Goal: Transaction & Acquisition: Download file/media

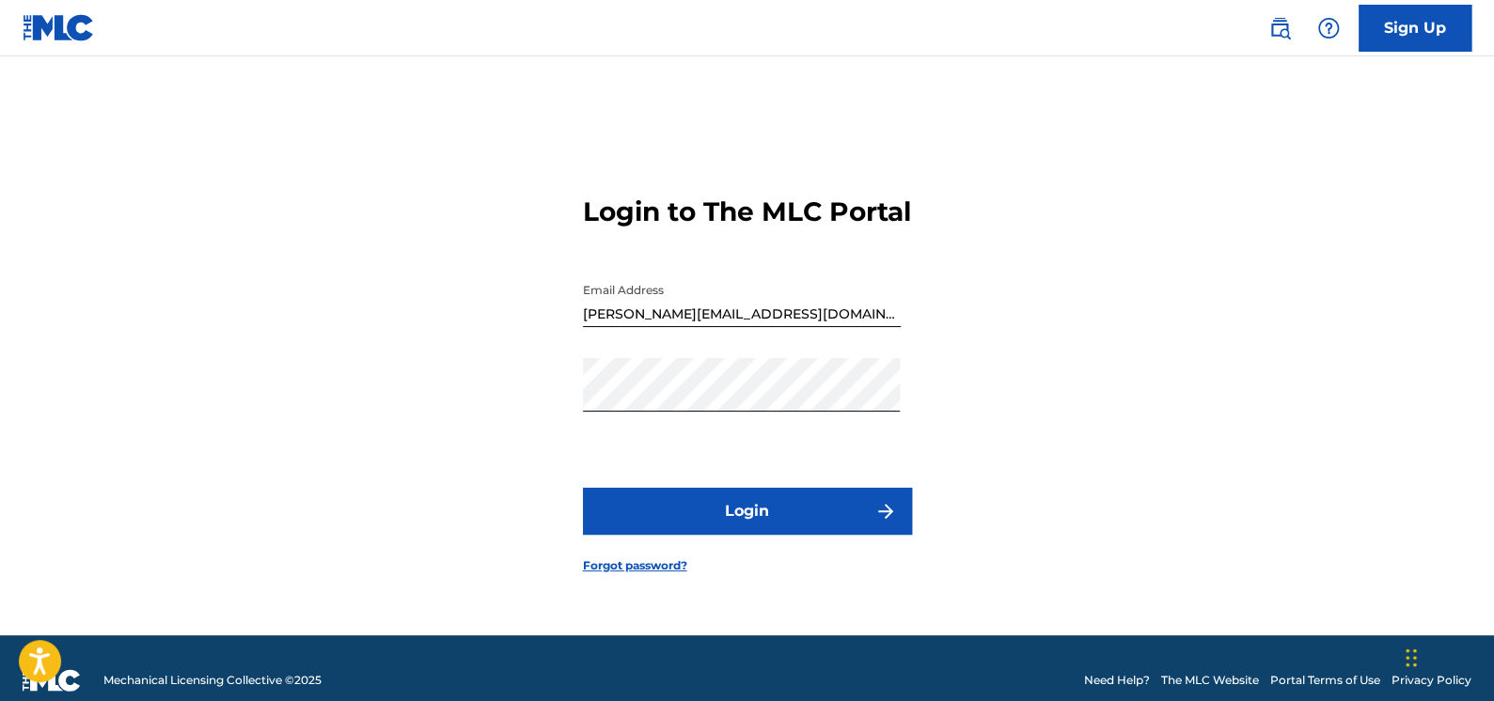
click at [760, 533] on button "Login" at bounding box center [747, 511] width 329 height 47
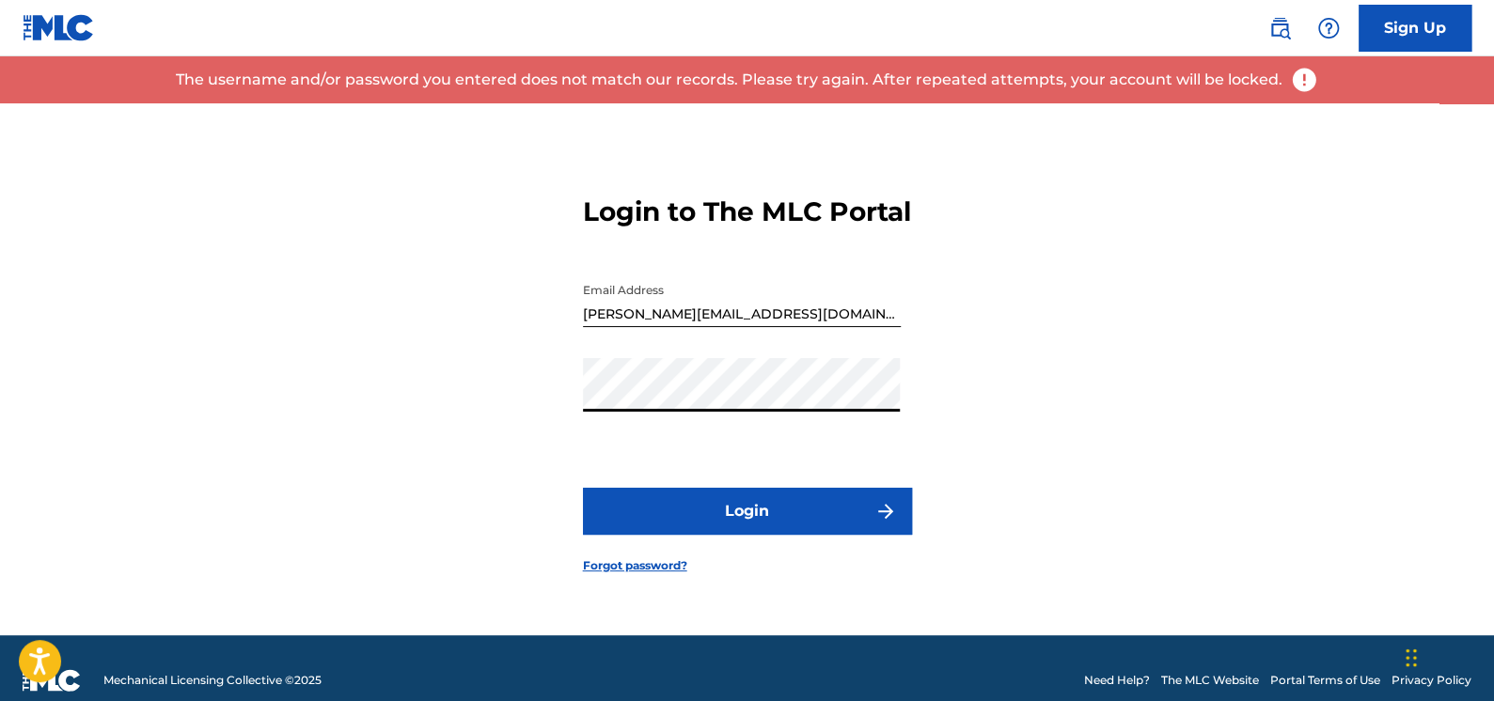
click at [310, 431] on div "Login to The MLC Portal Email Address [PERSON_NAME][EMAIL_ADDRESS][DOMAIN_NAME]…" at bounding box center [747, 369] width 1316 height 532
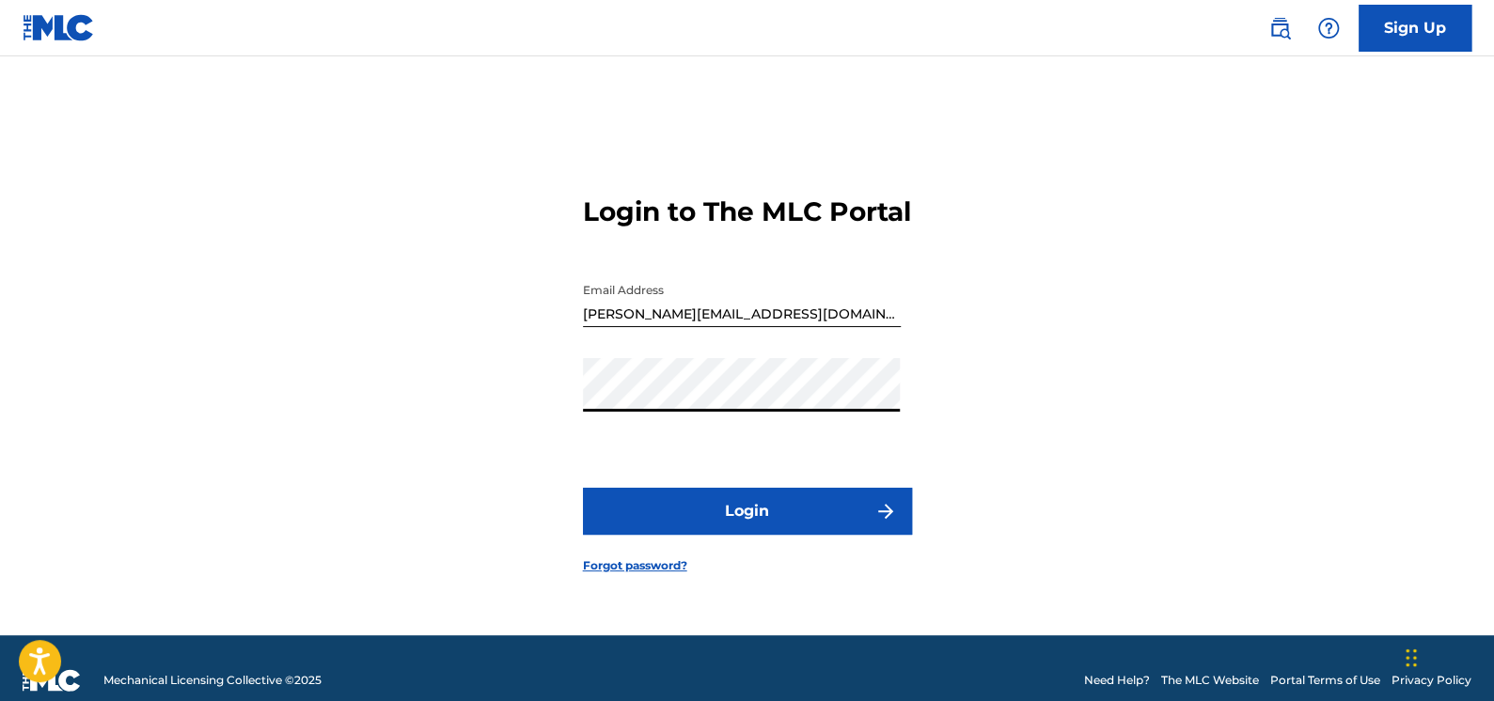
click at [728, 531] on button "Login" at bounding box center [747, 511] width 329 height 47
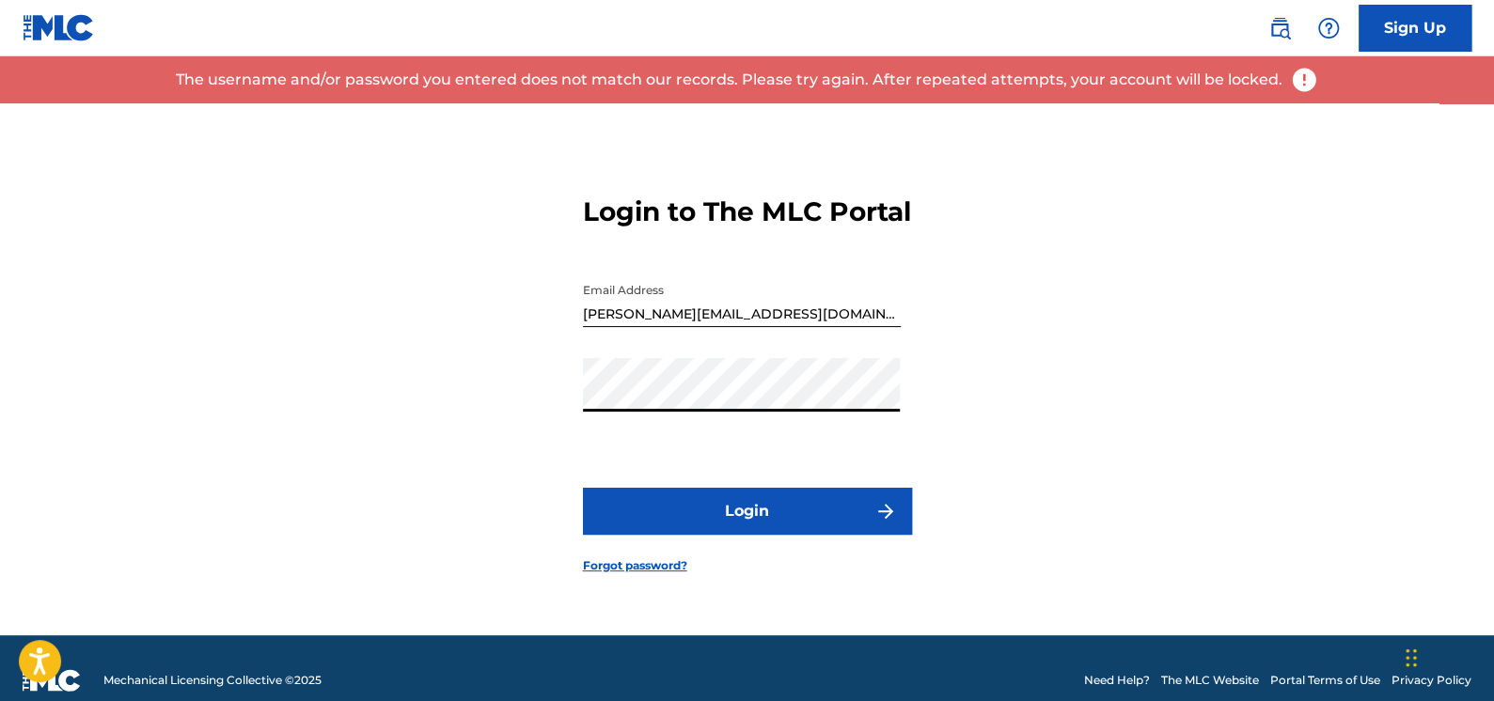
click at [386, 440] on div "Login to The MLC Portal Email Address [PERSON_NAME][EMAIL_ADDRESS][DOMAIN_NAME]…" at bounding box center [747, 369] width 1316 height 532
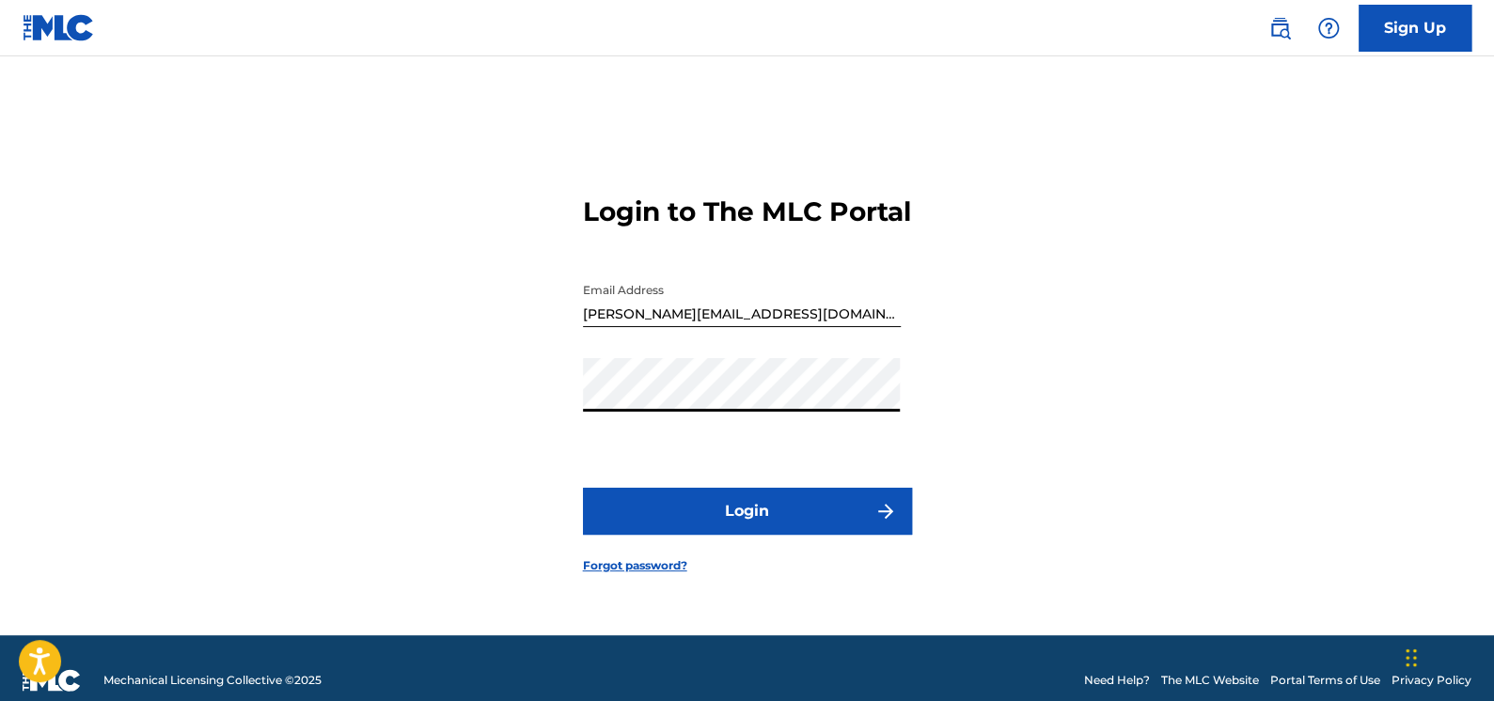
click at [744, 520] on button "Login" at bounding box center [747, 511] width 329 height 47
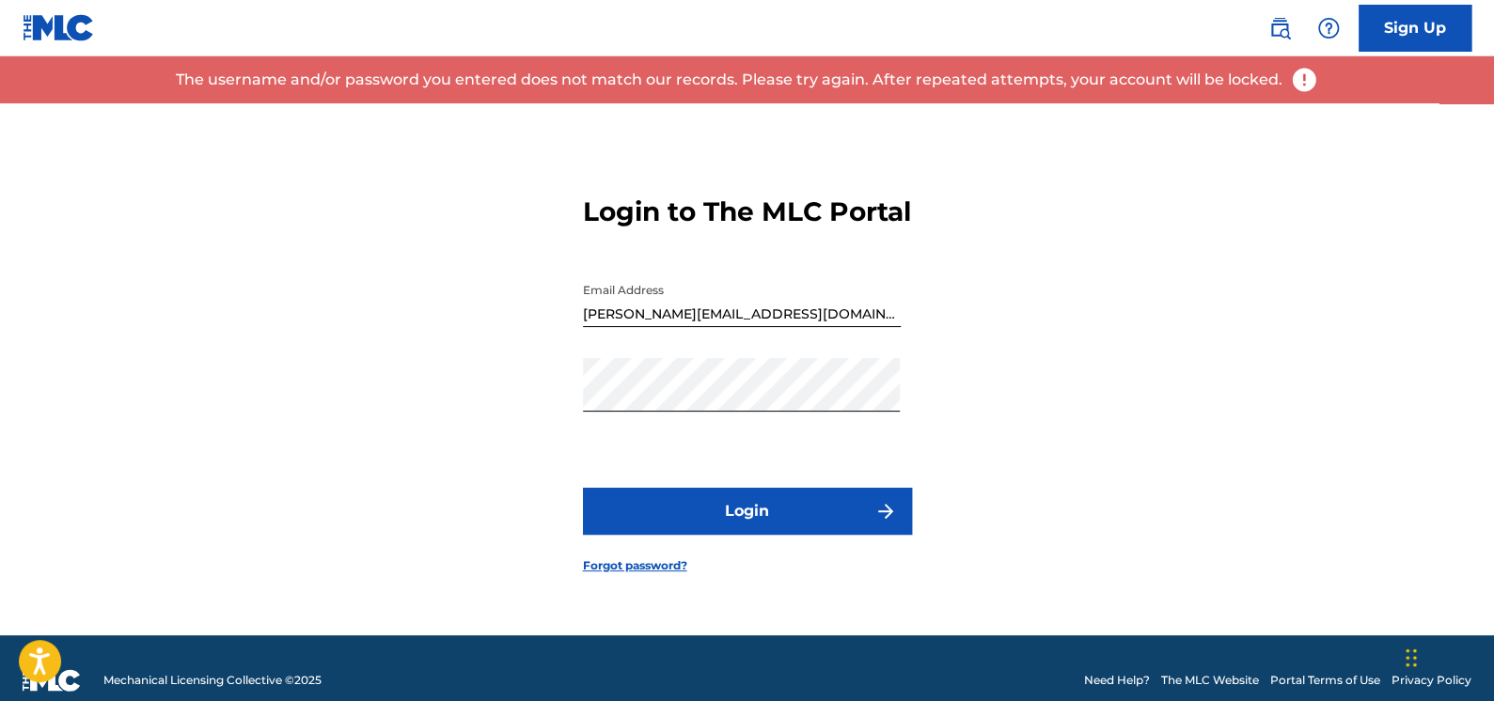
click at [651, 574] on link "Forgot password?" at bounding box center [635, 565] width 104 height 17
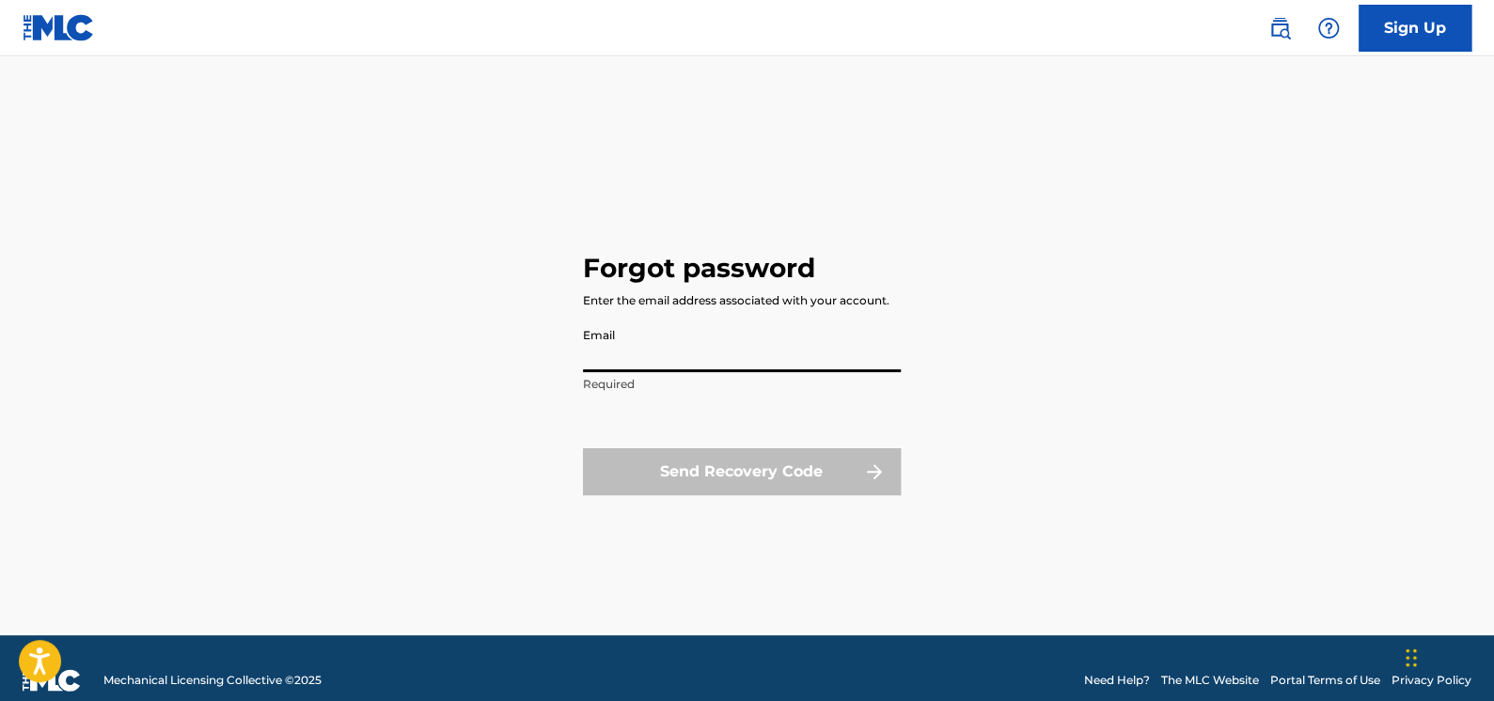
click at [655, 341] on input "Email" at bounding box center [742, 346] width 318 height 54
type input "[PERSON_NAME][EMAIL_ADDRESS][DOMAIN_NAME]"
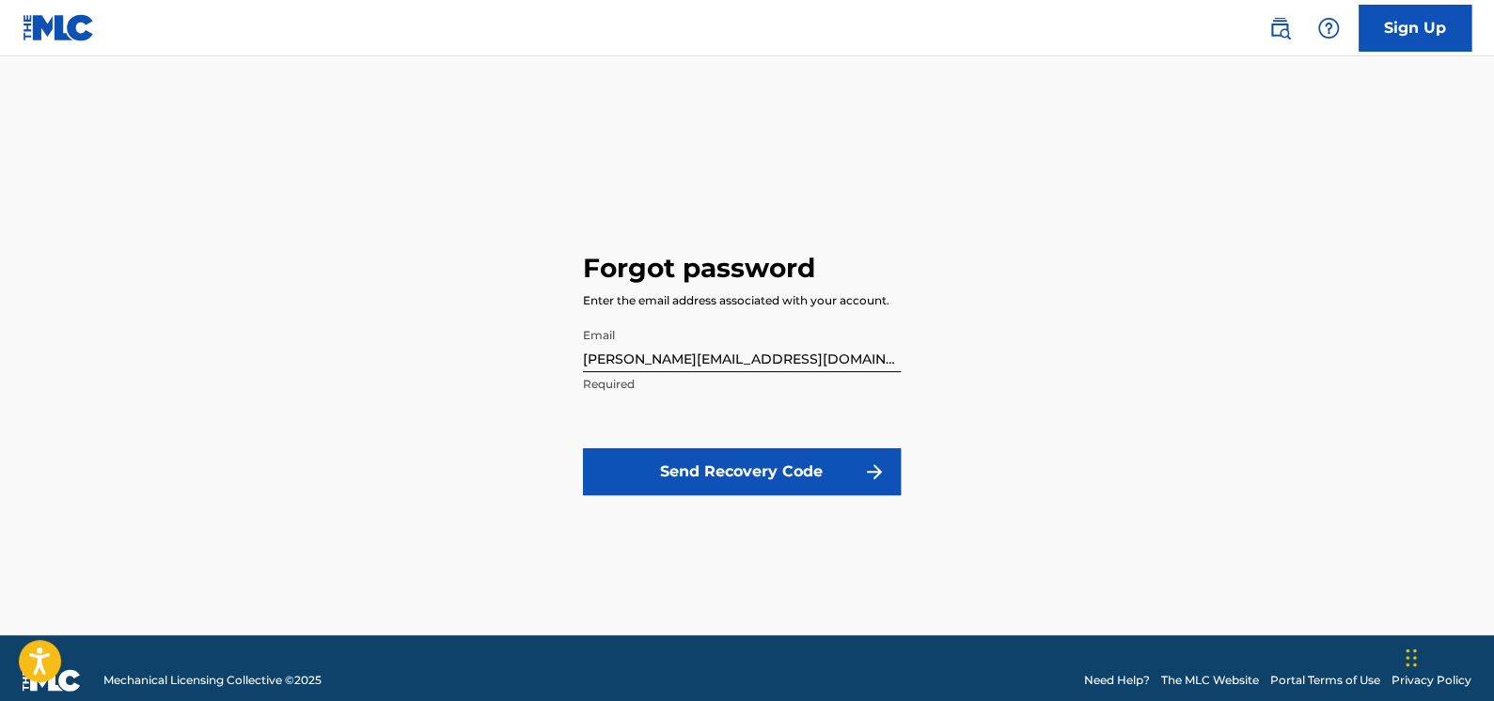
click at [677, 468] on button "Send Recovery Code" at bounding box center [742, 471] width 318 height 47
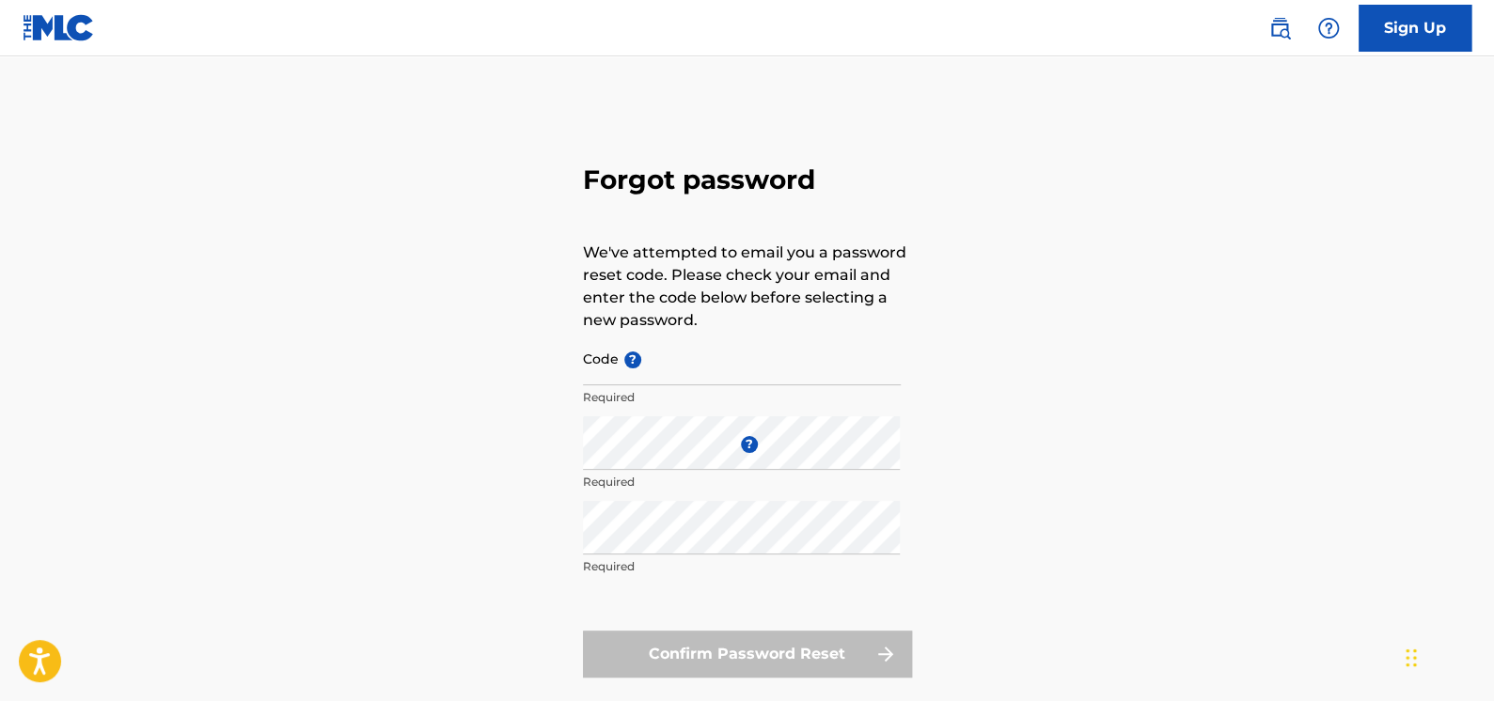
click at [595, 357] on input "Code ?" at bounding box center [742, 359] width 318 height 54
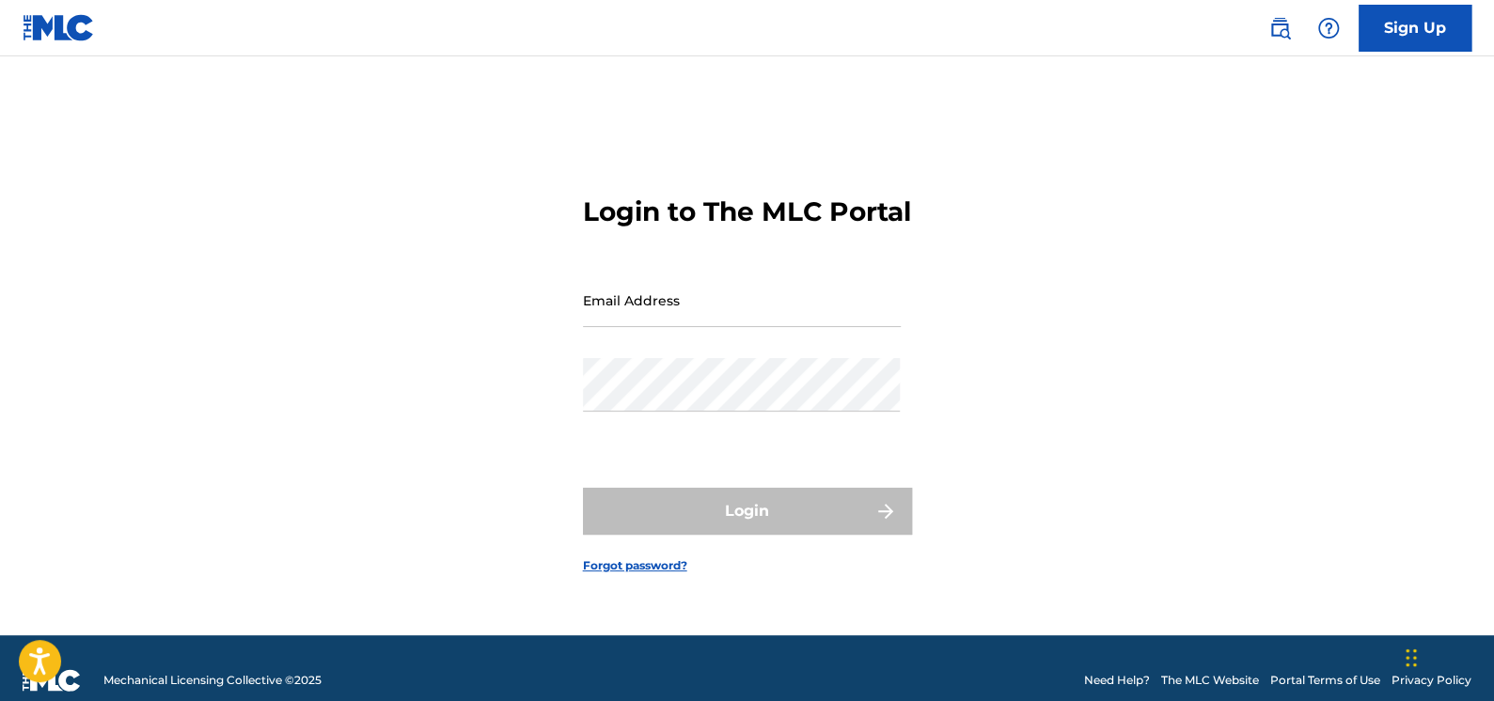
click at [633, 327] on input "Email Address" at bounding box center [742, 301] width 318 height 54
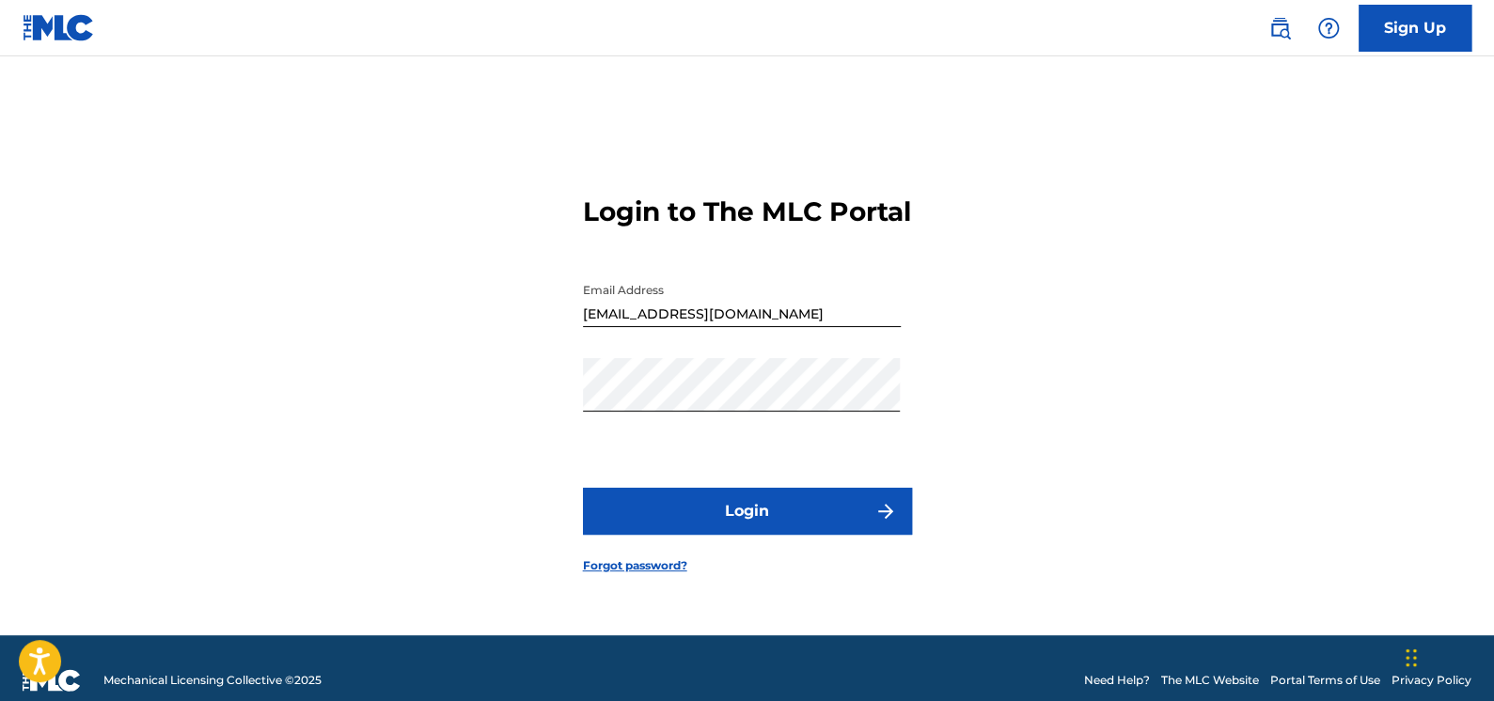
click at [746, 519] on button "Login" at bounding box center [747, 511] width 329 height 47
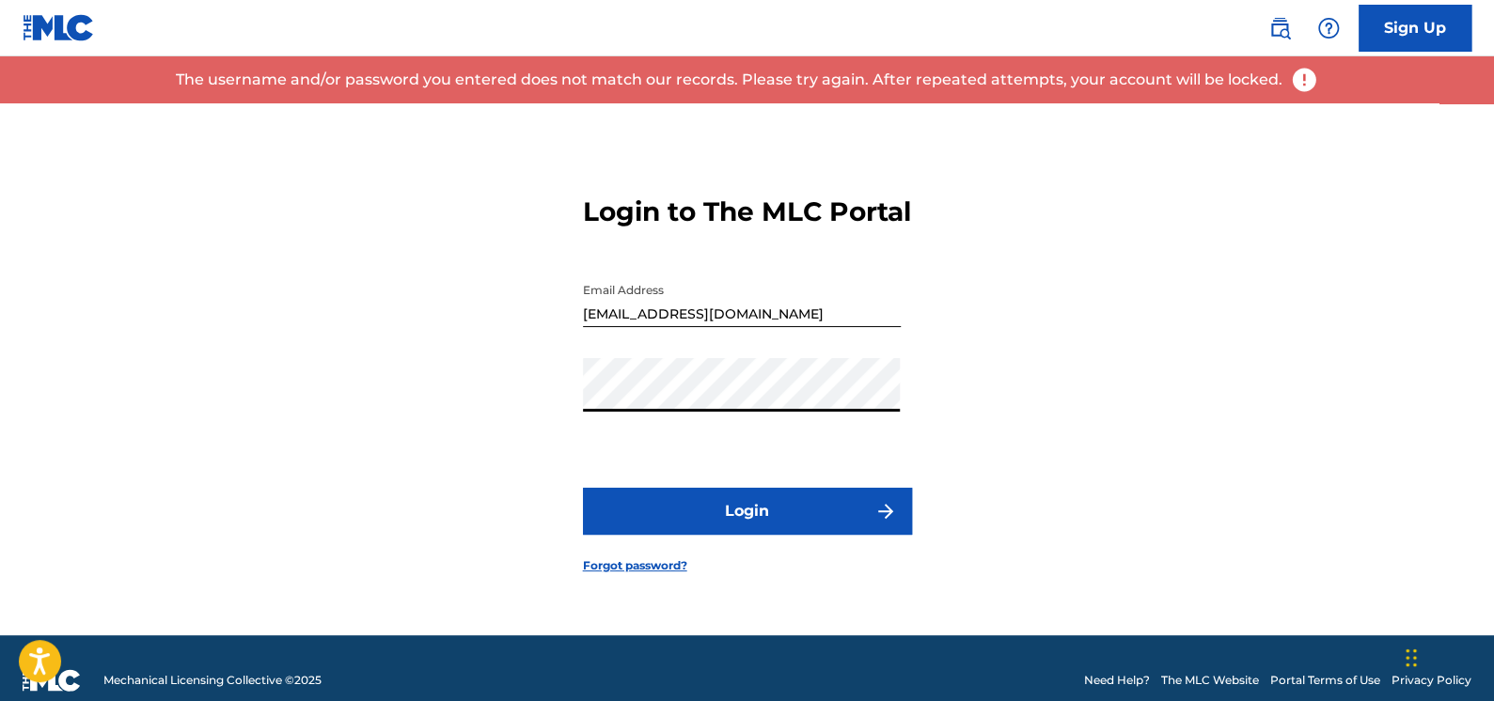
click at [435, 431] on div "Login to The MLC Portal Email Address [EMAIL_ADDRESS][DOMAIN_NAME] Password Log…" at bounding box center [747, 369] width 1316 height 532
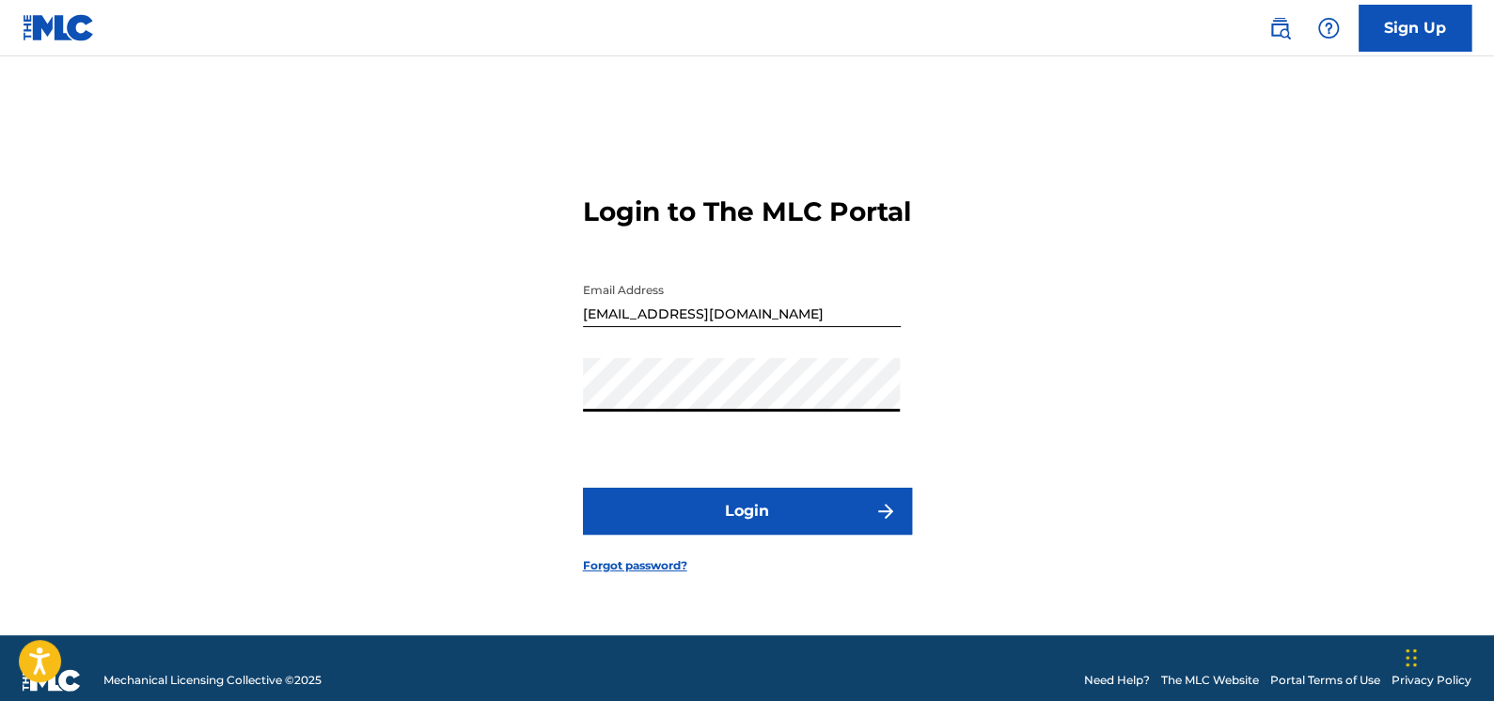
click at [583, 488] on button "Login" at bounding box center [747, 511] width 329 height 47
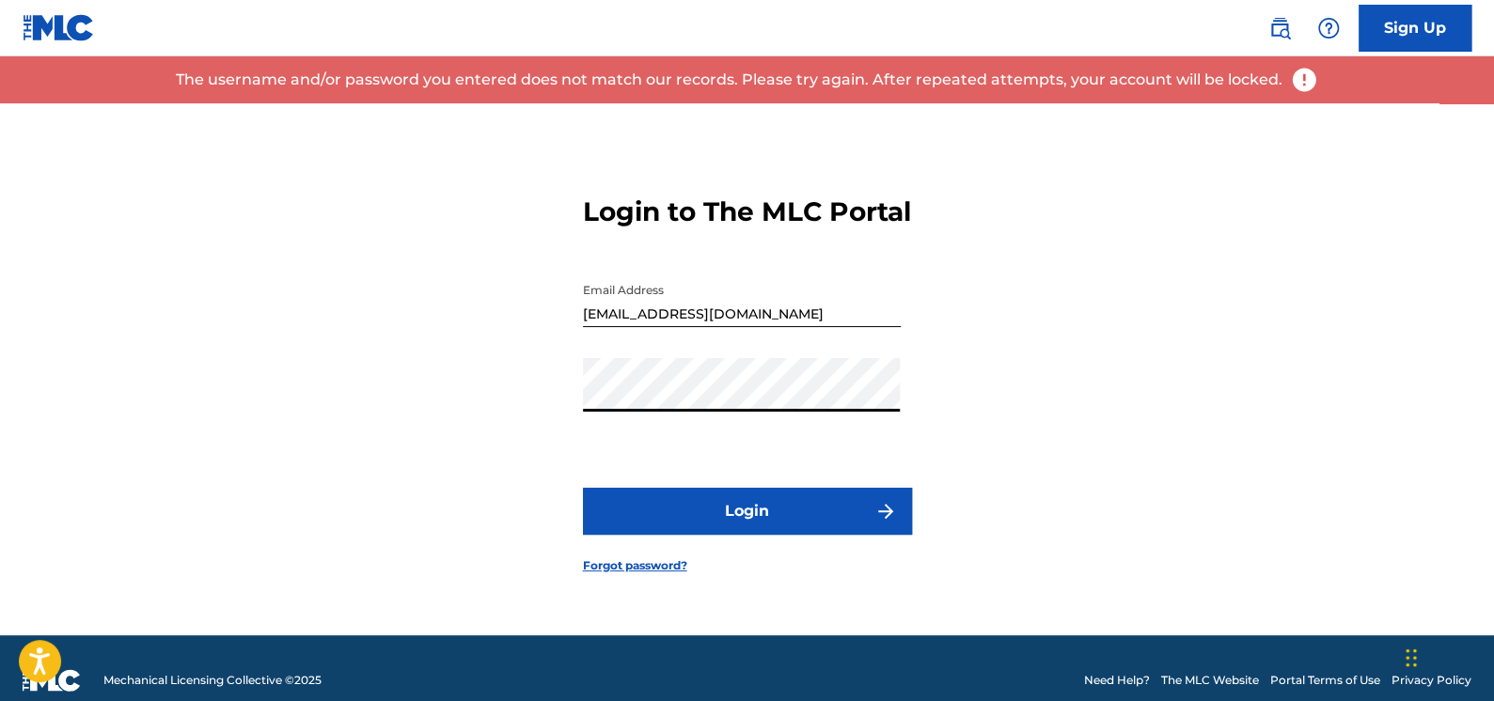
click at [274, 436] on div "Login to The MLC Portal Email Address [EMAIL_ADDRESS][DOMAIN_NAME] Password Log…" at bounding box center [747, 369] width 1316 height 532
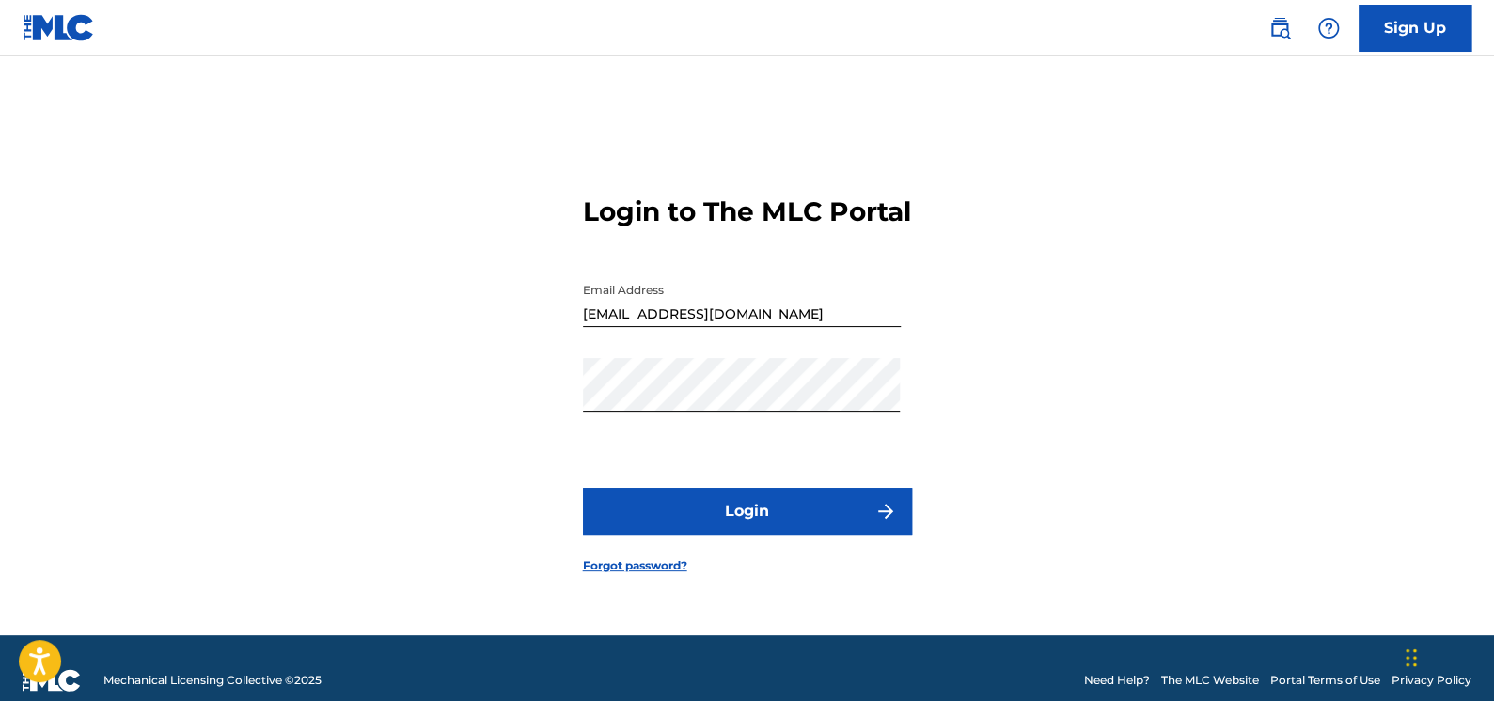
click at [747, 523] on button "Login" at bounding box center [747, 511] width 329 height 47
drag, startPoint x: 842, startPoint y: 338, endPoint x: 406, endPoint y: 348, distance: 436.2
click at [406, 348] on div "Login to The MLC Portal Email Address [EMAIL_ADDRESS][DOMAIN_NAME] Password Log…" at bounding box center [747, 369] width 1316 height 532
type input "[PERSON_NAME][EMAIL_ADDRESS][DOMAIN_NAME]"
click at [702, 527] on button "Login" at bounding box center [747, 511] width 329 height 47
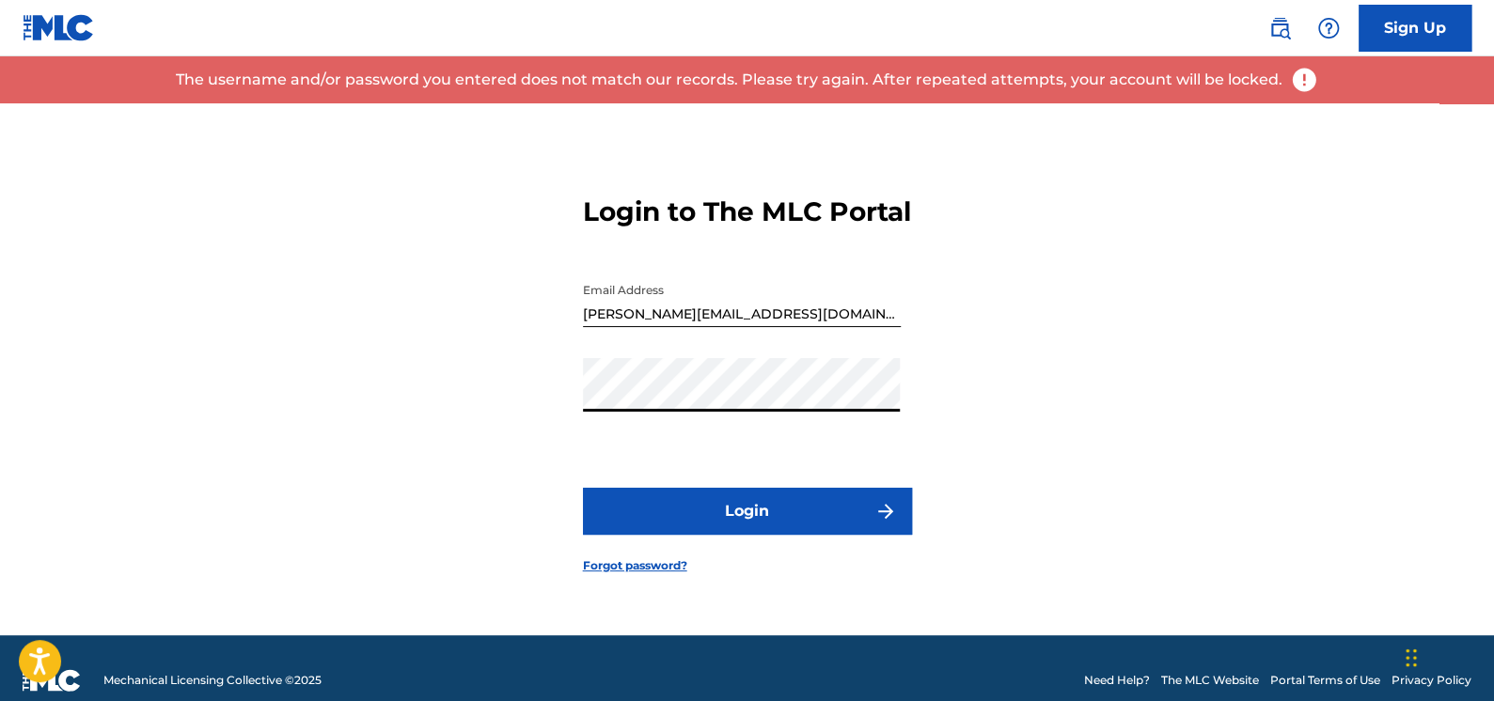
click at [360, 421] on div "Login to The MLC Portal Email Address [PERSON_NAME][EMAIL_ADDRESS][DOMAIN_NAME]…" at bounding box center [747, 369] width 1316 height 532
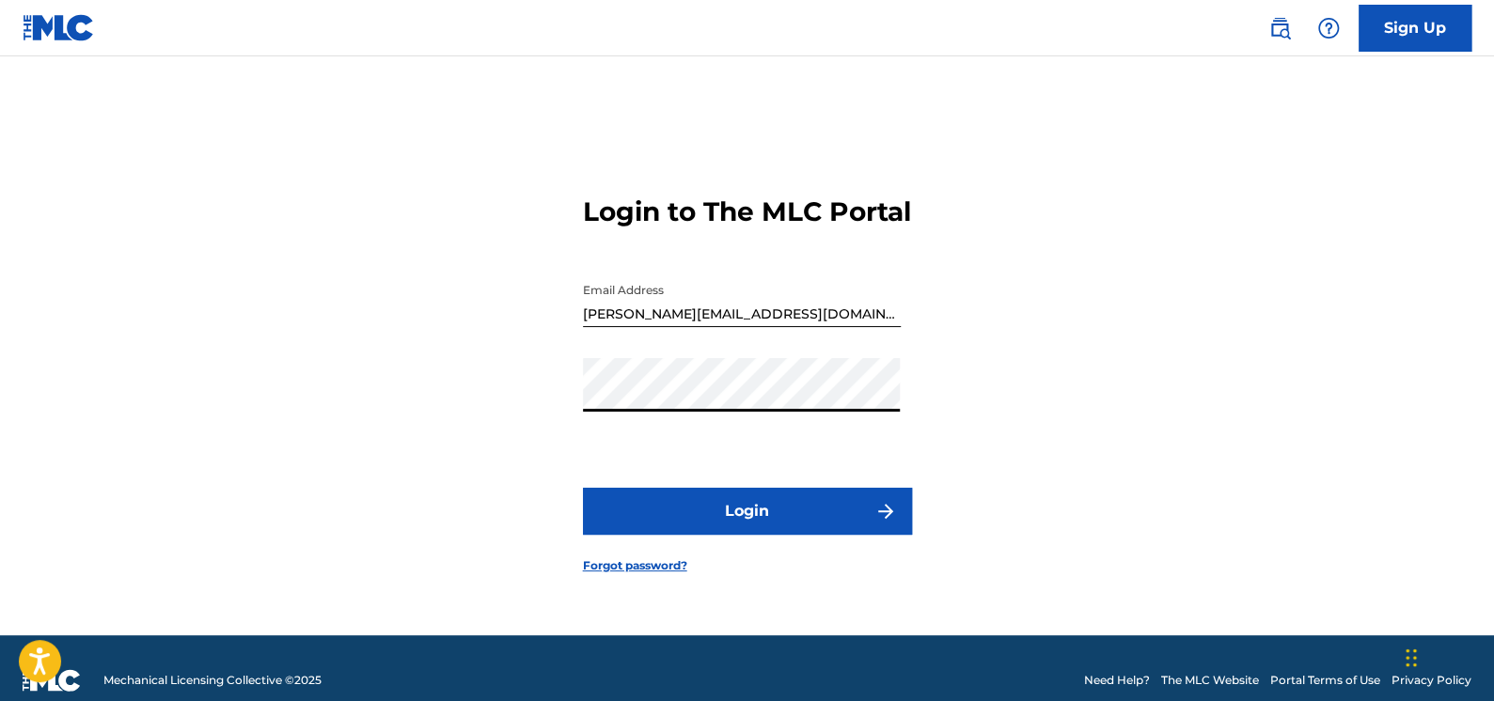
click at [727, 532] on button "Login" at bounding box center [747, 511] width 329 height 47
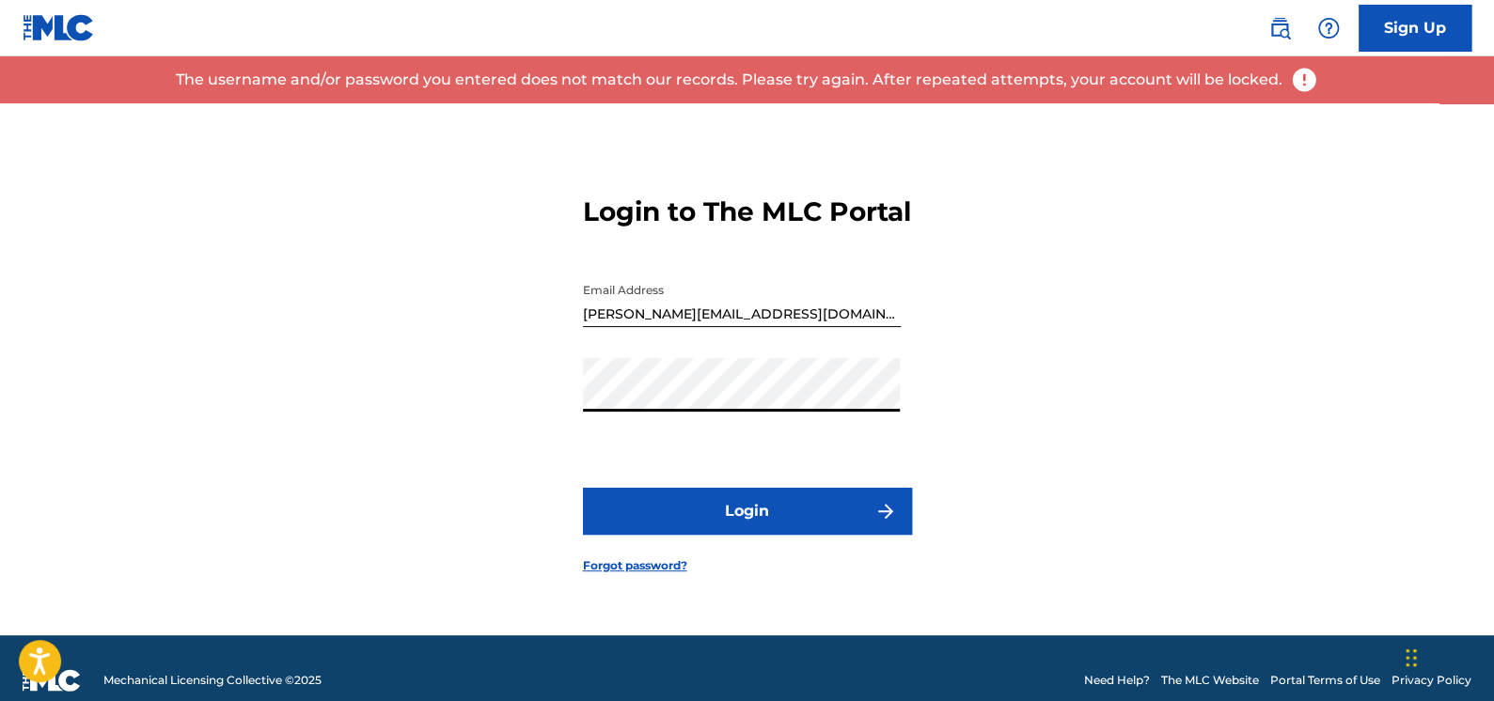
click at [352, 419] on div "Login to The MLC Portal Email Address [PERSON_NAME][EMAIL_ADDRESS][DOMAIN_NAME]…" at bounding box center [747, 369] width 1316 height 532
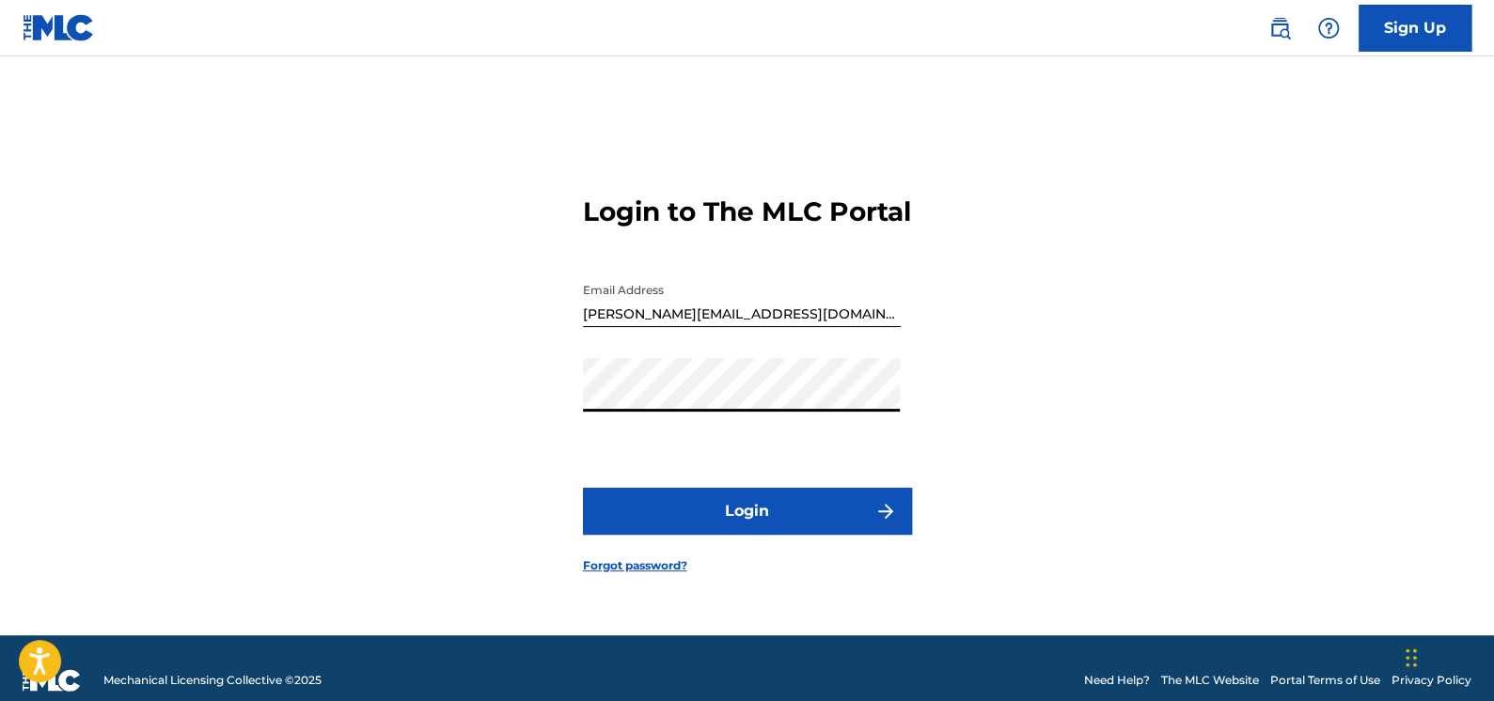
click at [758, 520] on button "Login" at bounding box center [747, 511] width 329 height 47
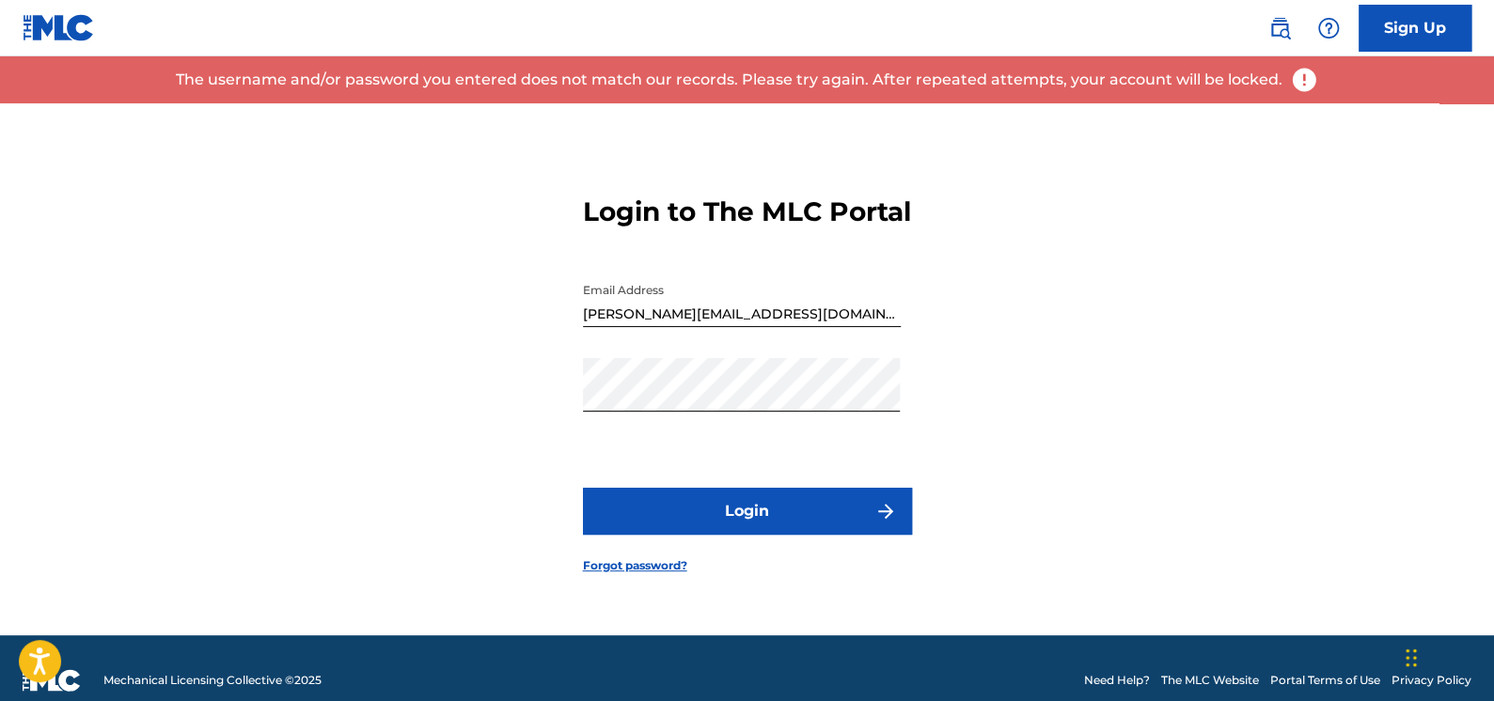
click at [641, 574] on link "Forgot password?" at bounding box center [635, 565] width 104 height 17
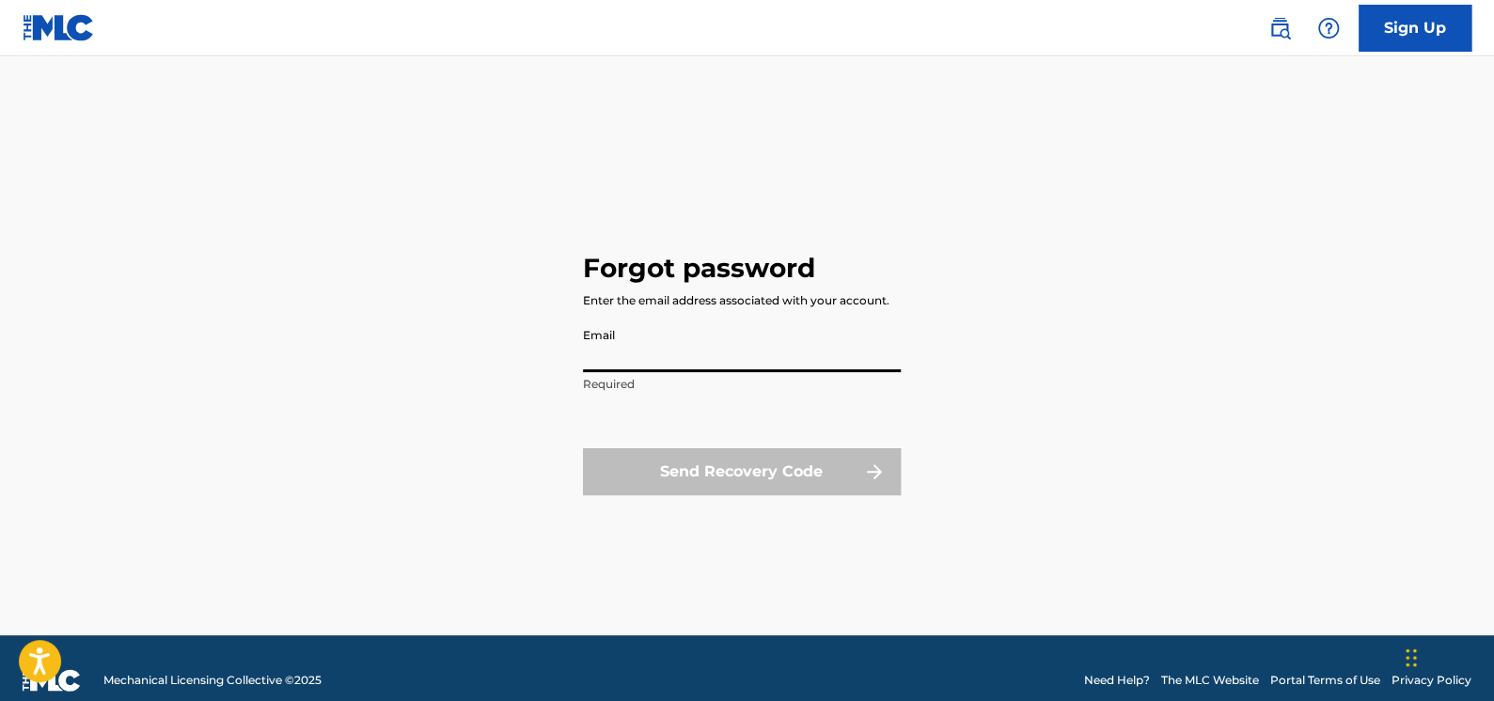
click at [635, 350] on input "Email" at bounding box center [742, 346] width 318 height 54
type input "[PERSON_NAME][EMAIL_ADDRESS][DOMAIN_NAME]"
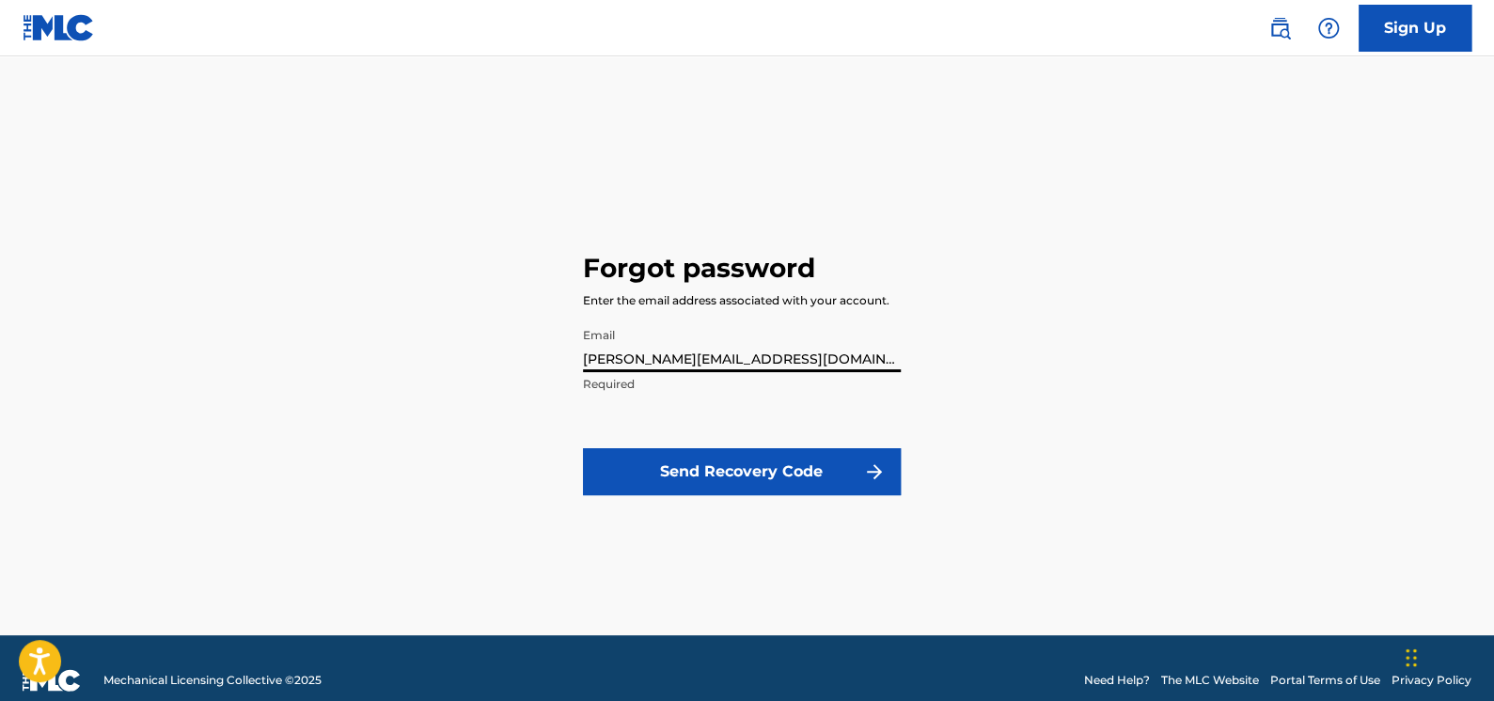
click at [697, 470] on button "Send Recovery Code" at bounding box center [742, 471] width 318 height 47
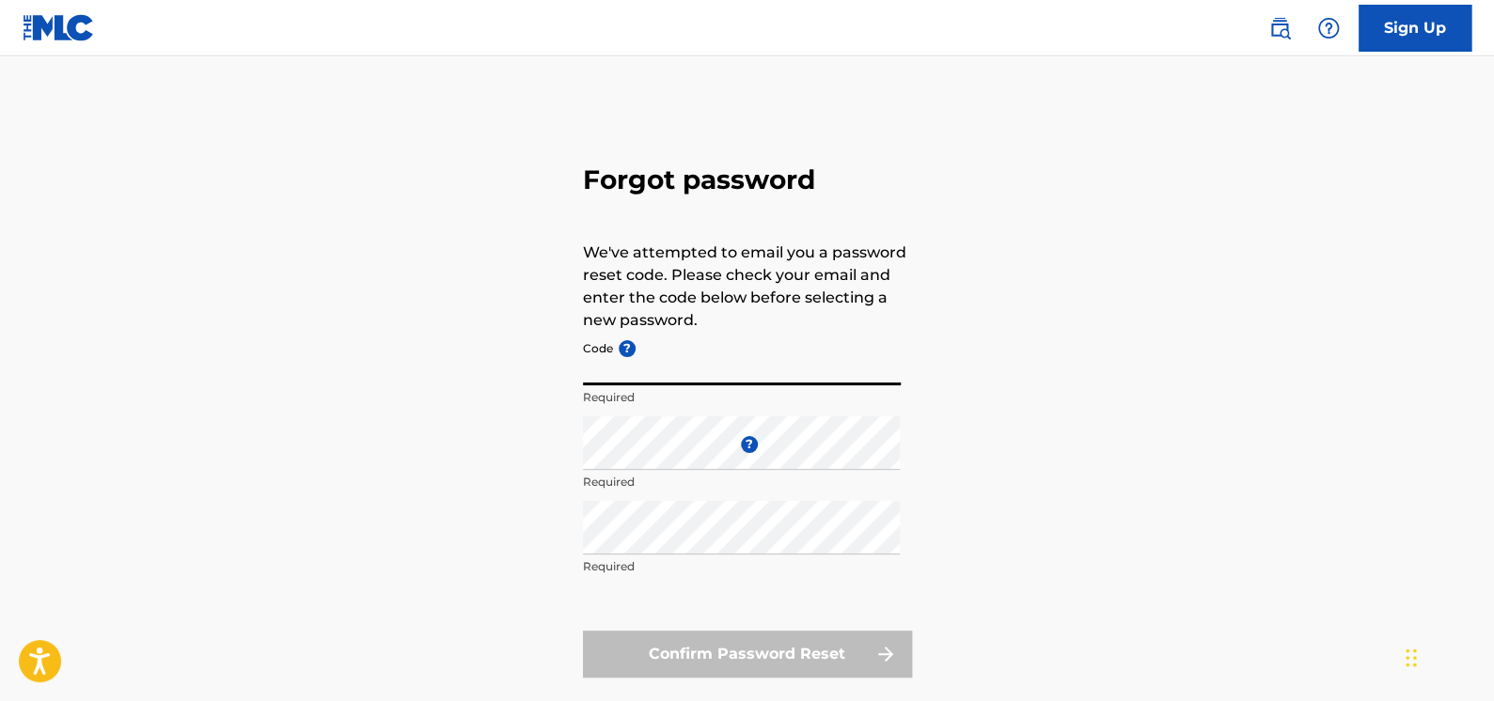
click at [583, 358] on input "Code ?" at bounding box center [742, 359] width 318 height 54
paste input "FP_d7569d6868e0a8ebb7fe668d41b0"
type input "FP_d7569d6868e0a8ebb7fe668d41b0"
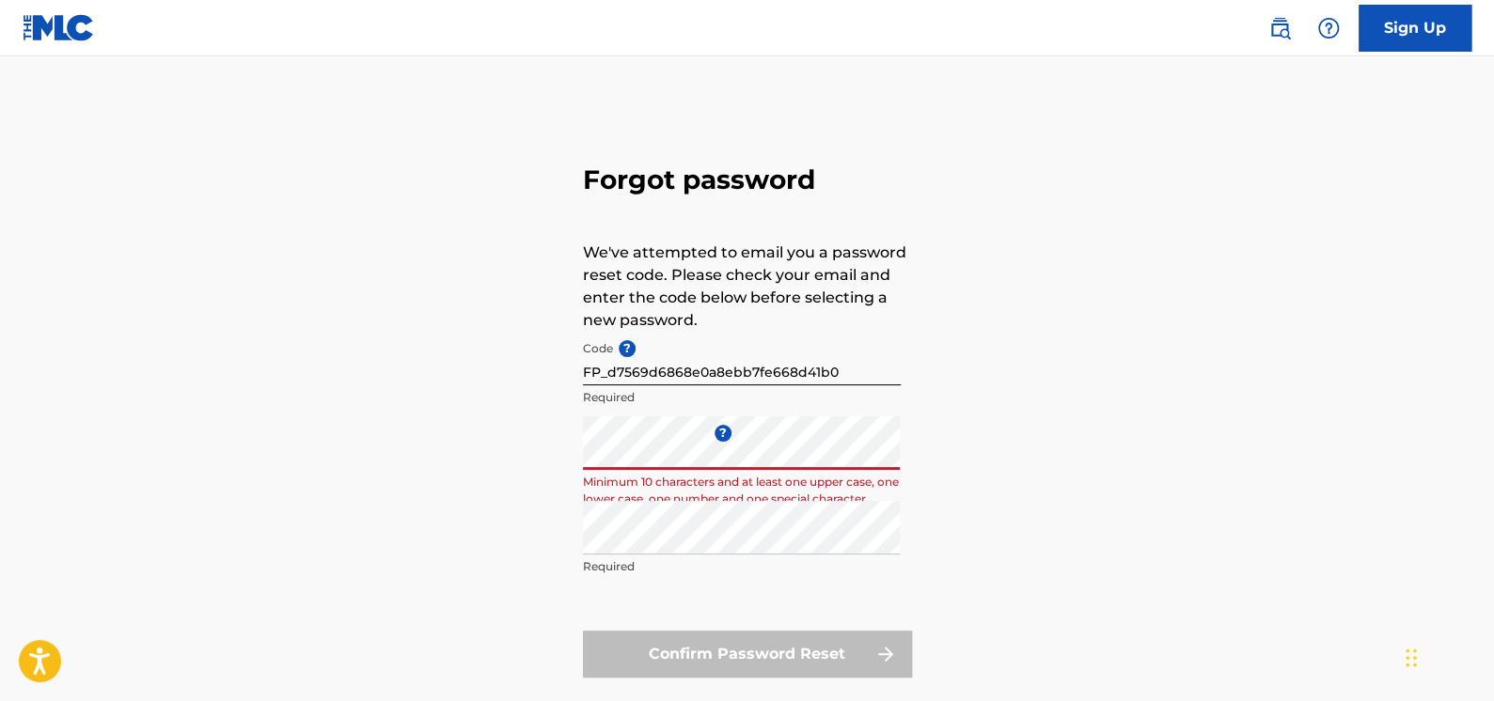
click at [495, 458] on div "Forgot password We've attempted to email you a password reset code. Please chec…" at bounding box center [747, 416] width 1316 height 627
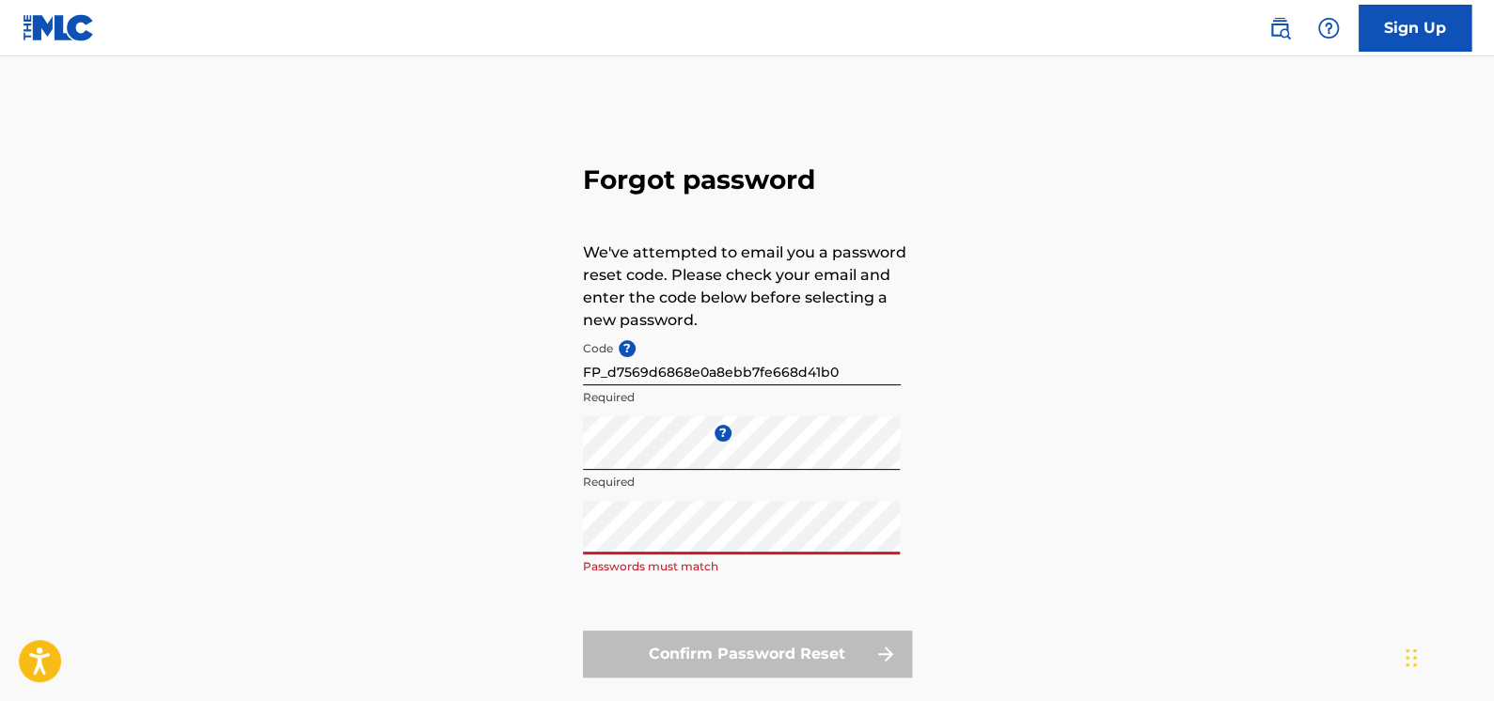
click at [490, 545] on div "Forgot password We've attempted to email you a password reset code. Please chec…" at bounding box center [747, 416] width 1316 height 627
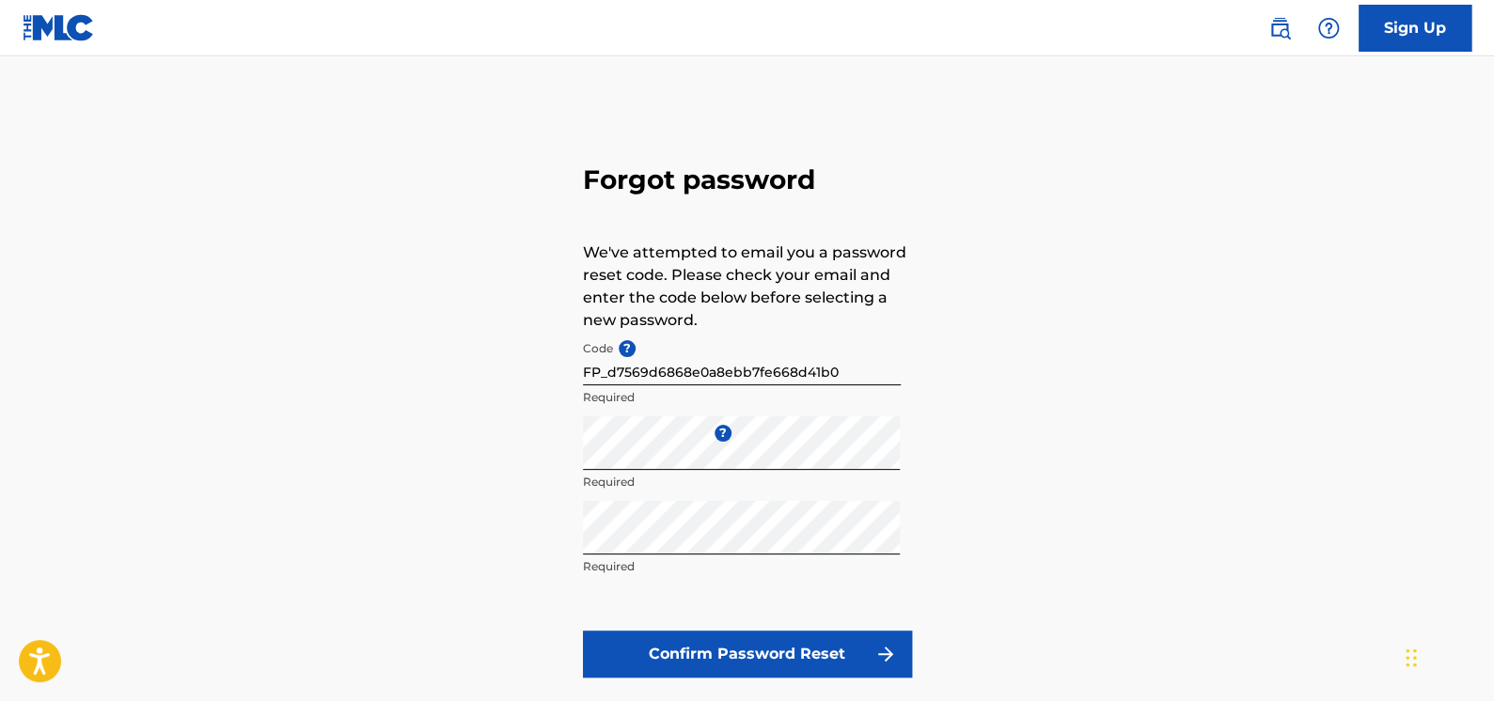
click at [742, 647] on button "Confirm Password Reset" at bounding box center [747, 654] width 329 height 47
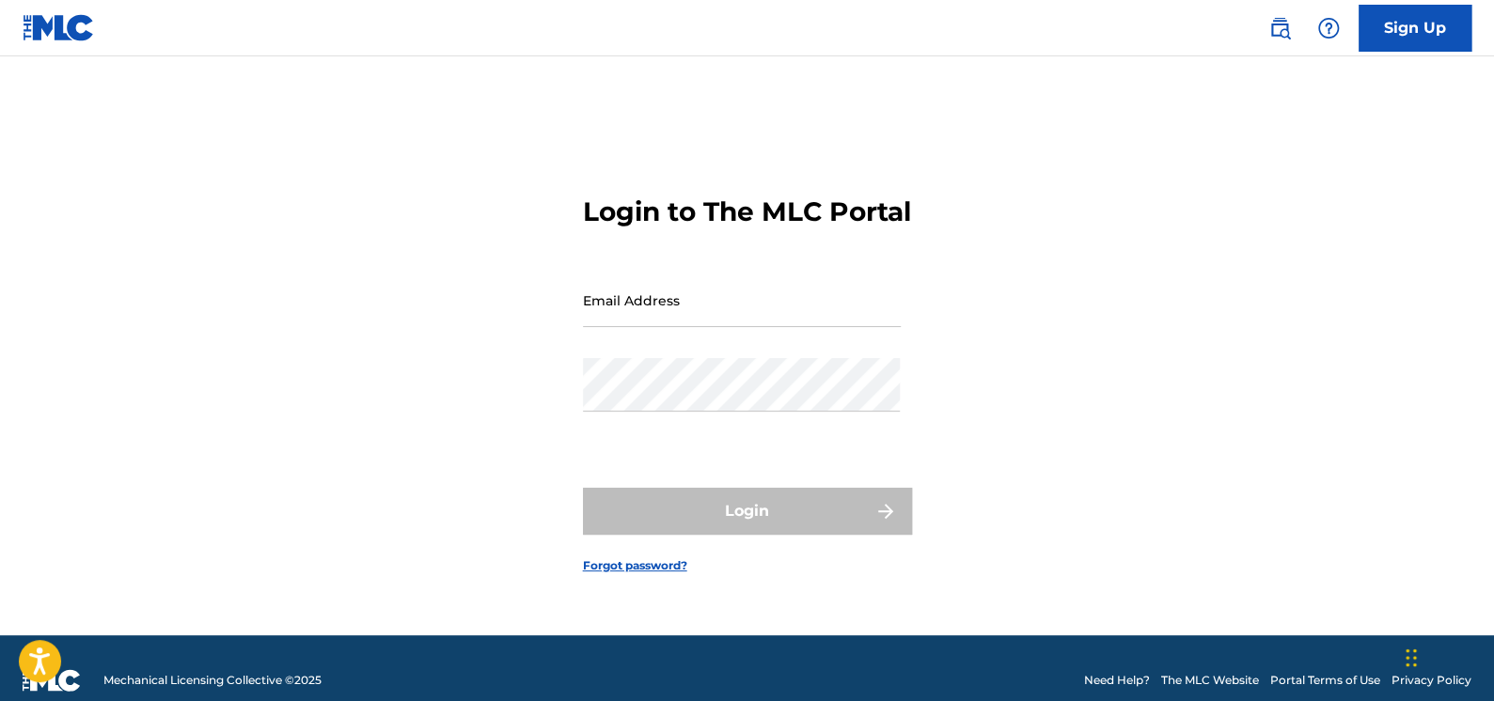
click at [666, 327] on input "Email Address" at bounding box center [742, 301] width 318 height 54
type input "[PERSON_NAME][EMAIL_ADDRESS][DOMAIN_NAME]"
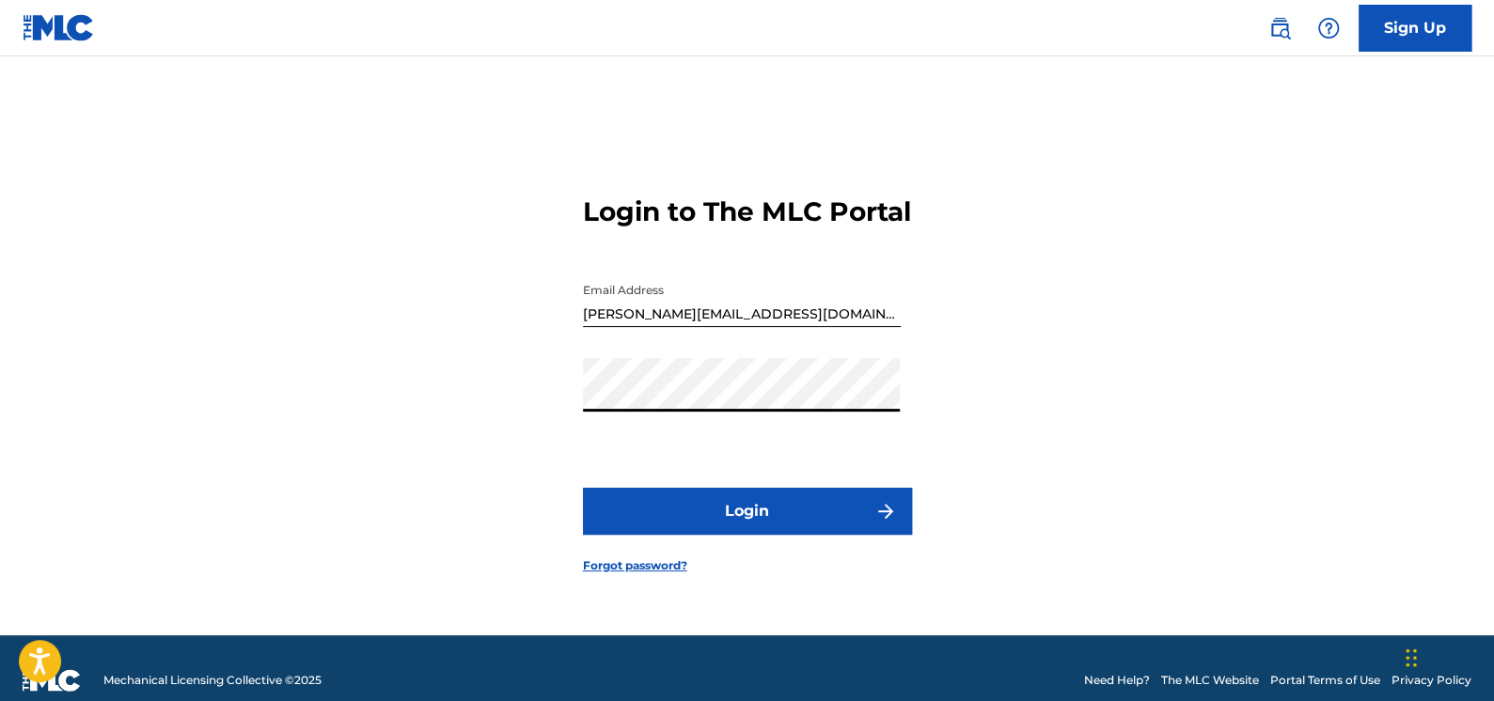
click at [583, 488] on button "Login" at bounding box center [747, 511] width 329 height 47
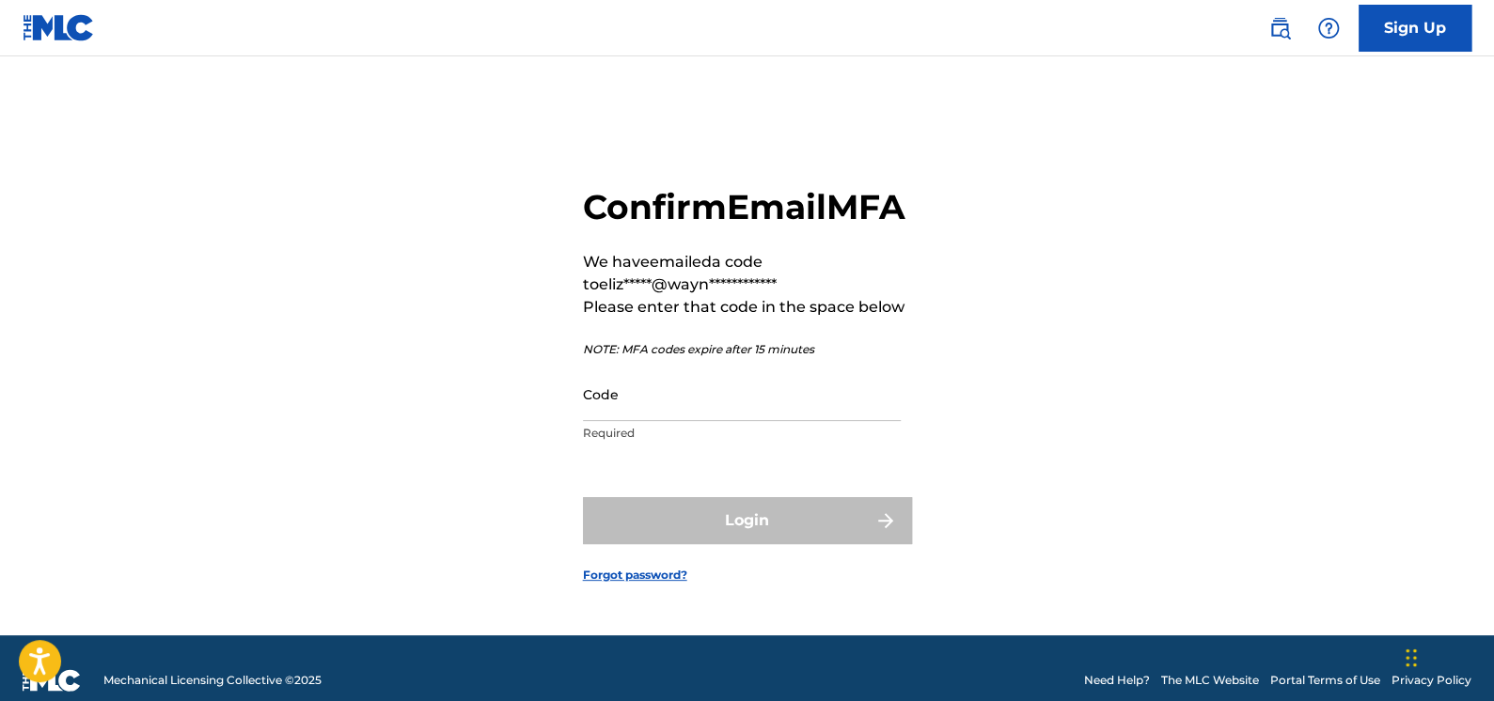
click at [608, 421] on input "Code" at bounding box center [742, 395] width 318 height 54
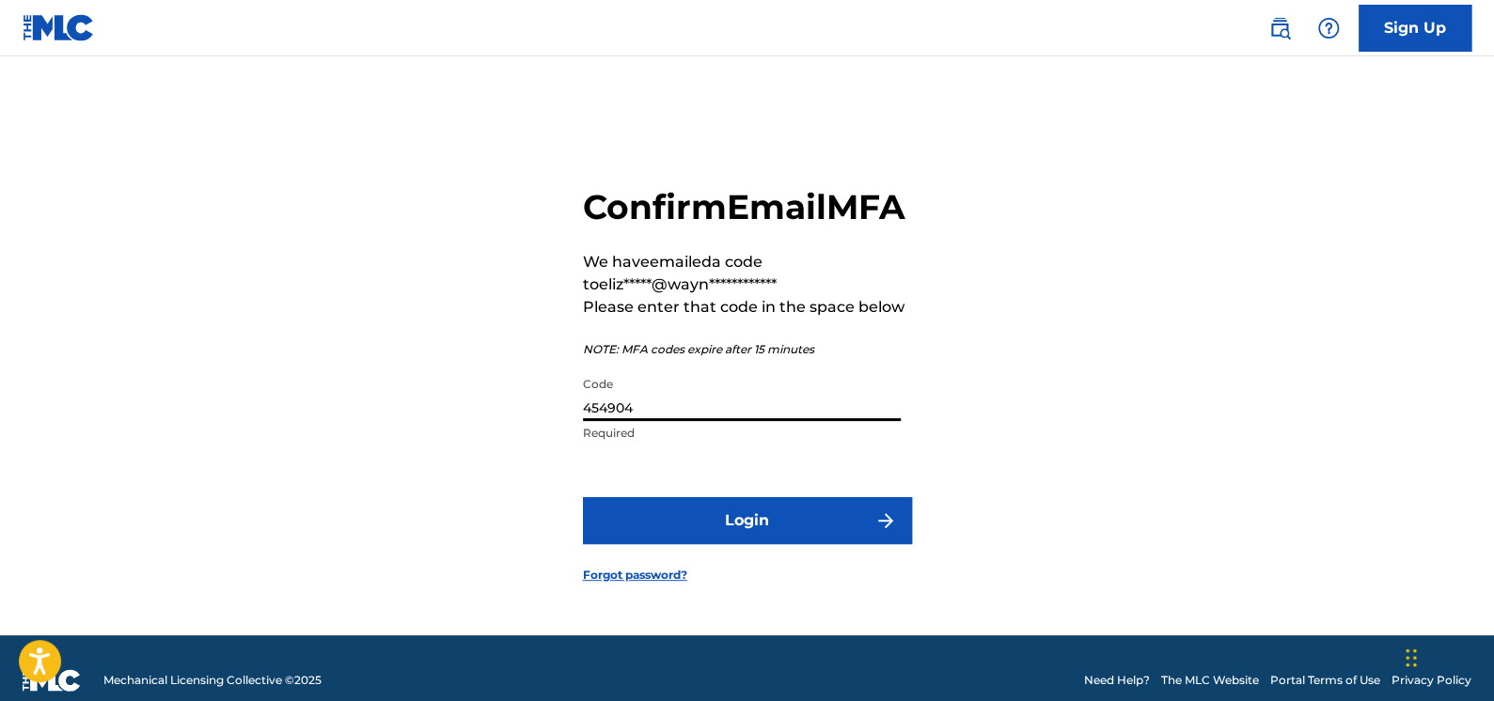
type input "454904"
click at [737, 539] on button "Login" at bounding box center [747, 520] width 329 height 47
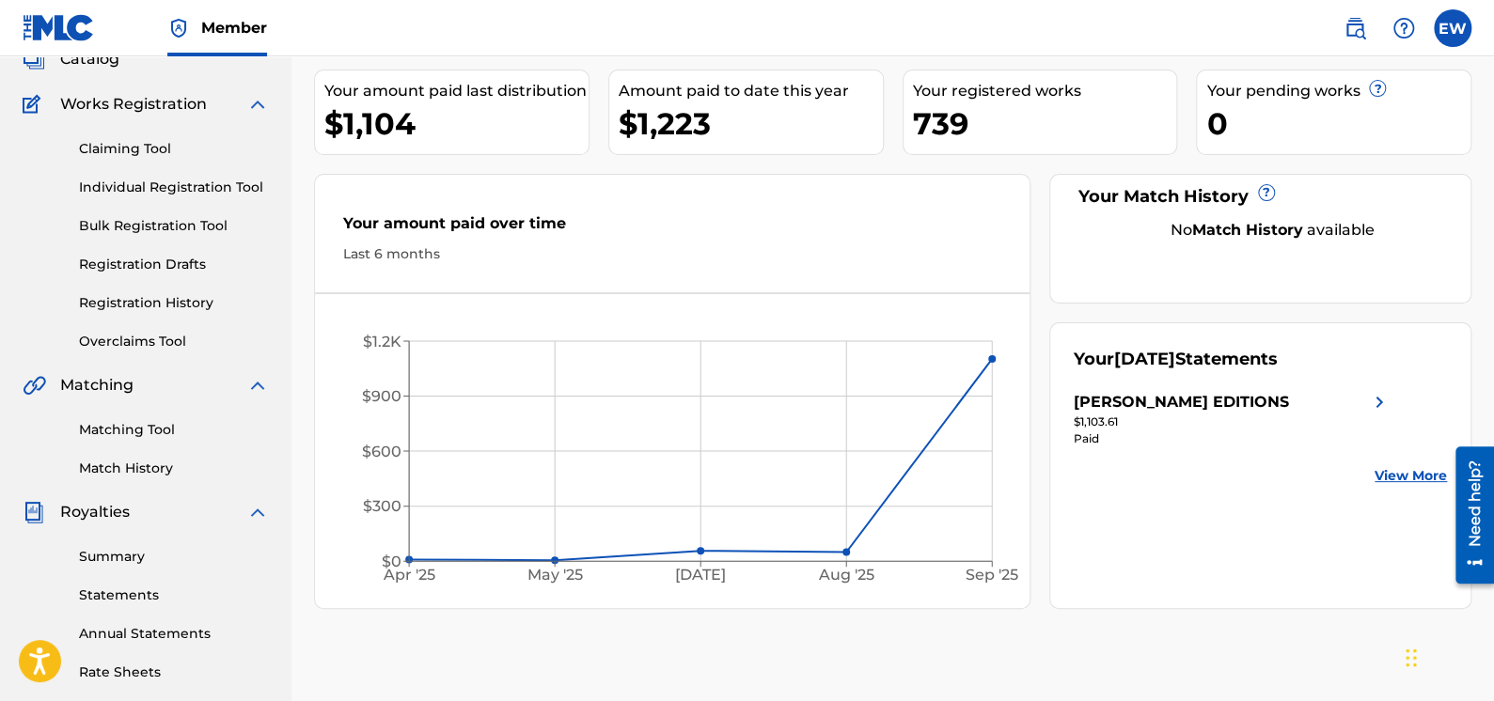
scroll to position [188, 0]
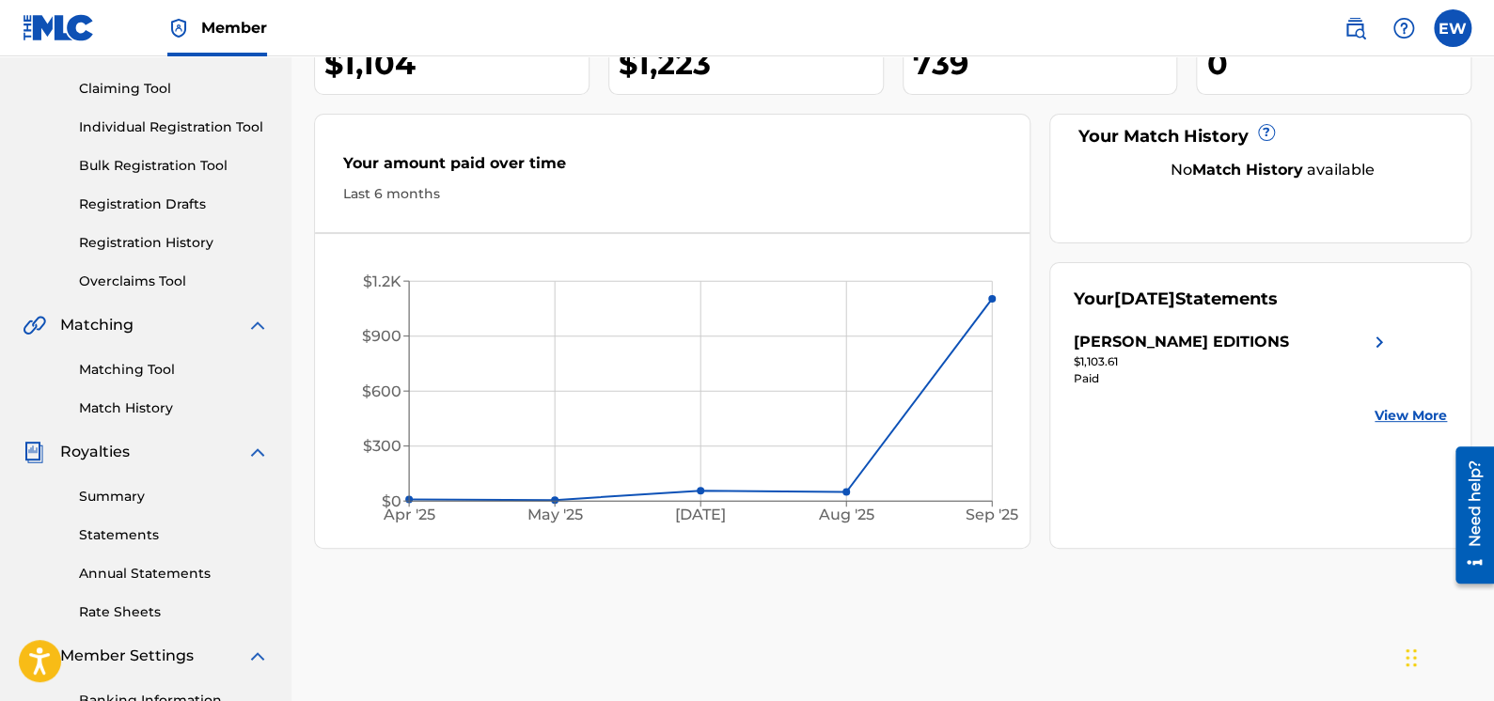
click at [122, 534] on link "Statements" at bounding box center [174, 535] width 190 height 20
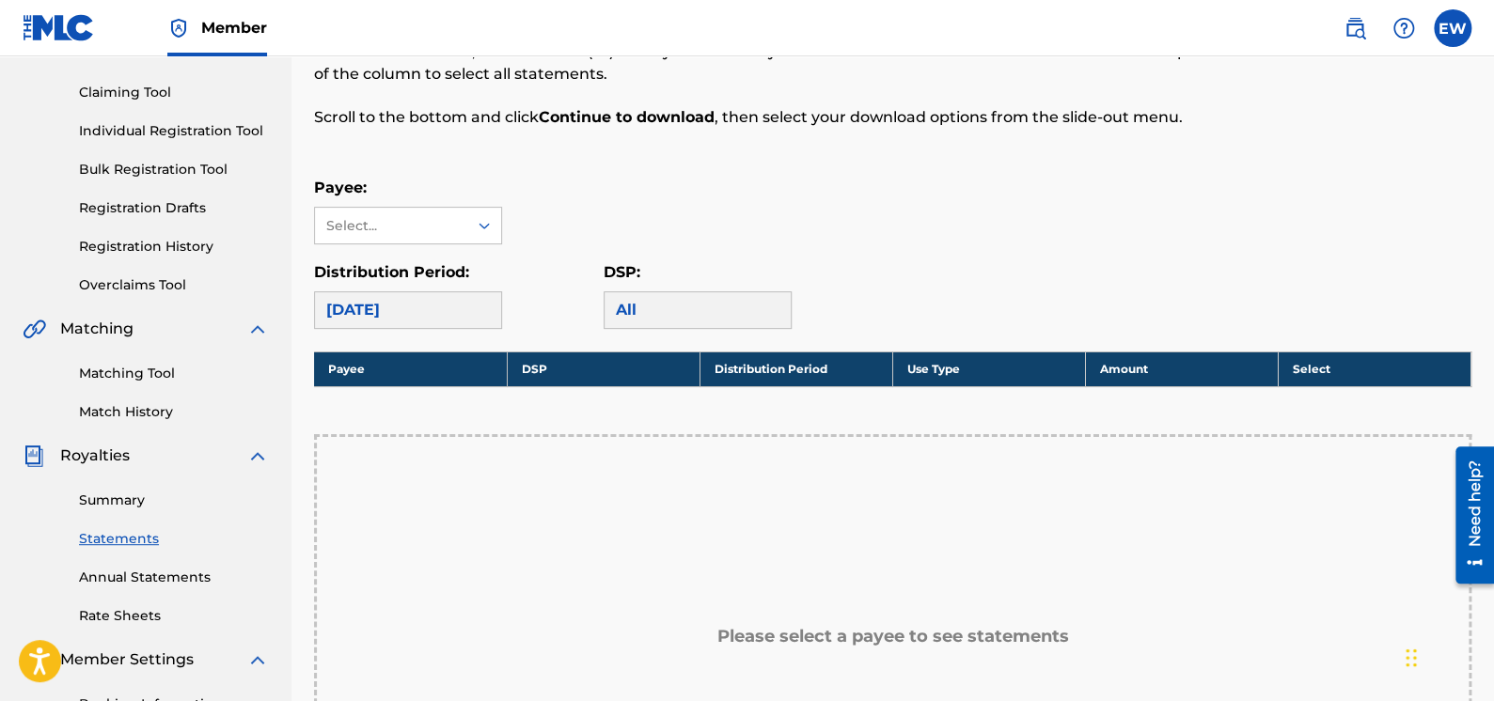
scroll to position [188, 0]
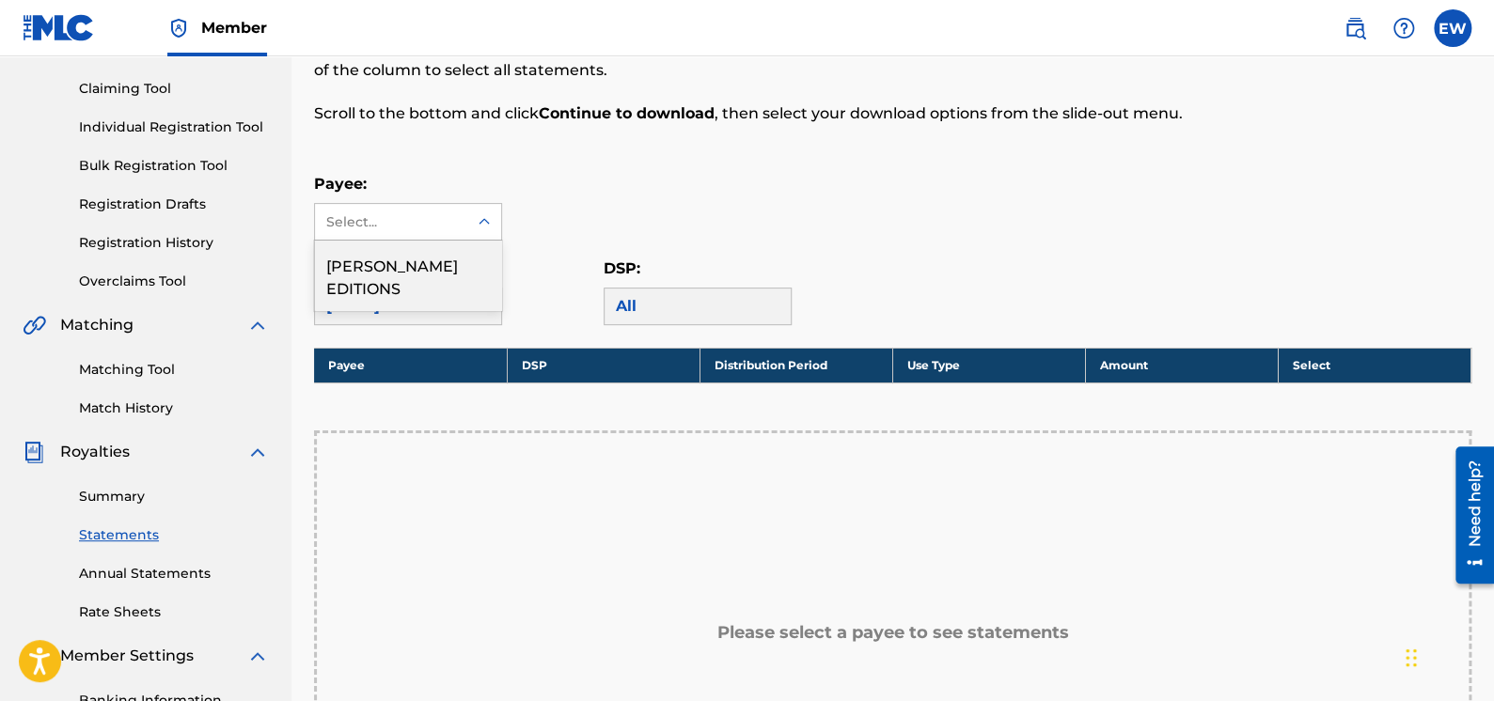
click at [493, 216] on icon at bounding box center [484, 221] width 19 height 19
click at [470, 262] on div "[PERSON_NAME] EDITIONS" at bounding box center [408, 276] width 186 height 70
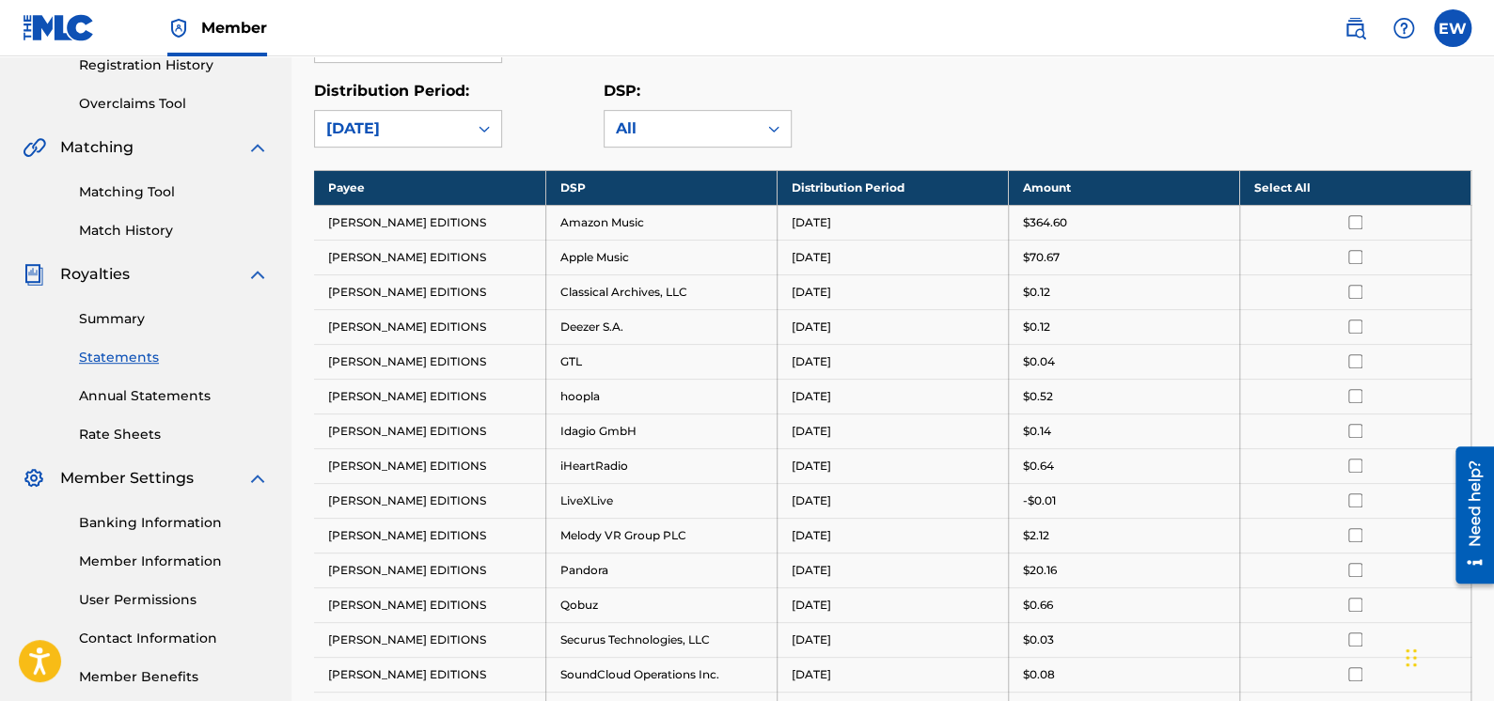
scroll to position [375, 0]
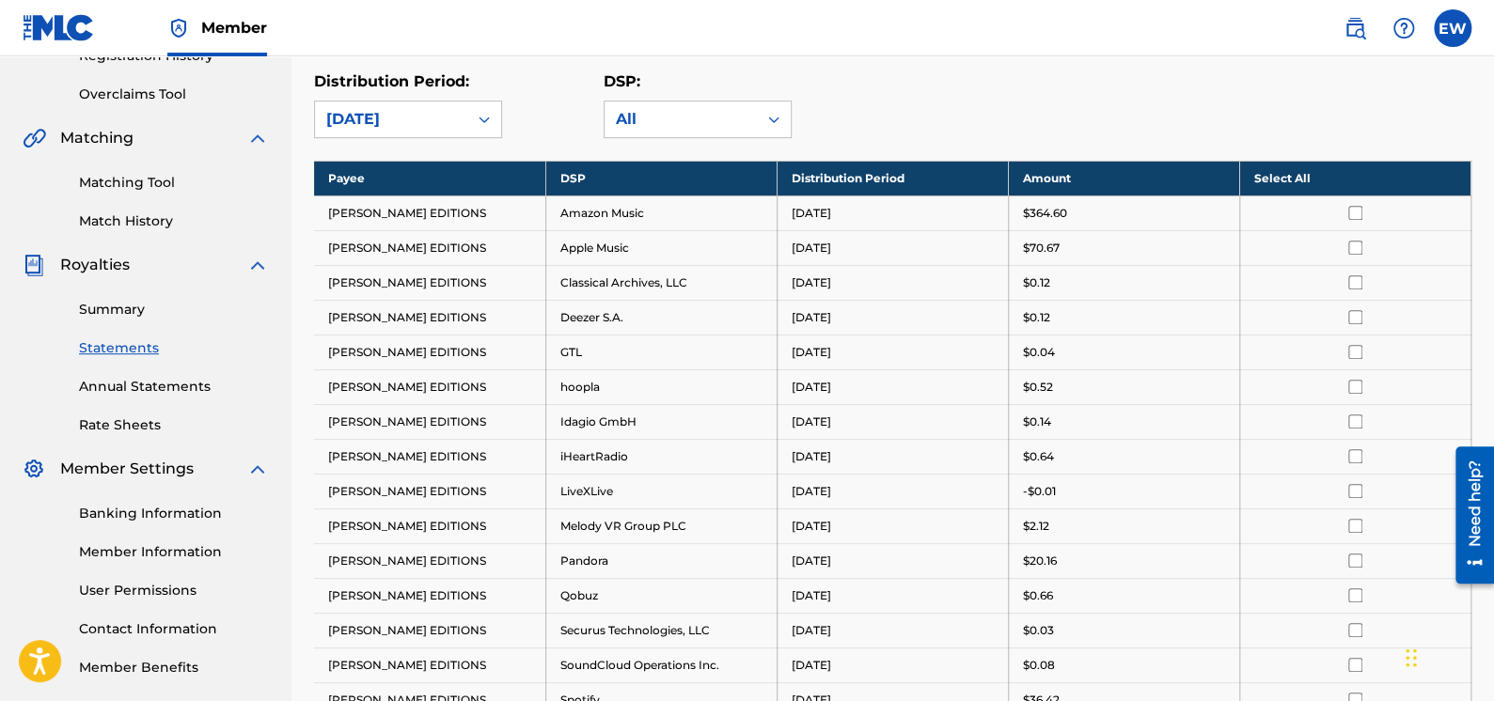
click at [119, 311] on link "Summary" at bounding box center [174, 310] width 190 height 20
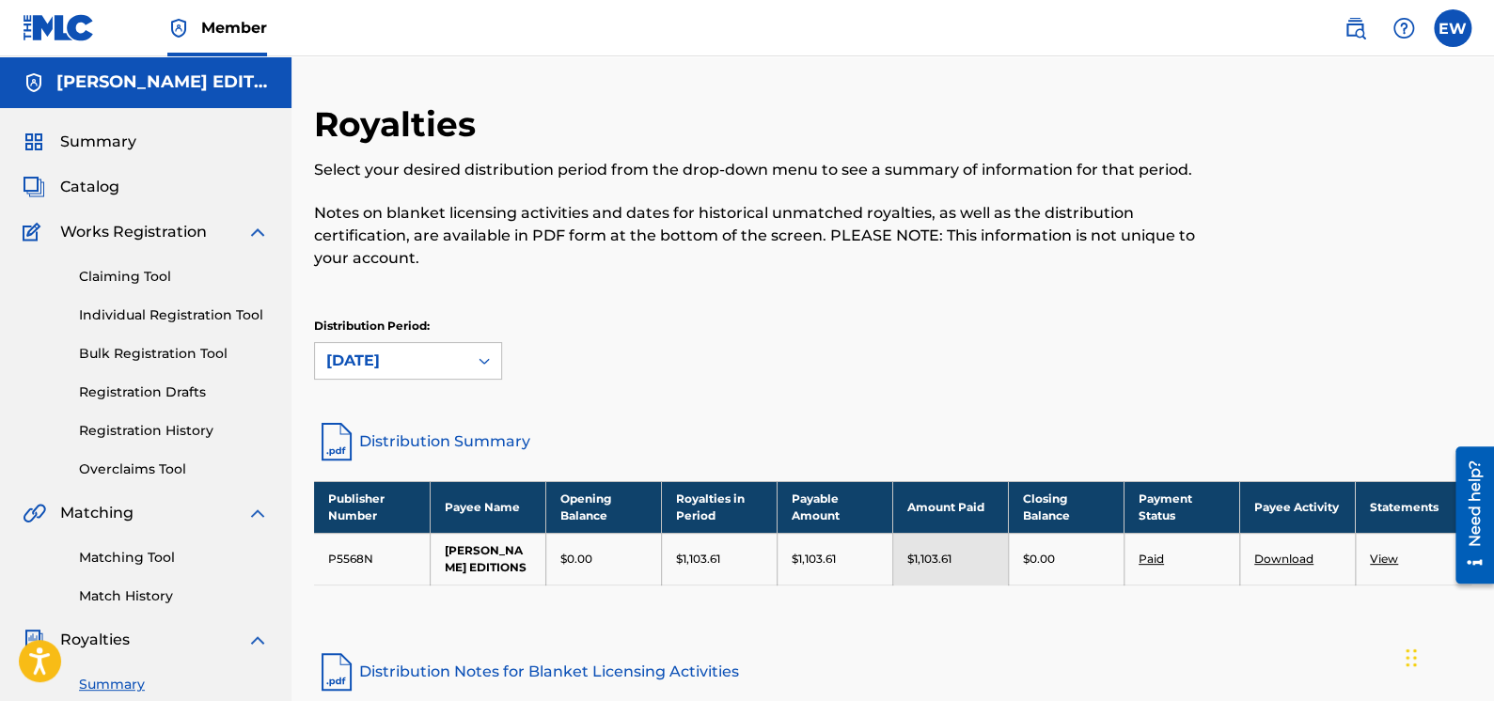
click at [1384, 566] on link "View" at bounding box center [1384, 559] width 28 height 14
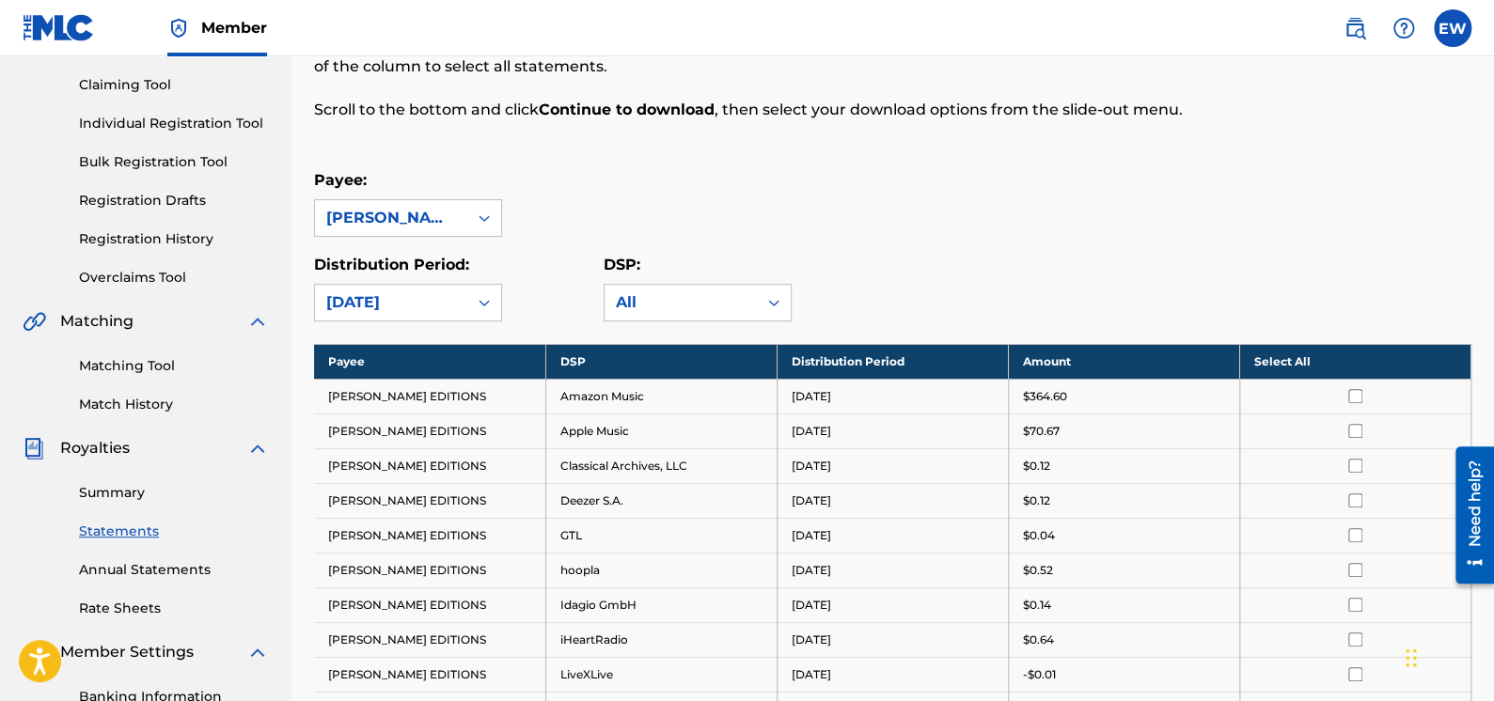
scroll to position [188, 0]
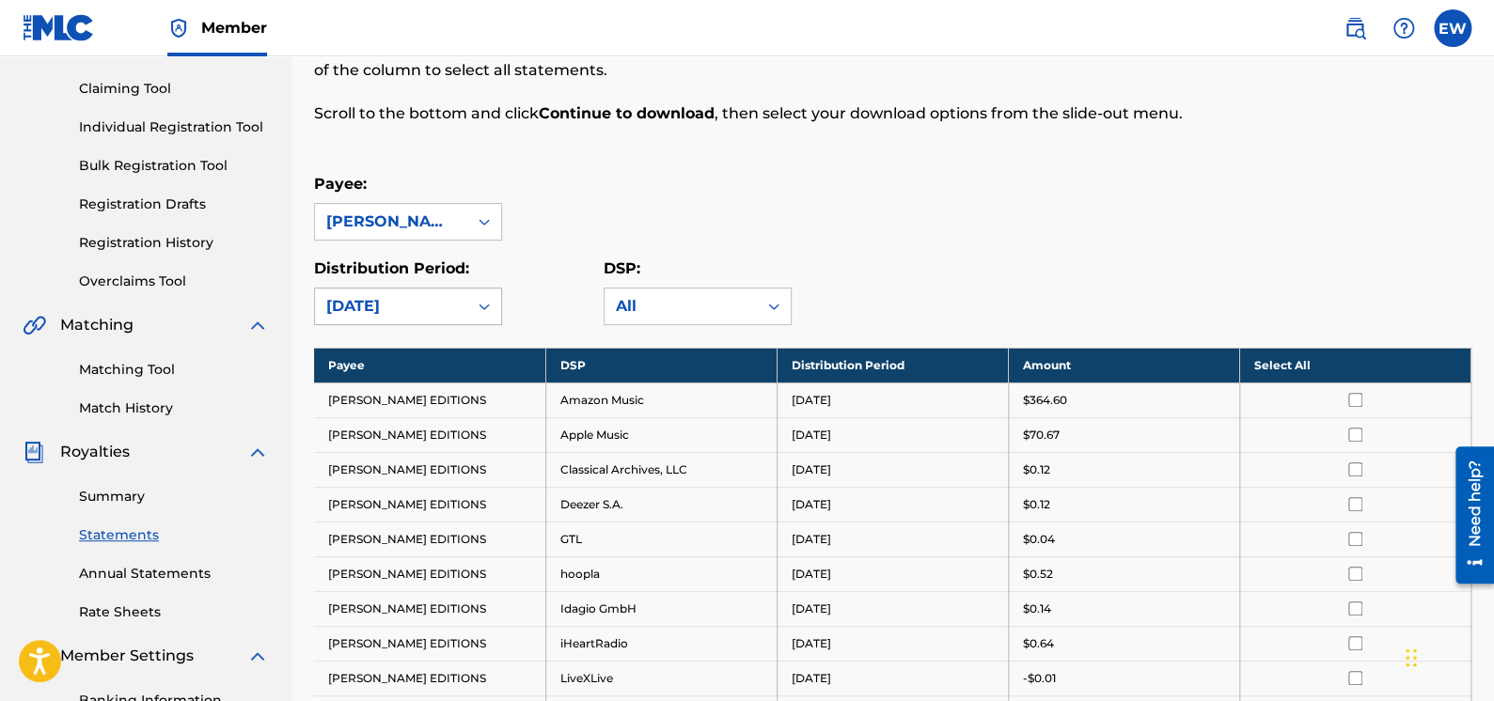
click at [476, 305] on icon at bounding box center [484, 306] width 19 height 19
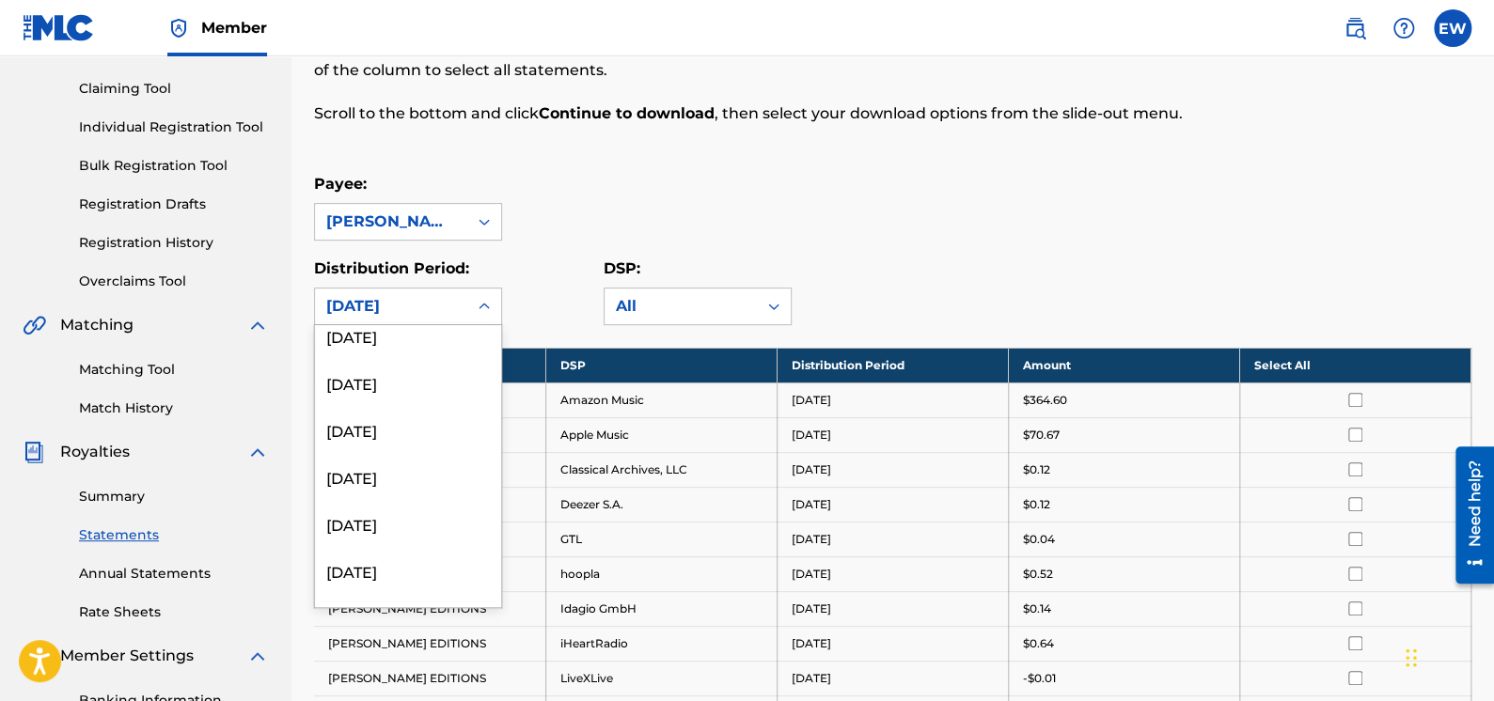
scroll to position [940, 0]
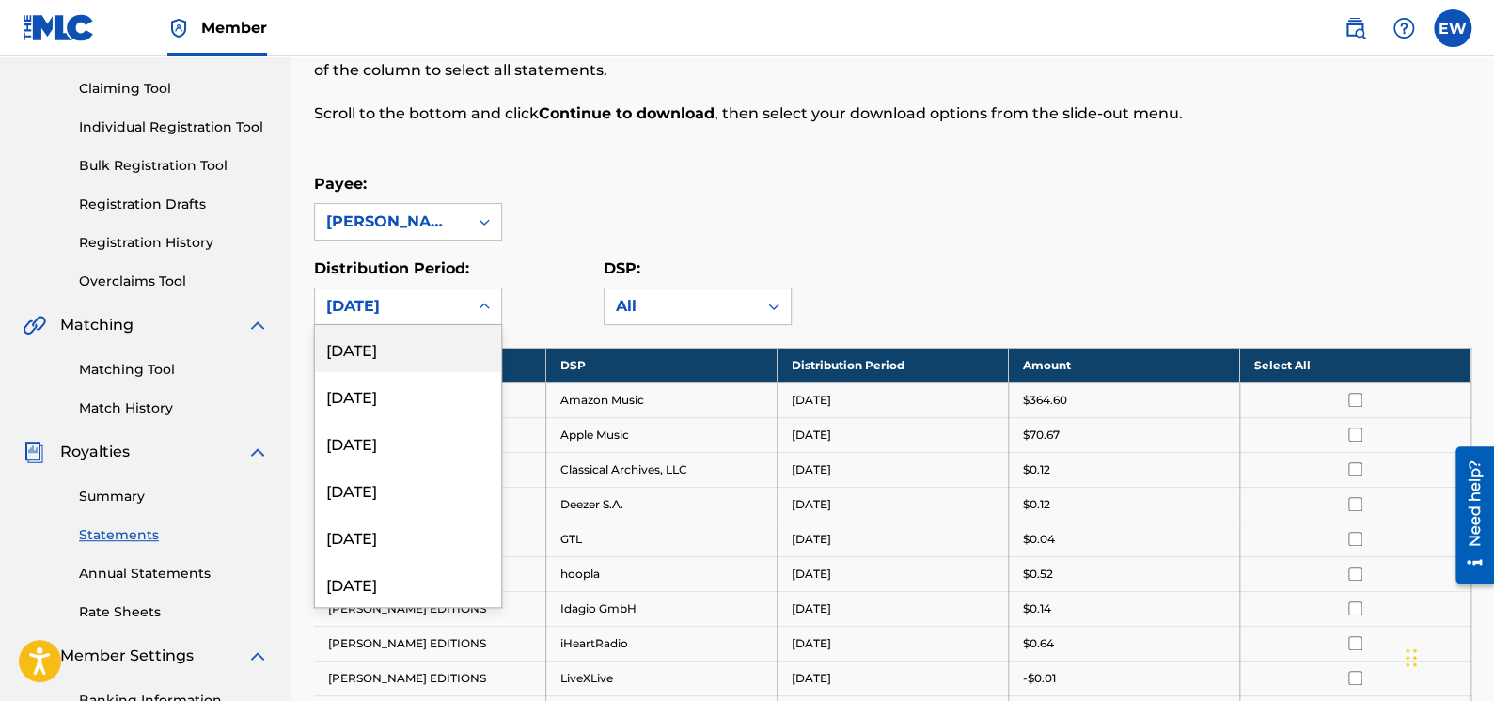
click at [402, 351] on div "[DATE]" at bounding box center [408, 348] width 186 height 47
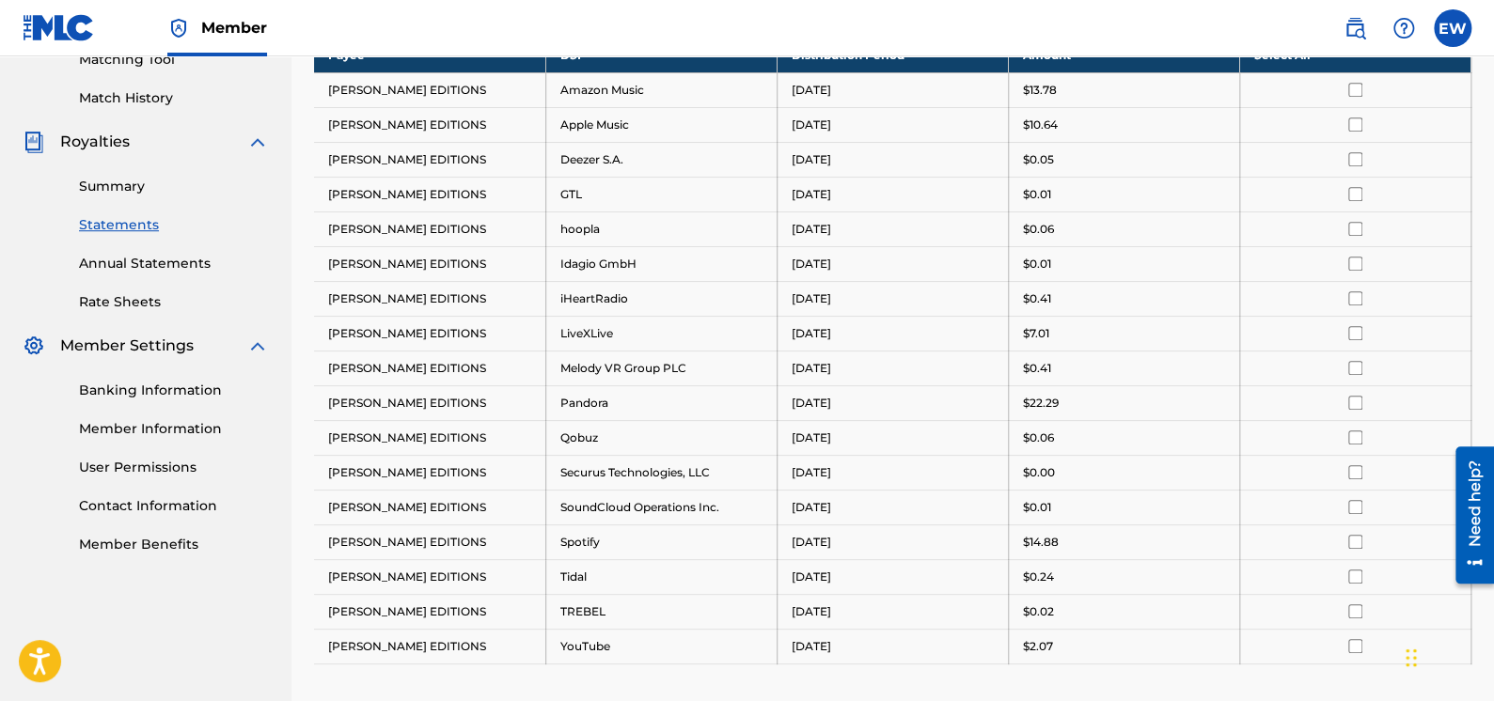
scroll to position [415, 0]
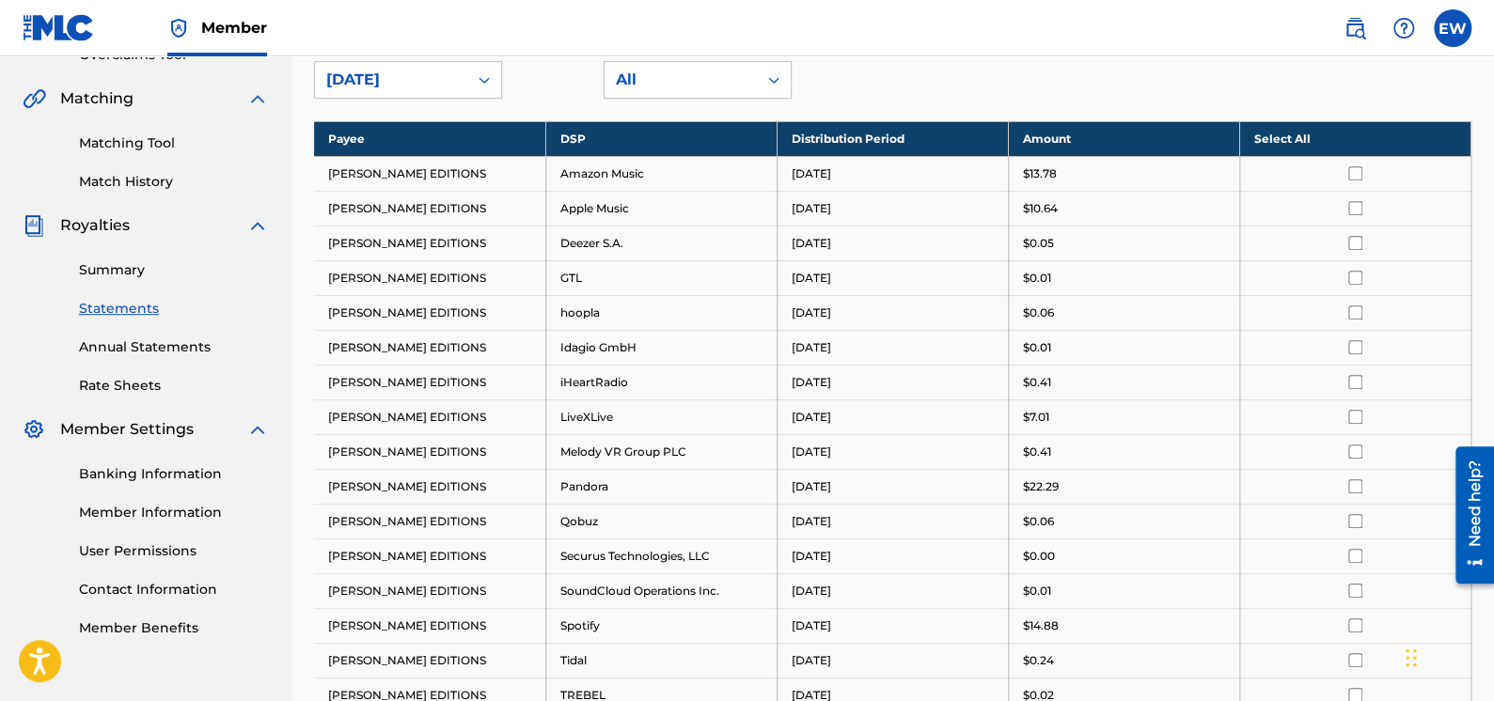
click at [1280, 134] on th "Select All" at bounding box center [1354, 138] width 231 height 35
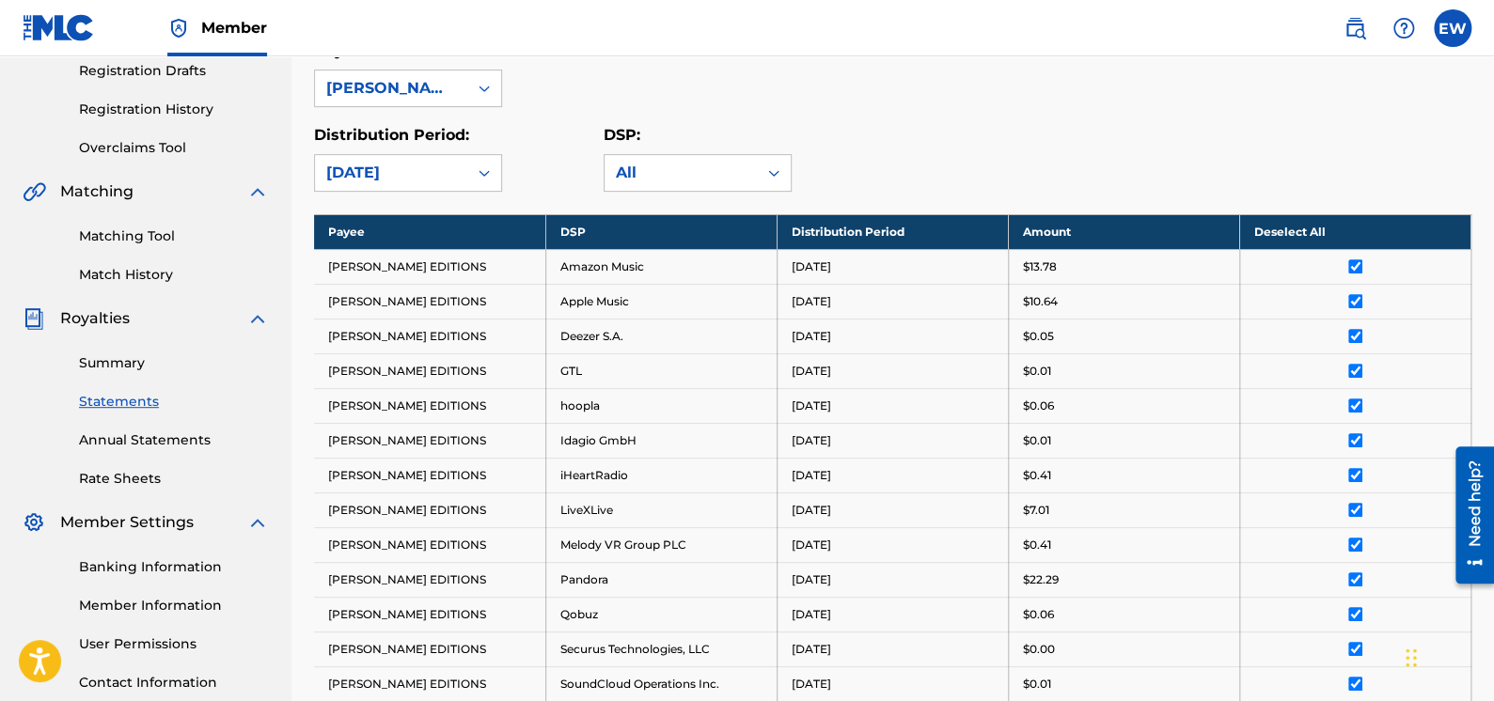
scroll to position [321, 0]
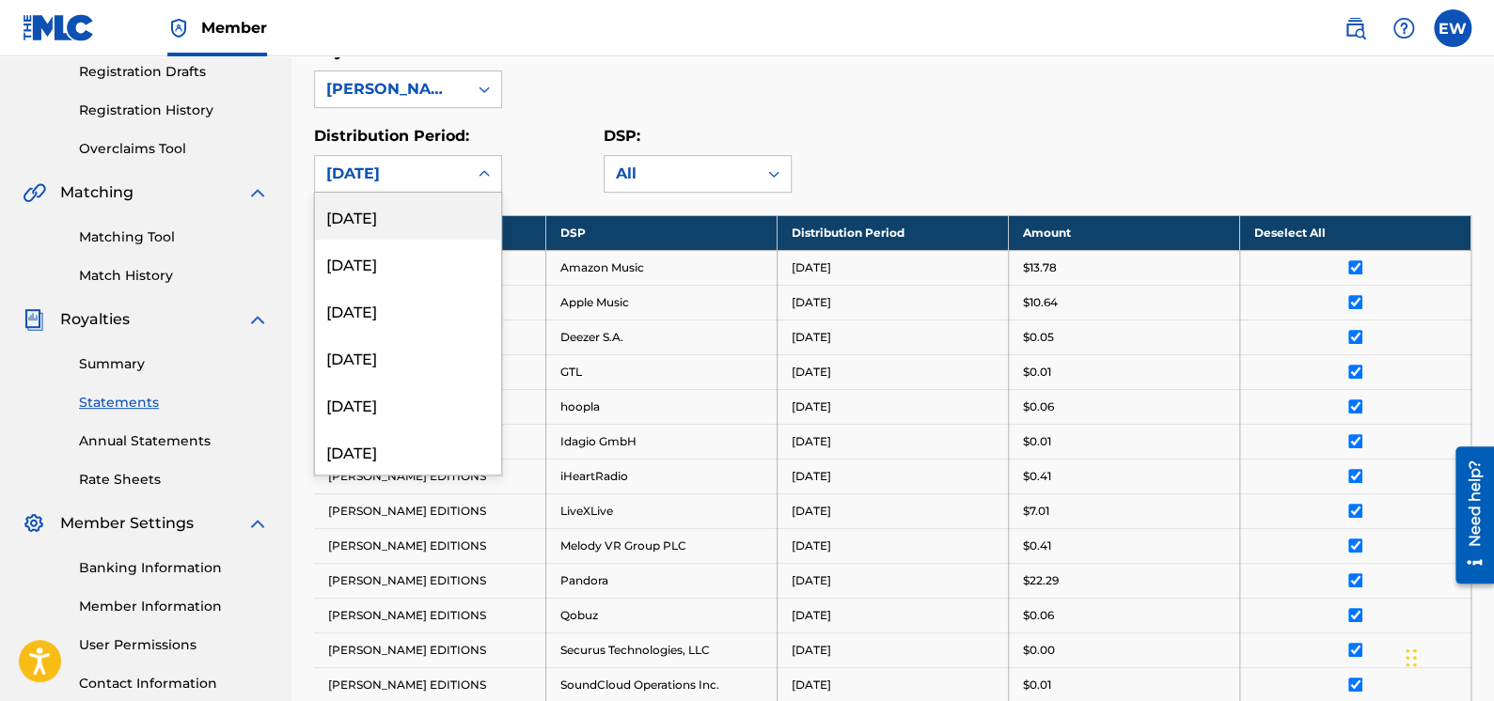
click at [485, 172] on icon at bounding box center [484, 173] width 19 height 19
click at [442, 396] on div "[DATE]" at bounding box center [408, 404] width 186 height 47
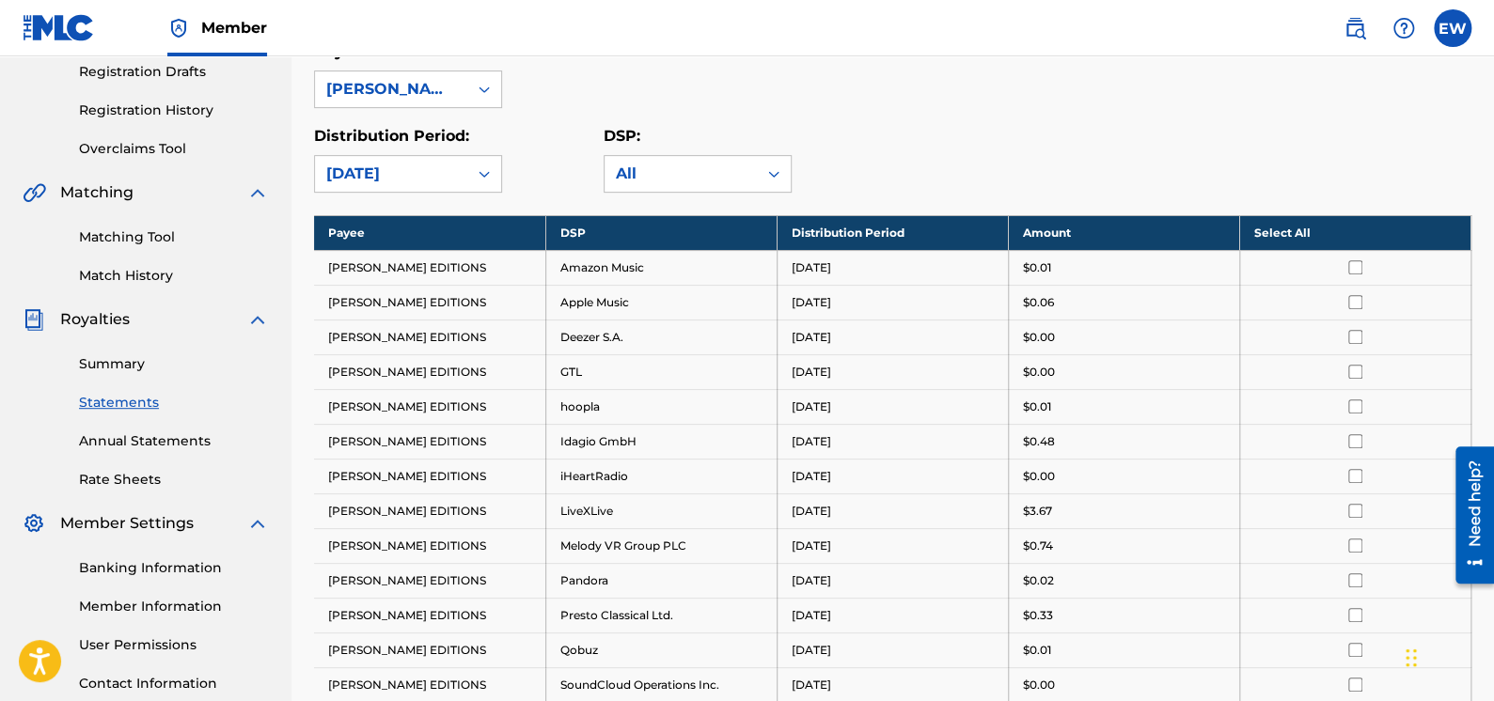
click at [480, 170] on icon at bounding box center [484, 173] width 19 height 19
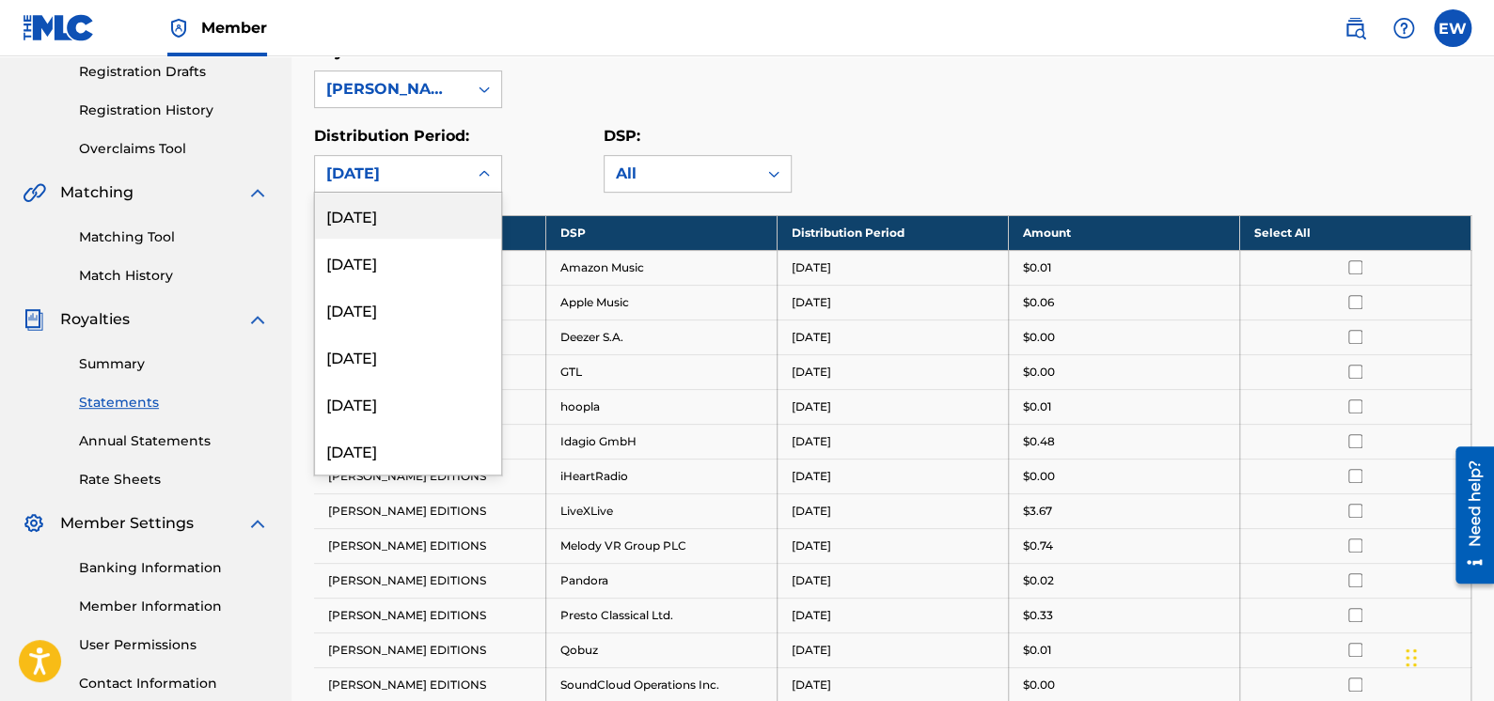
scroll to position [658, 0]
click at [397, 449] on div "[DATE]" at bounding box center [408, 451] width 186 height 47
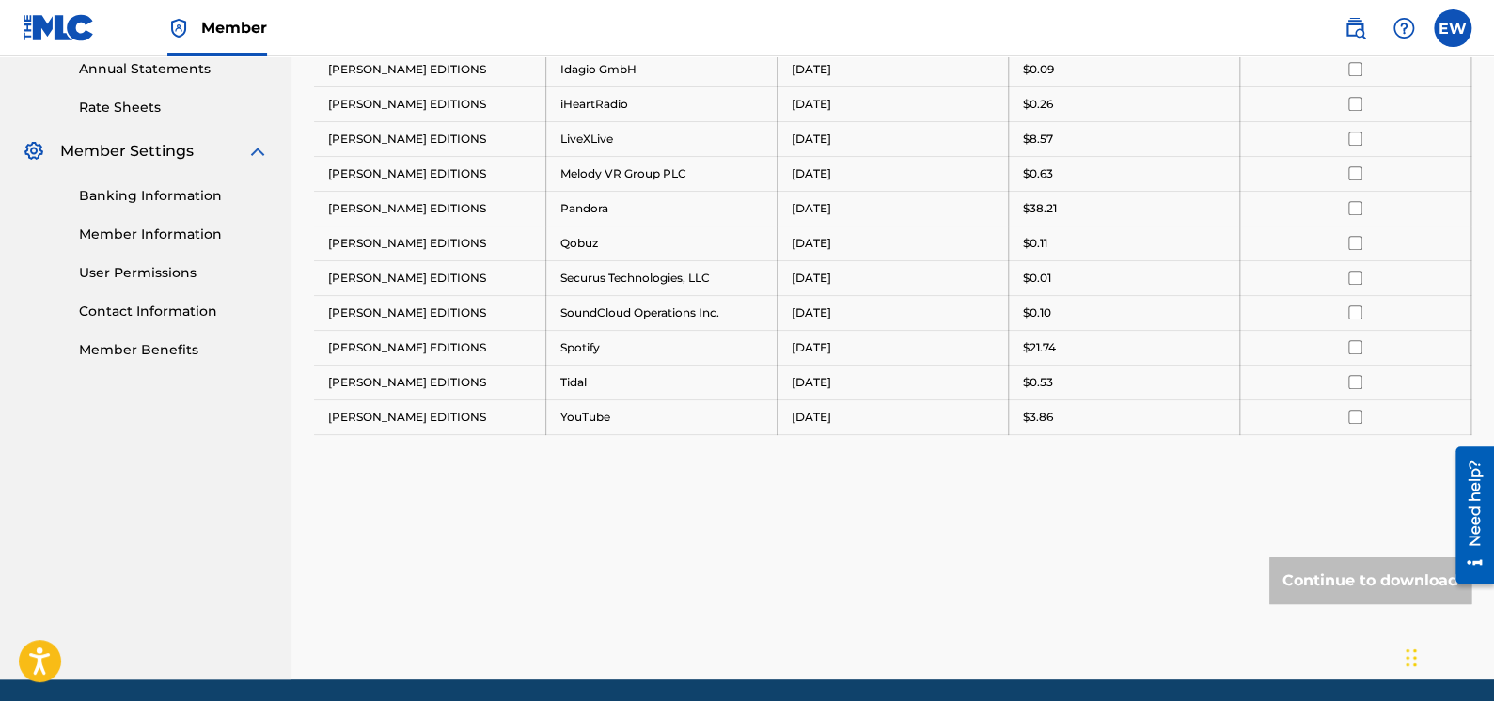
scroll to position [697, 0]
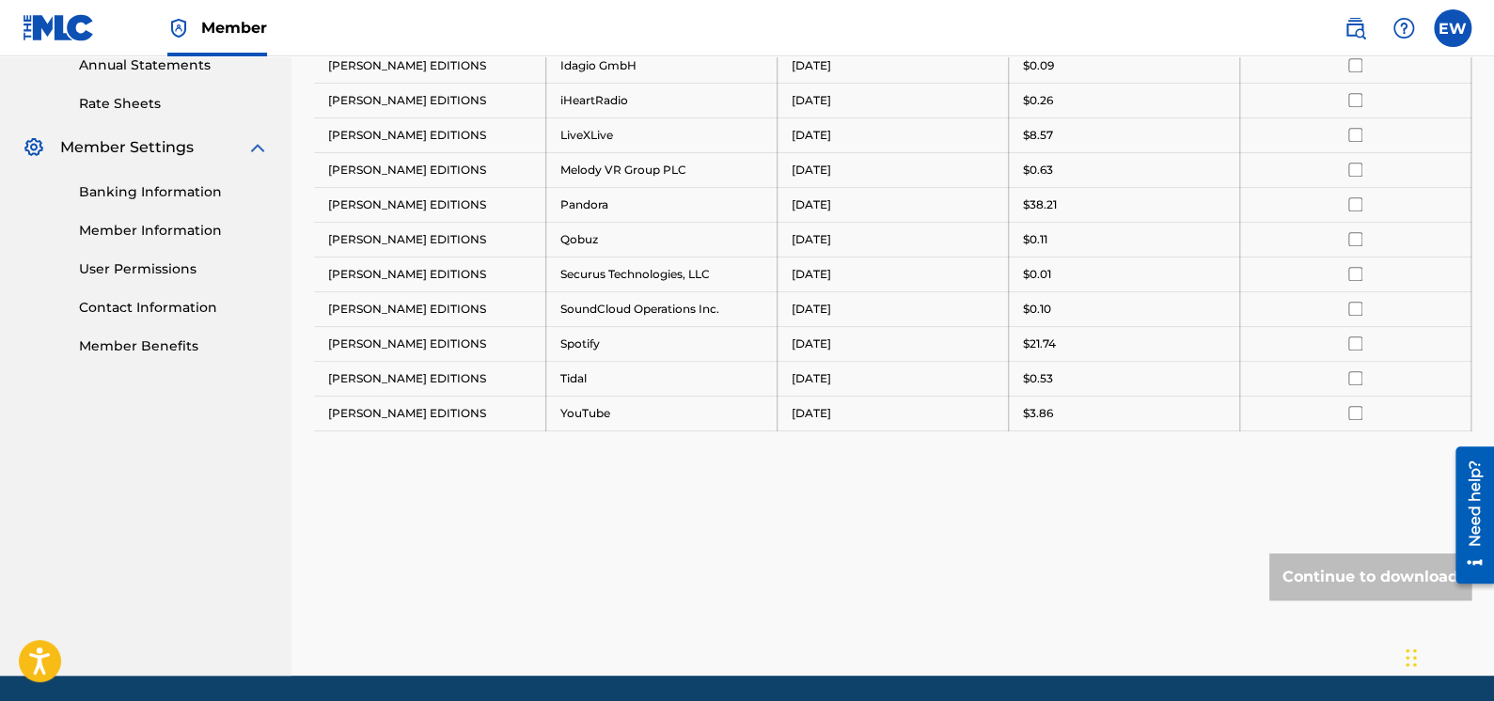
click at [1326, 576] on div "Continue to download" at bounding box center [1370, 577] width 202 height 47
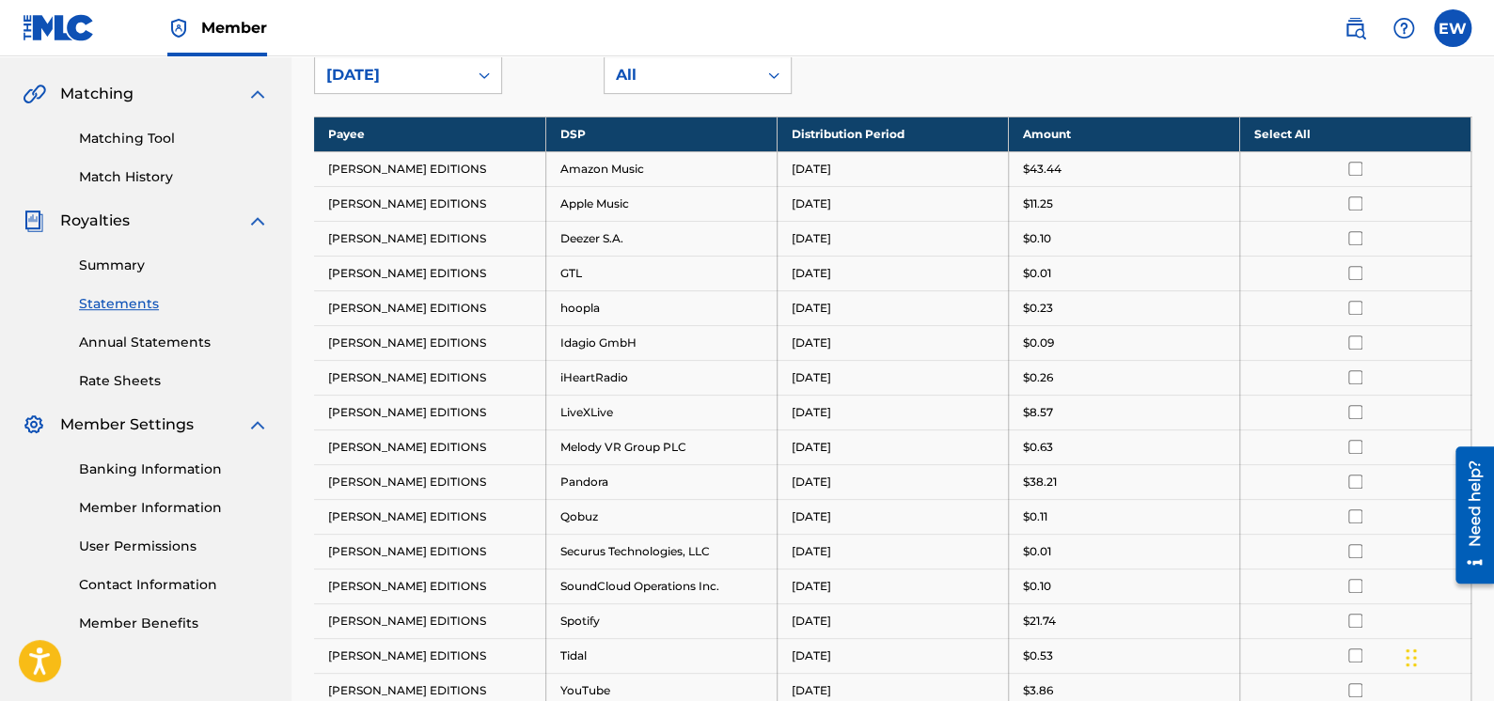
scroll to position [415, 0]
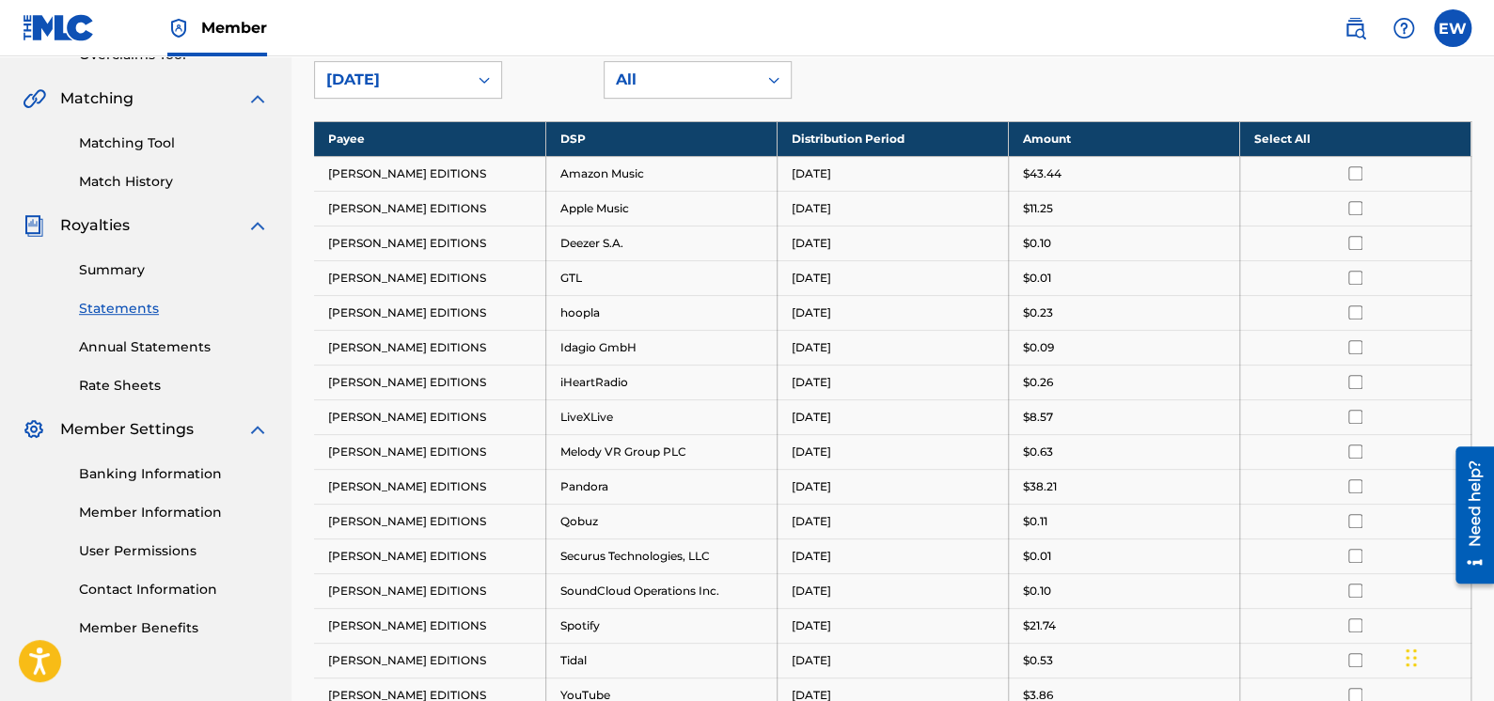
click at [1298, 142] on th "Select All" at bounding box center [1354, 138] width 231 height 35
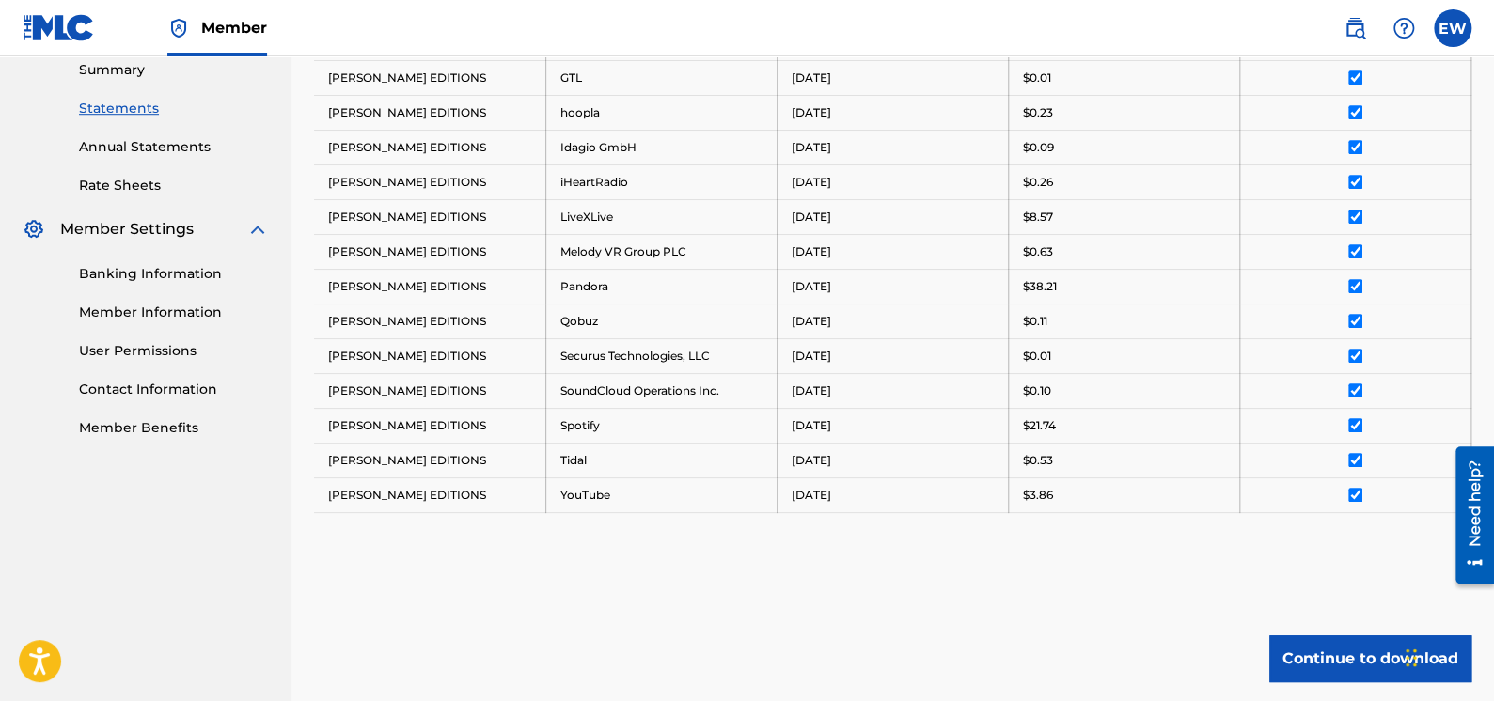
scroll to position [756, 0]
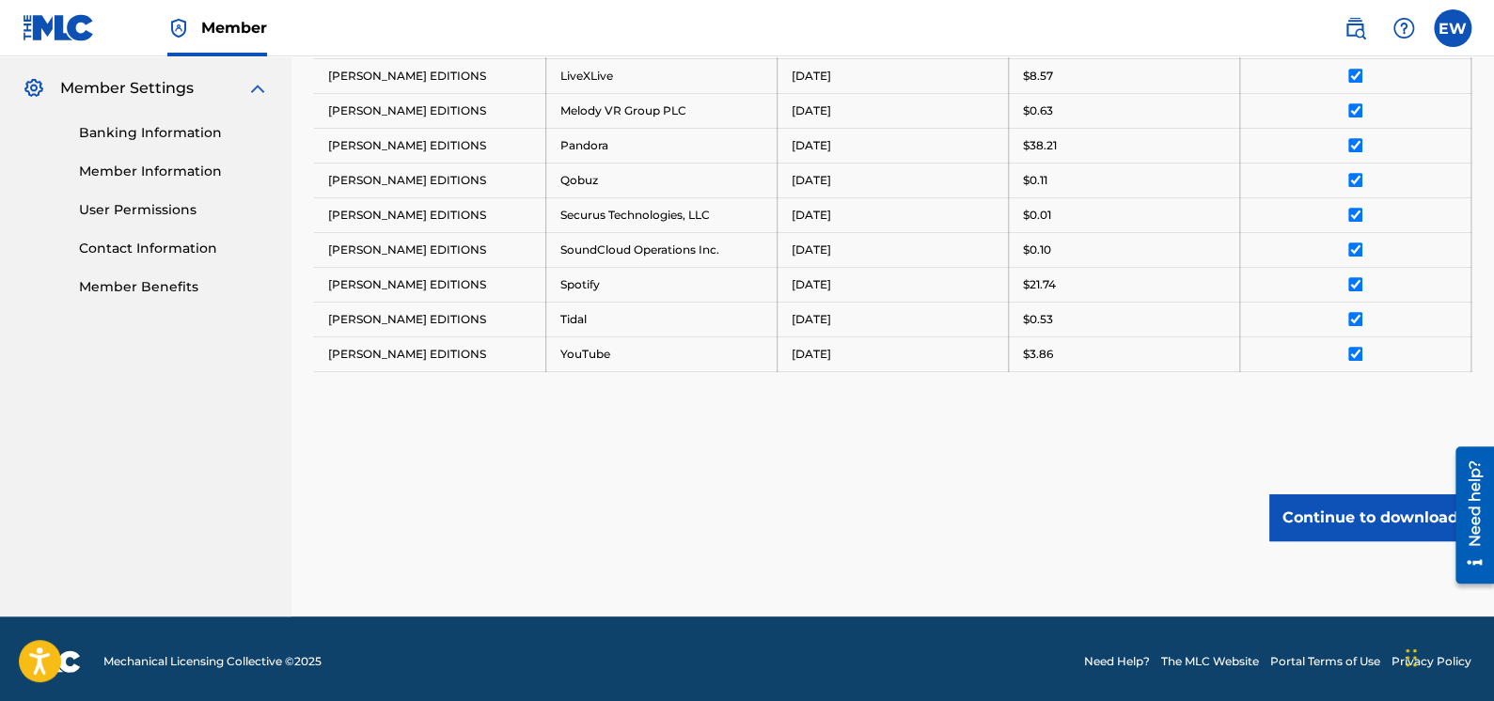
click at [1353, 509] on button "Continue to download" at bounding box center [1370, 517] width 202 height 47
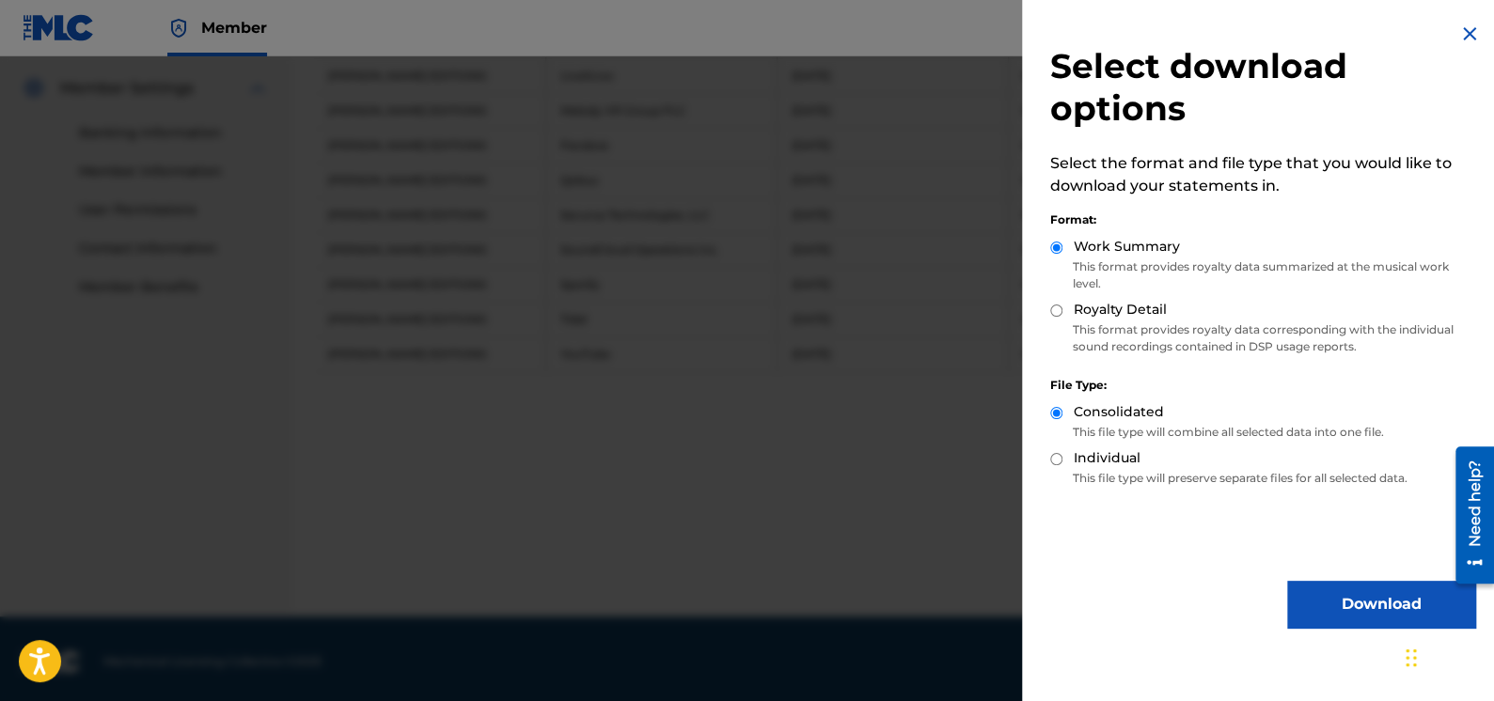
click at [1052, 307] on input "Royalty Detail" at bounding box center [1056, 311] width 12 height 12
radio input "true"
click at [1351, 604] on button "Download" at bounding box center [1381, 604] width 188 height 47
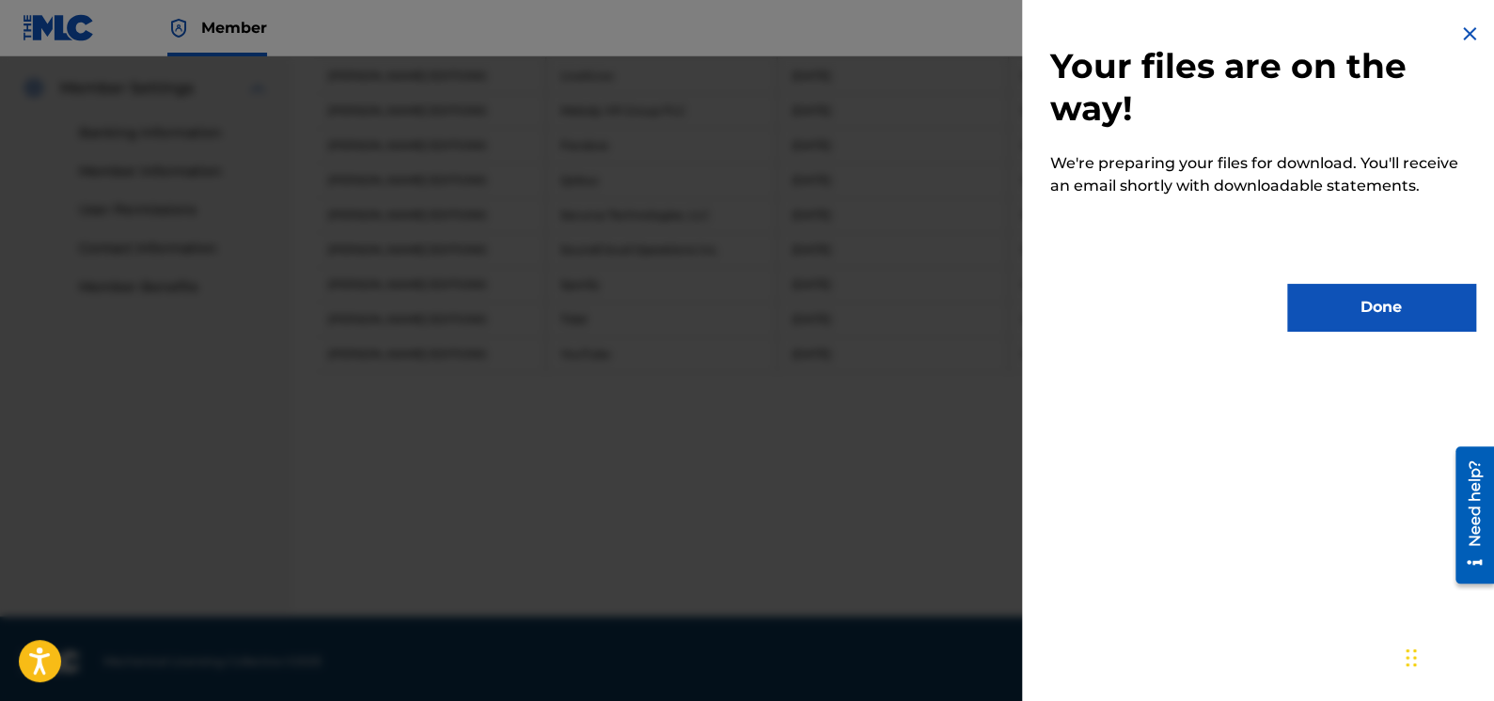
click at [1360, 324] on button "Done" at bounding box center [1381, 307] width 188 height 47
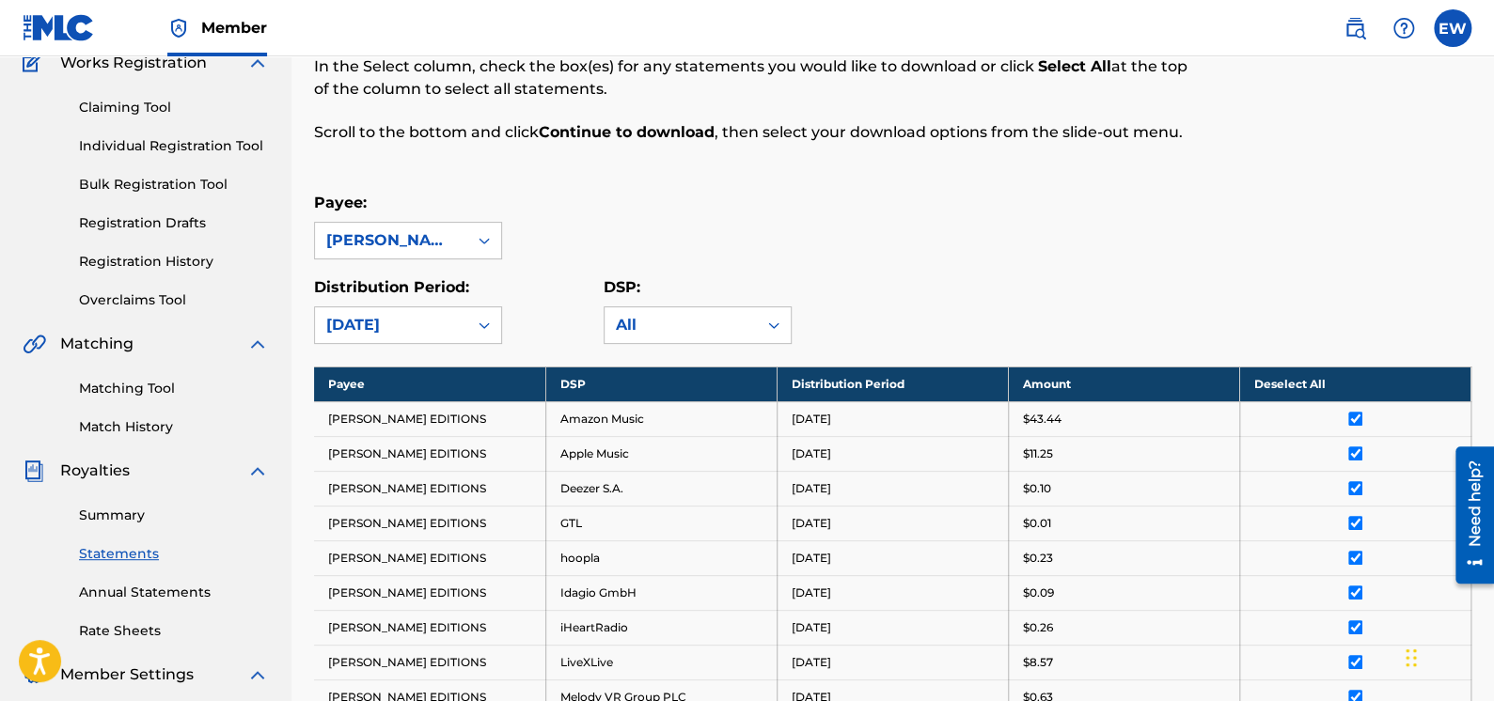
scroll to position [98, 0]
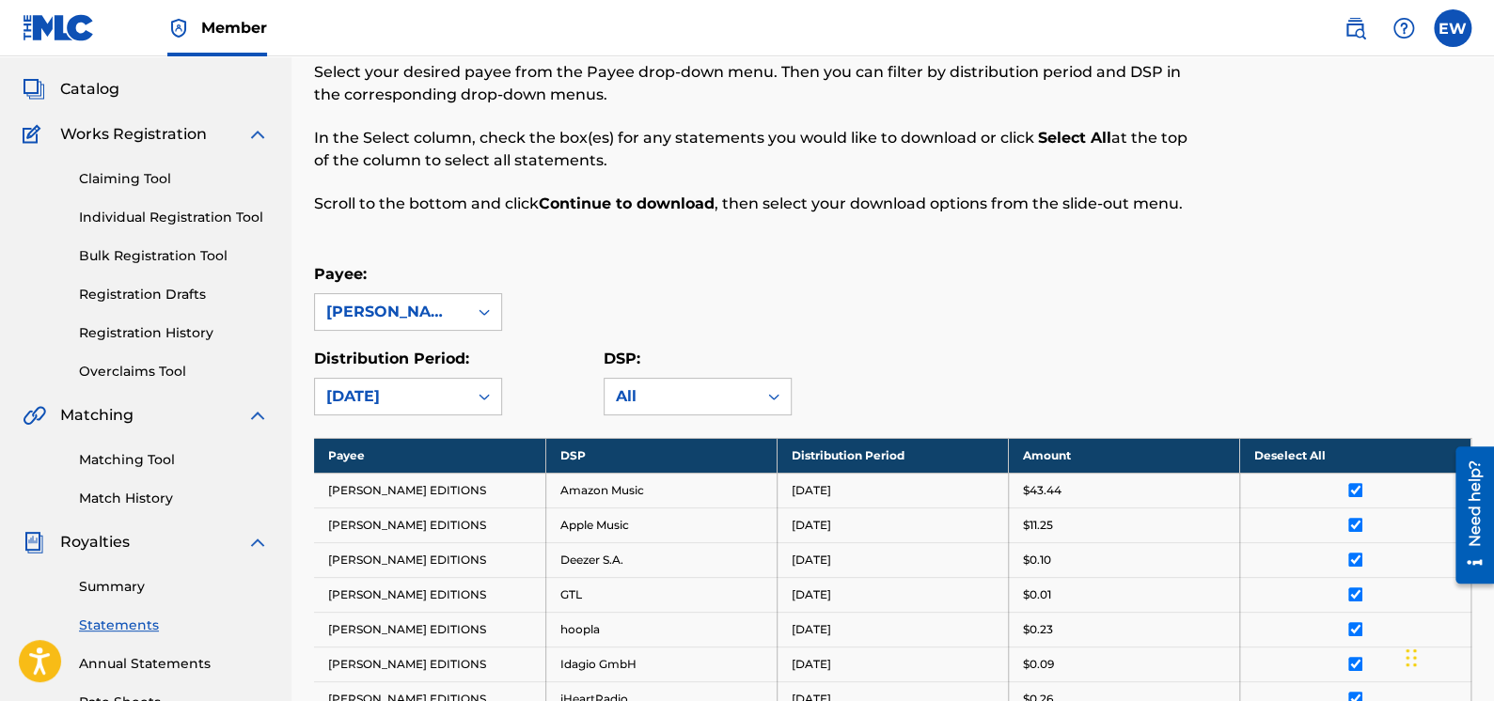
click at [900, 263] on div "Payee: [PERSON_NAME] EDITIONS" at bounding box center [892, 297] width 1157 height 68
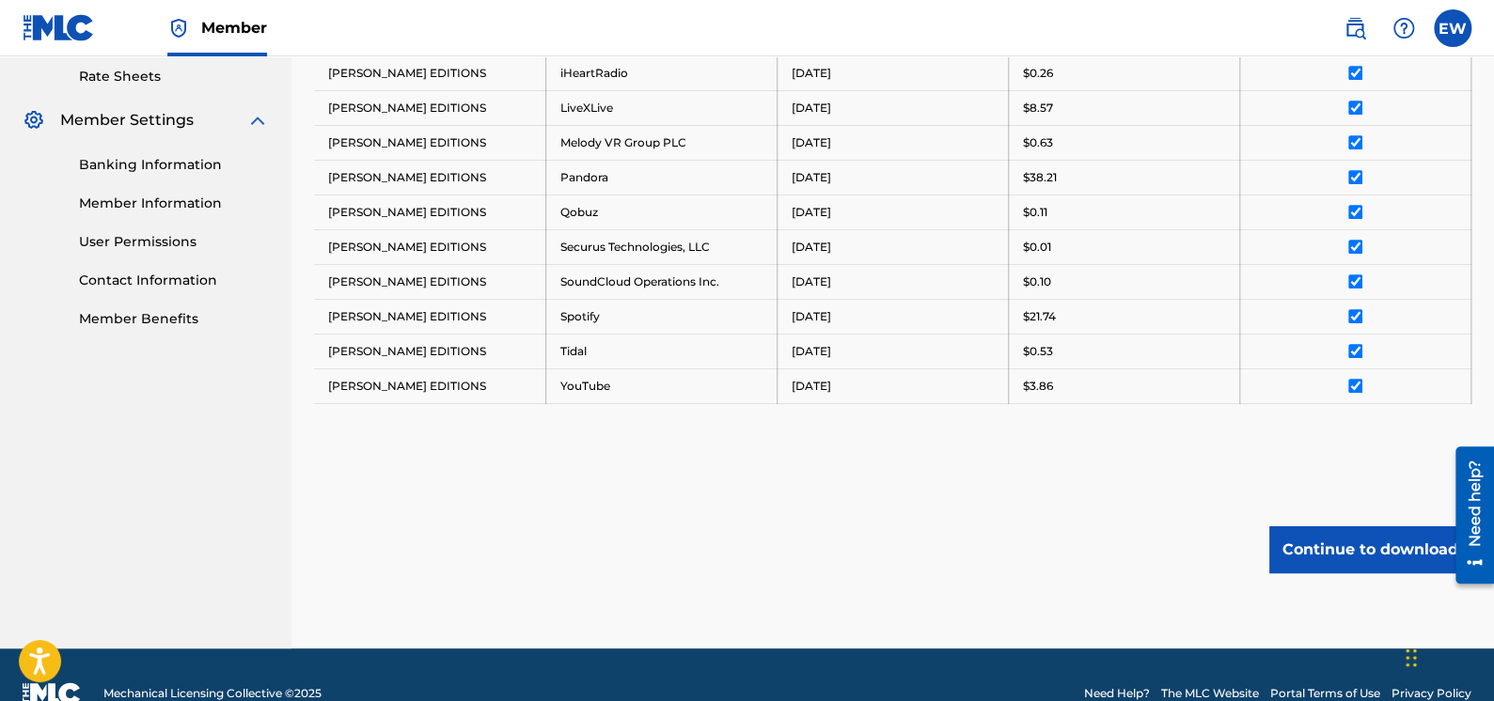
scroll to position [756, 0]
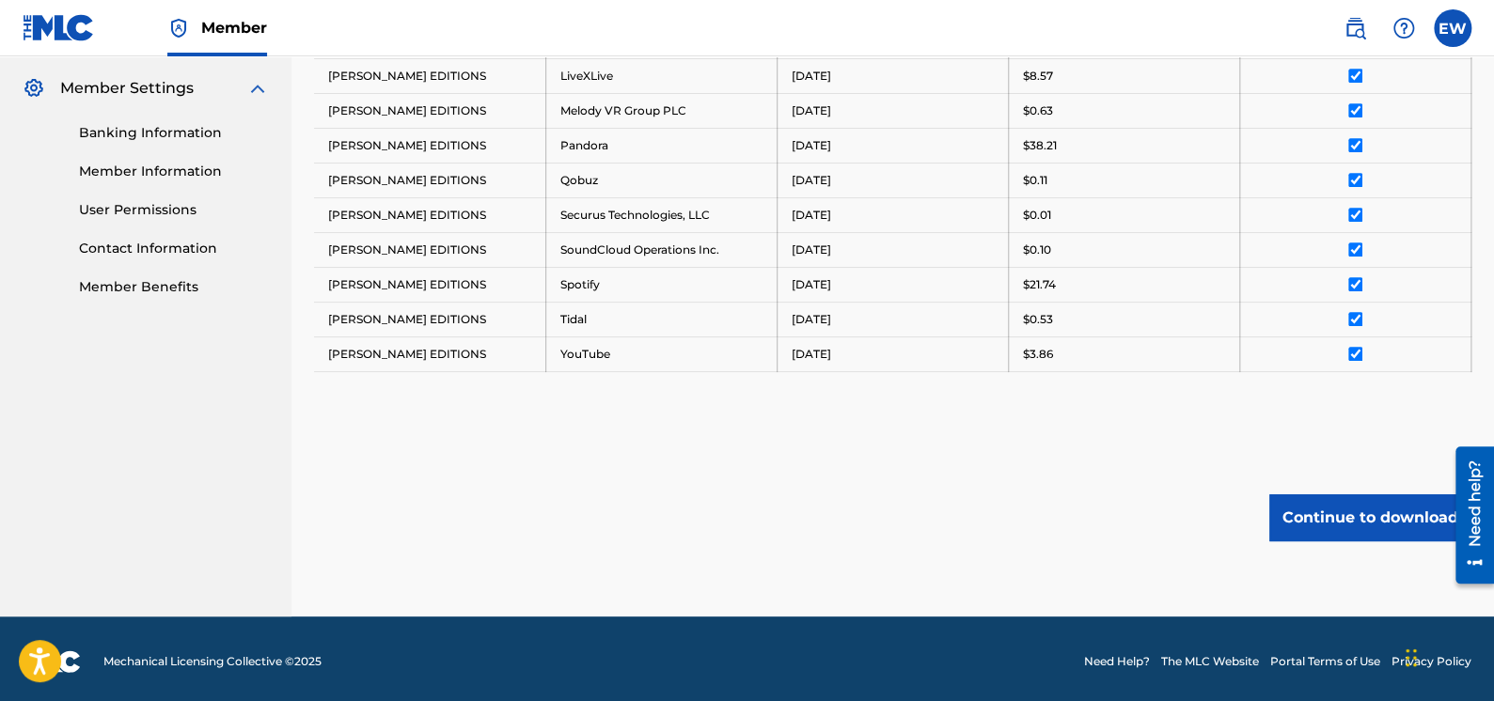
click at [1367, 512] on button "Continue to download" at bounding box center [1370, 517] width 202 height 47
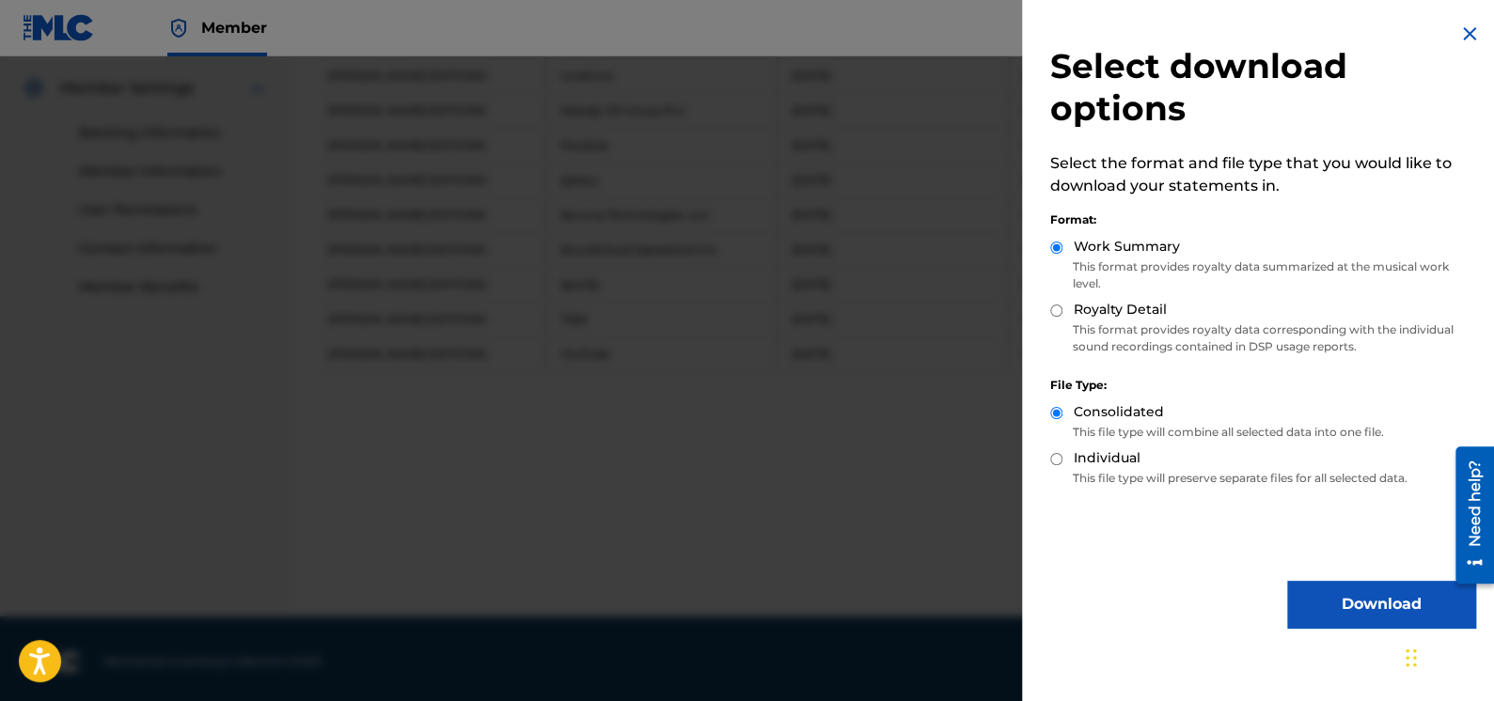
click at [1463, 30] on img at bounding box center [1469, 34] width 23 height 23
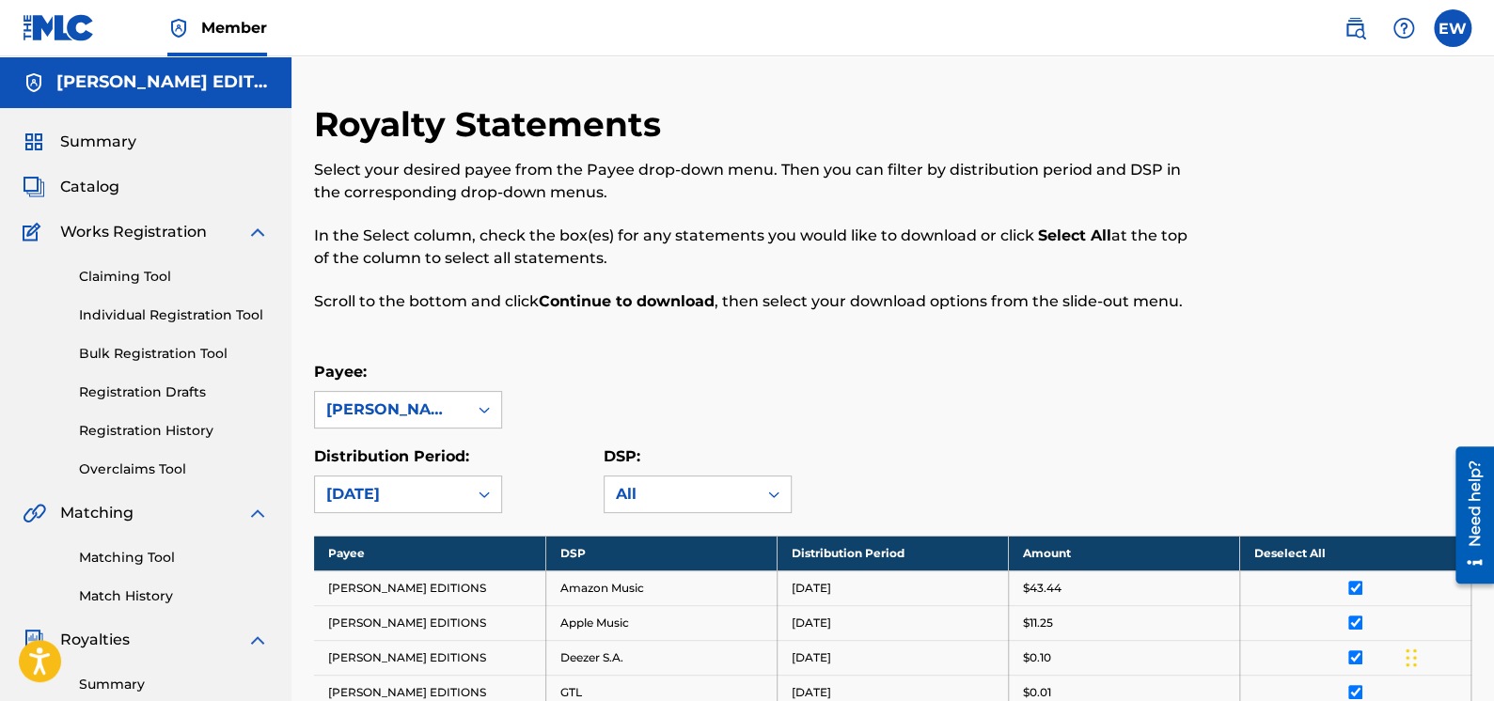
scroll to position [0, 0]
click at [1347, 34] on img at bounding box center [1354, 28] width 23 height 23
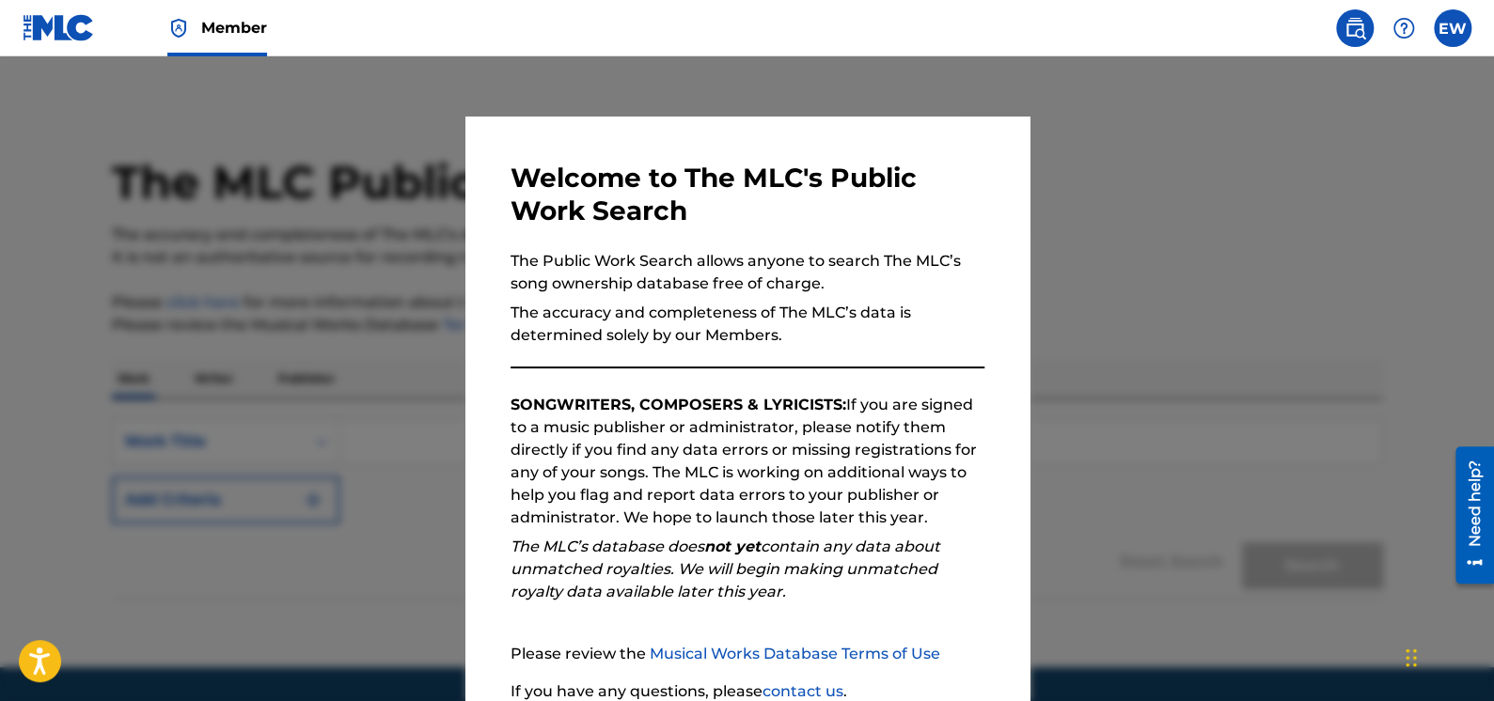
click at [1347, 33] on img at bounding box center [1354, 28] width 23 height 23
click at [1451, 23] on label at bounding box center [1452, 28] width 38 height 38
click at [1452, 28] on input "EW [PERSON_NAME] [PERSON_NAME][EMAIL_ADDRESS][DOMAIN_NAME] Notification Prefere…" at bounding box center [1452, 28] width 0 height 0
click at [1196, 111] on div at bounding box center [747, 406] width 1494 height 701
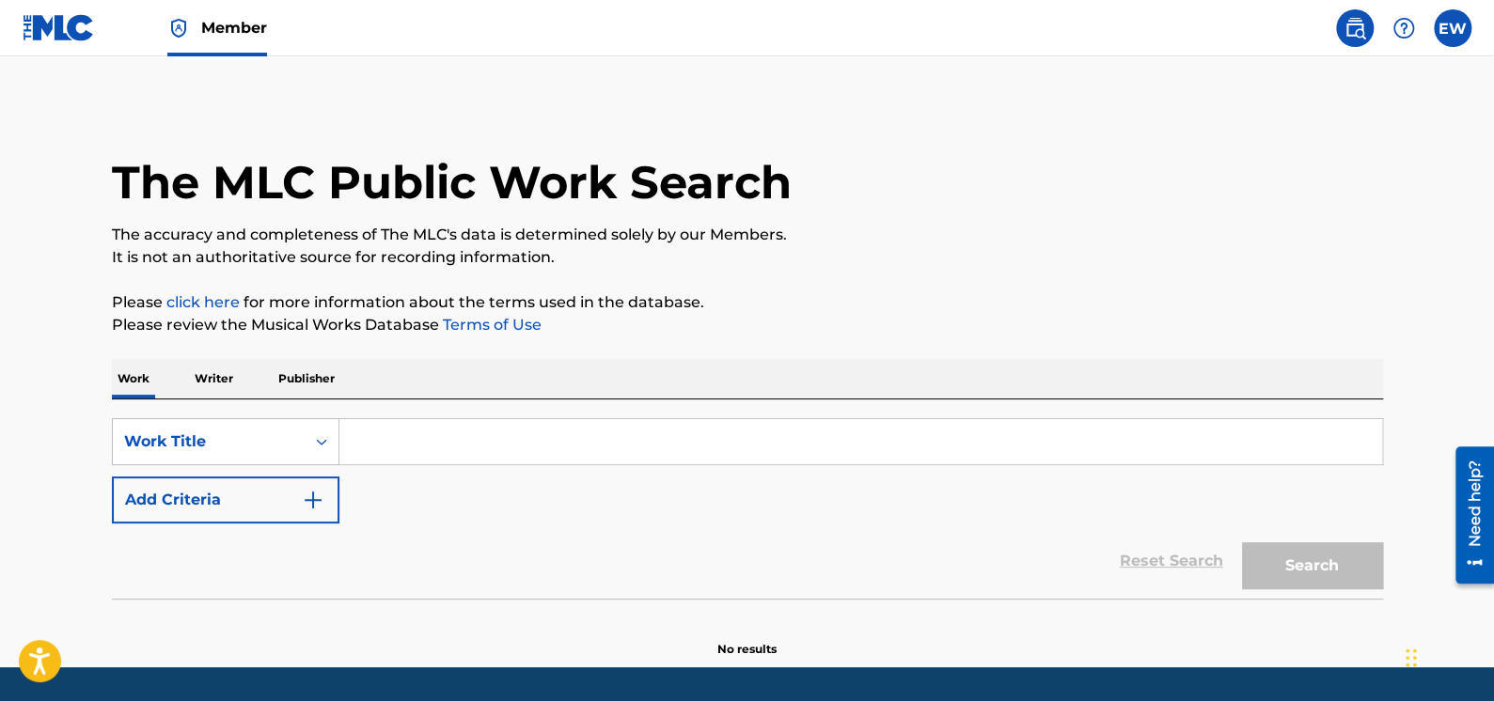
click at [1454, 29] on label at bounding box center [1452, 28] width 38 height 38
click at [1452, 28] on input "EW [PERSON_NAME] [PERSON_NAME][EMAIL_ADDRESS][DOMAIN_NAME] Notification Prefere…" at bounding box center [1452, 28] width 0 height 0
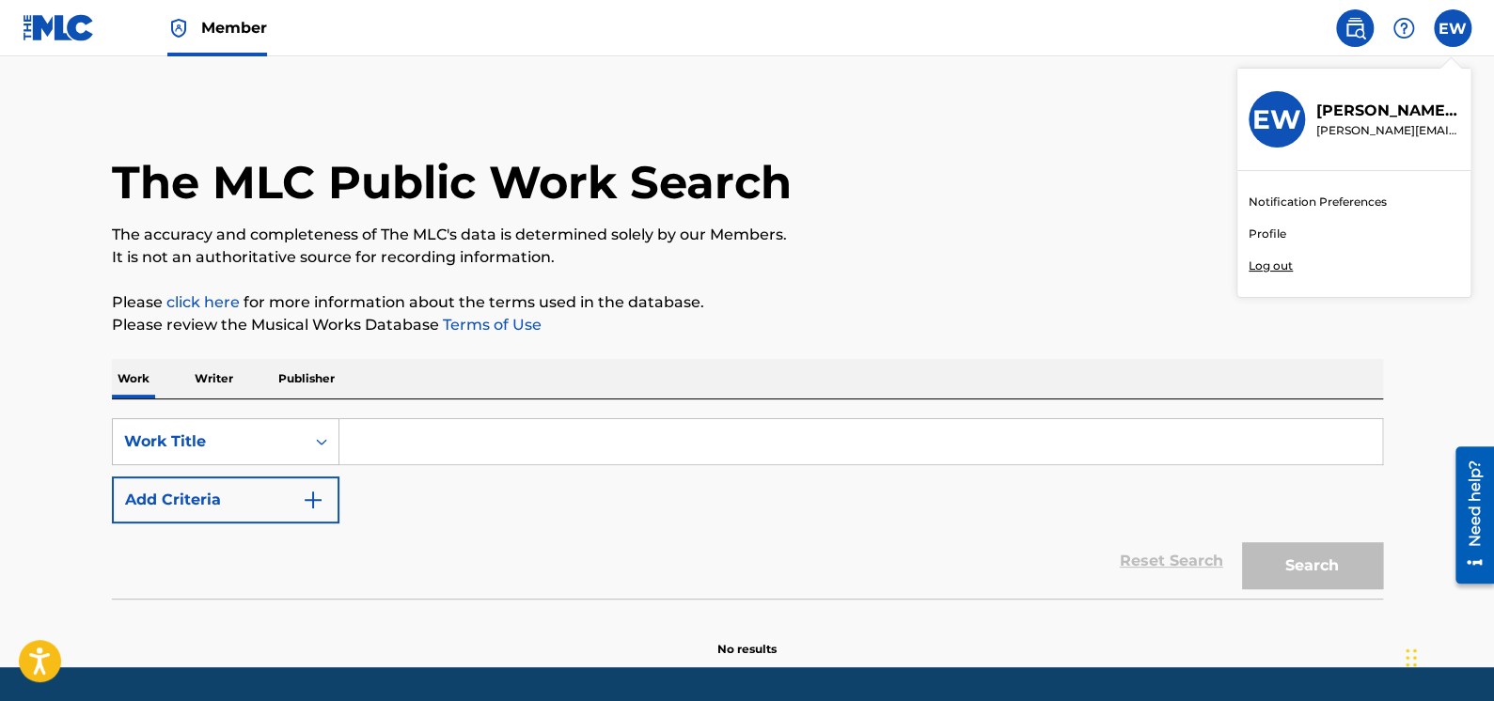
click at [1262, 232] on link "Profile" at bounding box center [1267, 234] width 38 height 17
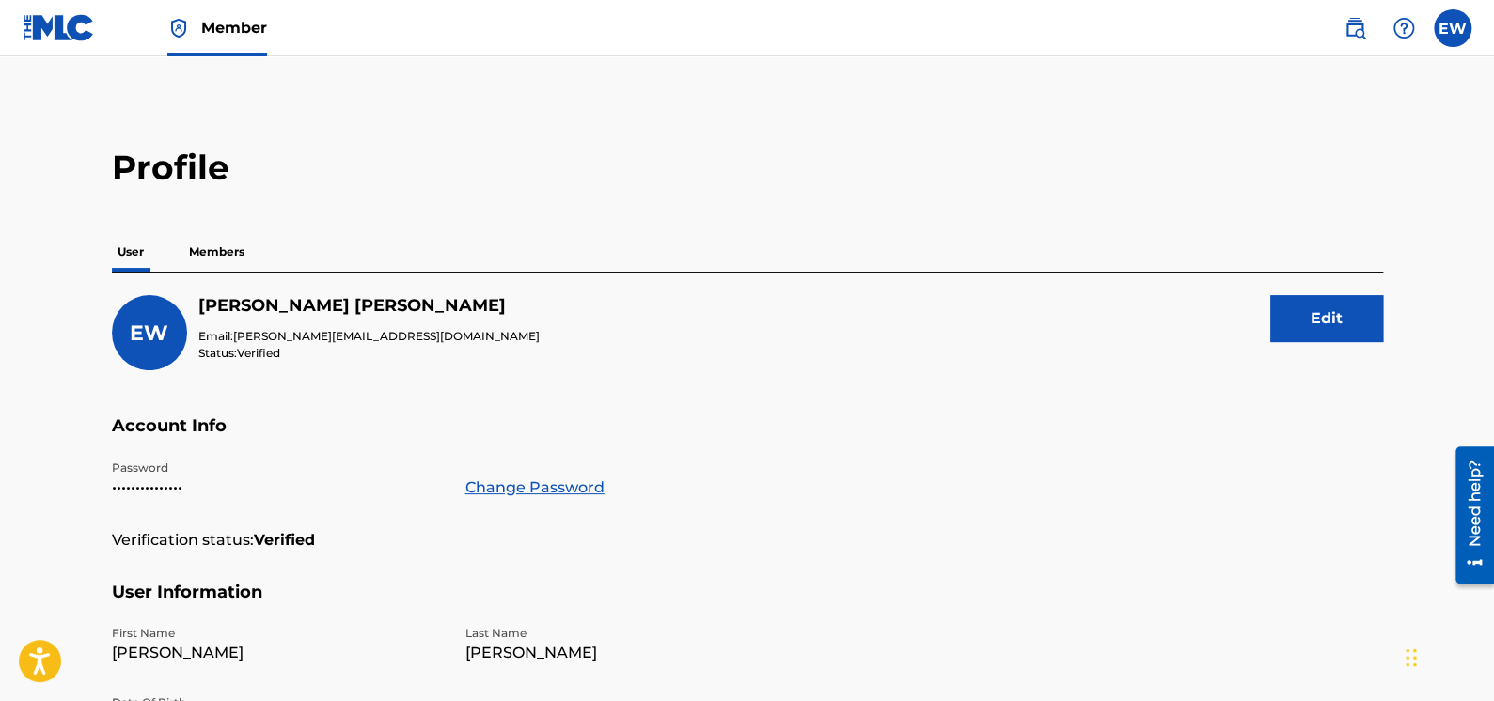
click at [1454, 34] on label at bounding box center [1452, 28] width 38 height 38
click at [1452, 28] on input "EW [PERSON_NAME] [PERSON_NAME][EMAIL_ADDRESS][DOMAIN_NAME] Notification Prefere…" at bounding box center [1452, 28] width 0 height 0
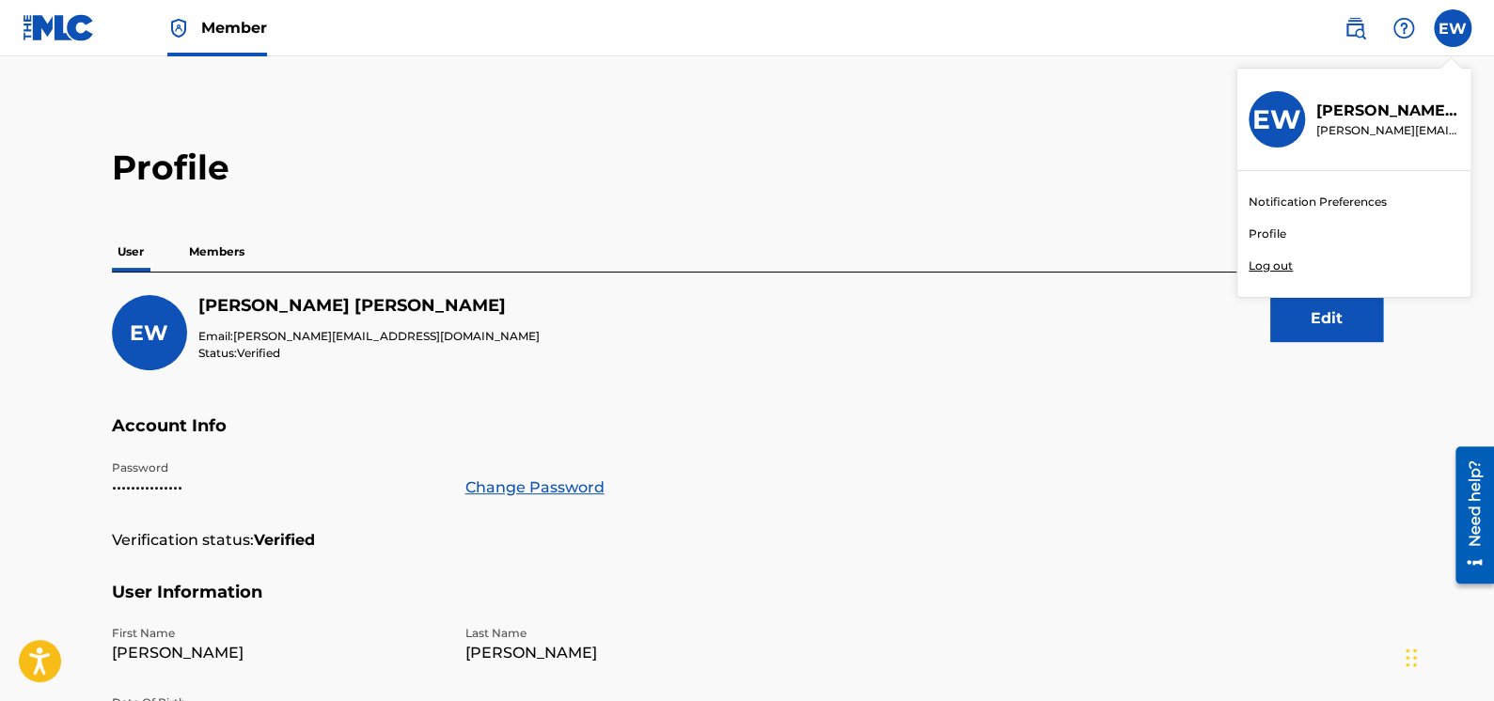
click at [1276, 198] on link "Notification Preferences" at bounding box center [1317, 202] width 138 height 17
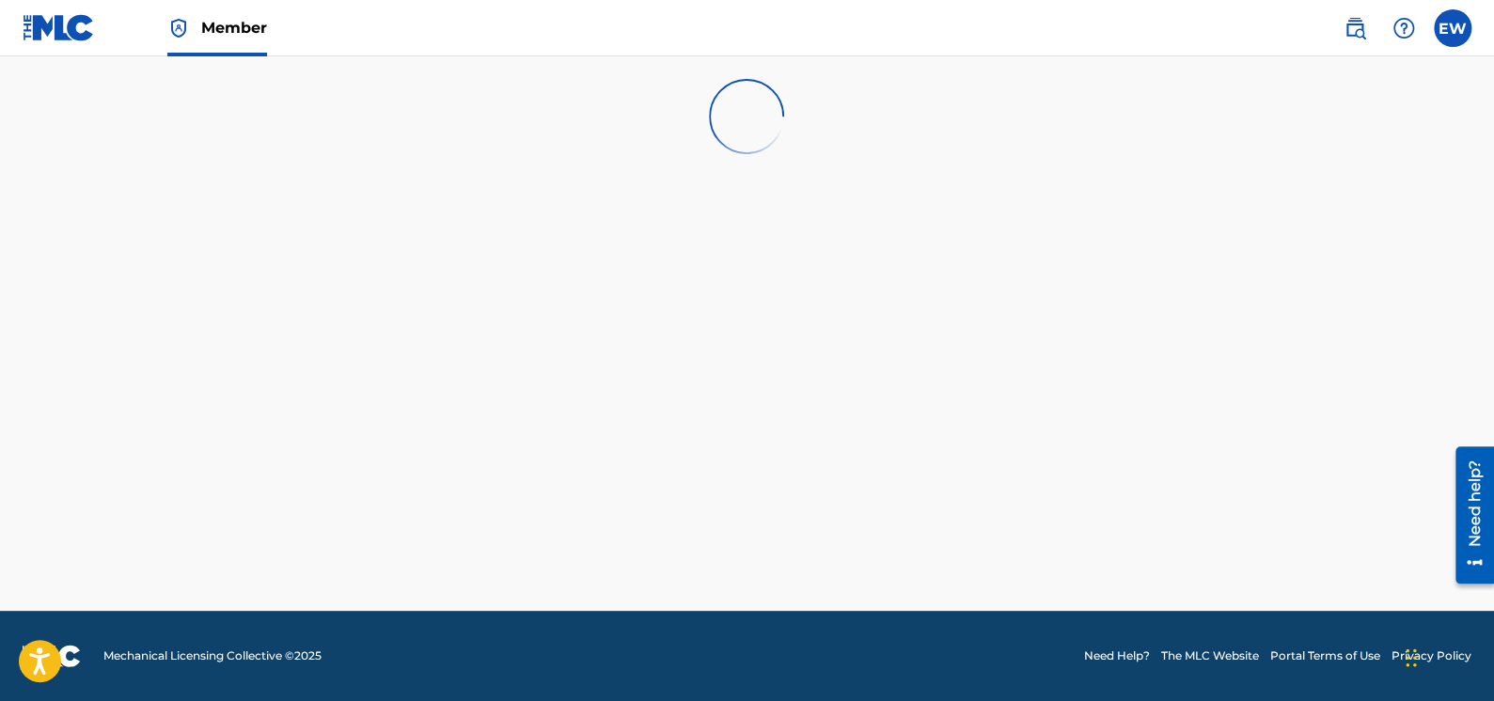
click at [29, 31] on img at bounding box center [59, 27] width 72 height 27
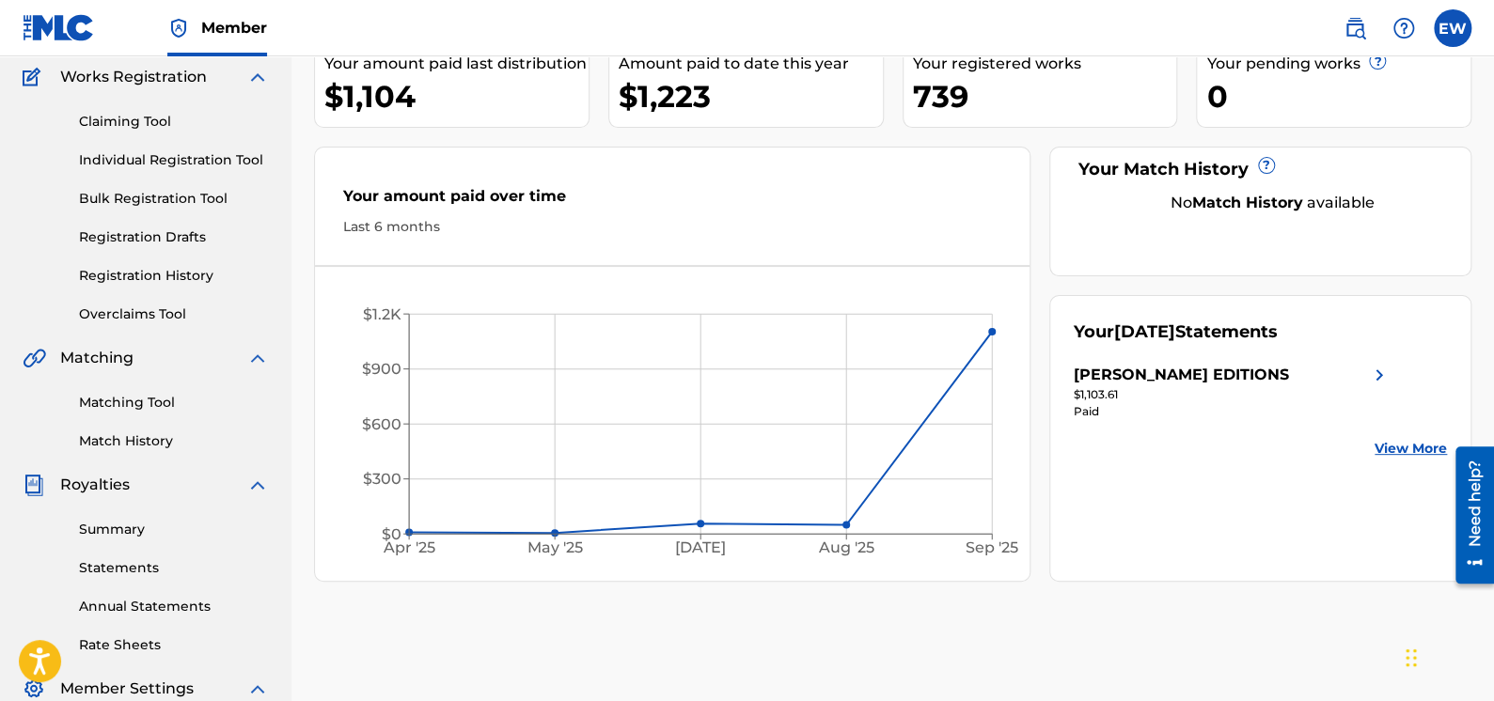
scroll to position [188, 0]
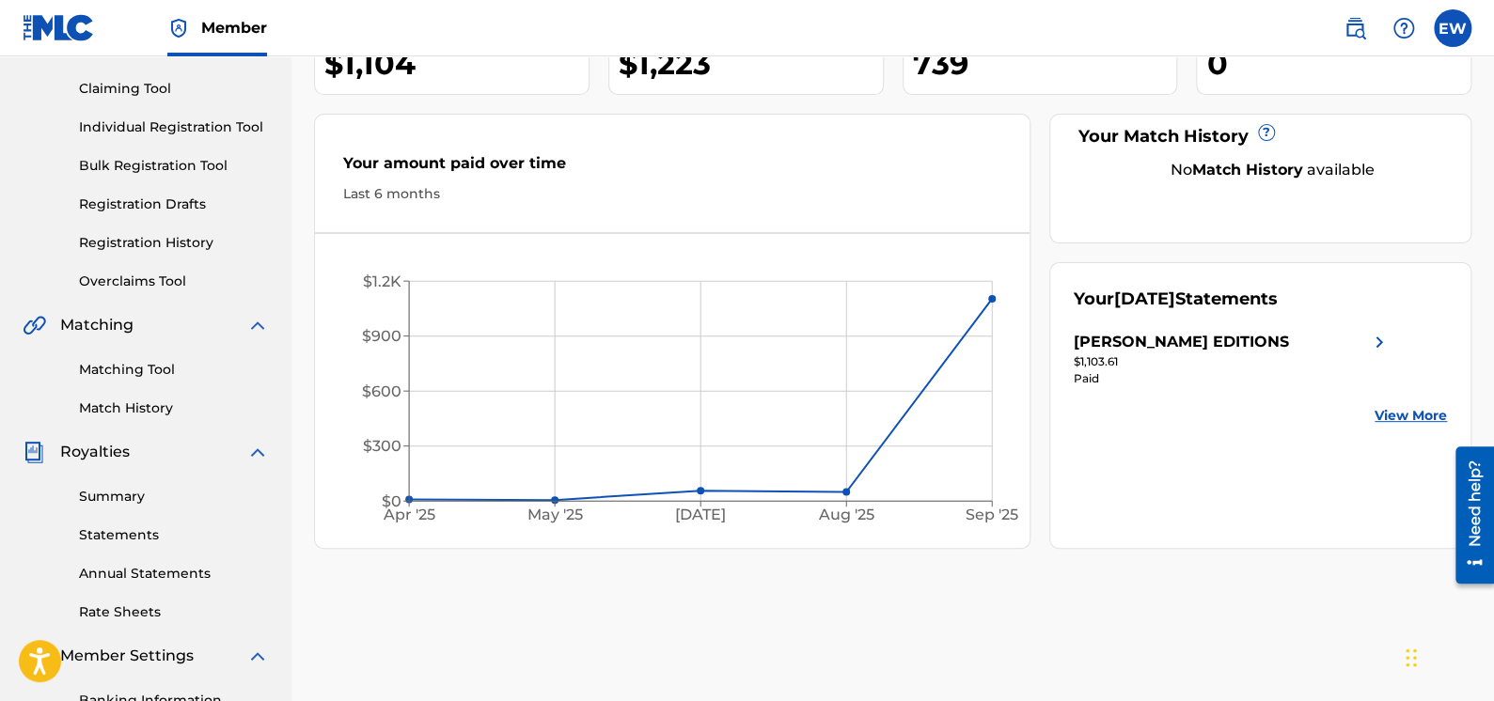
click at [1424, 417] on link "View More" at bounding box center [1410, 416] width 72 height 20
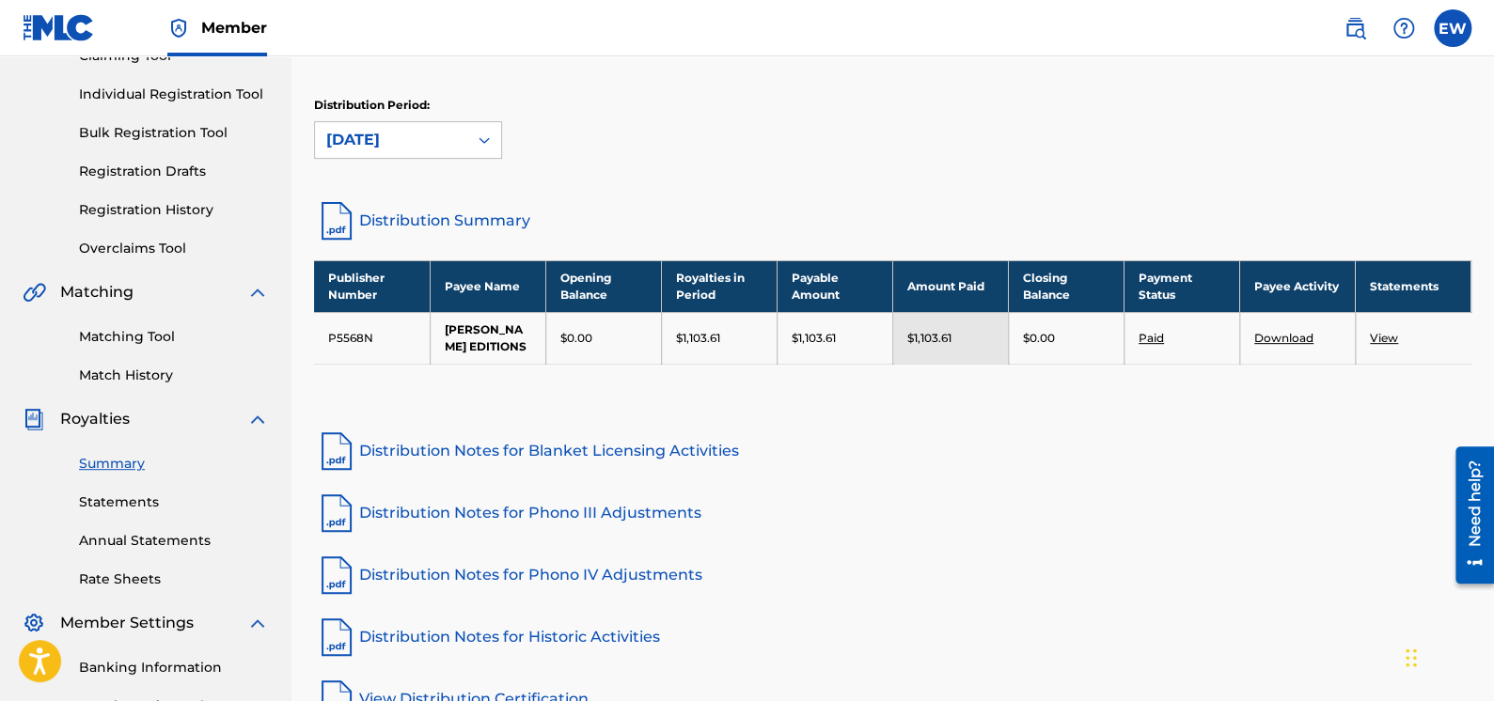
scroll to position [181, 0]
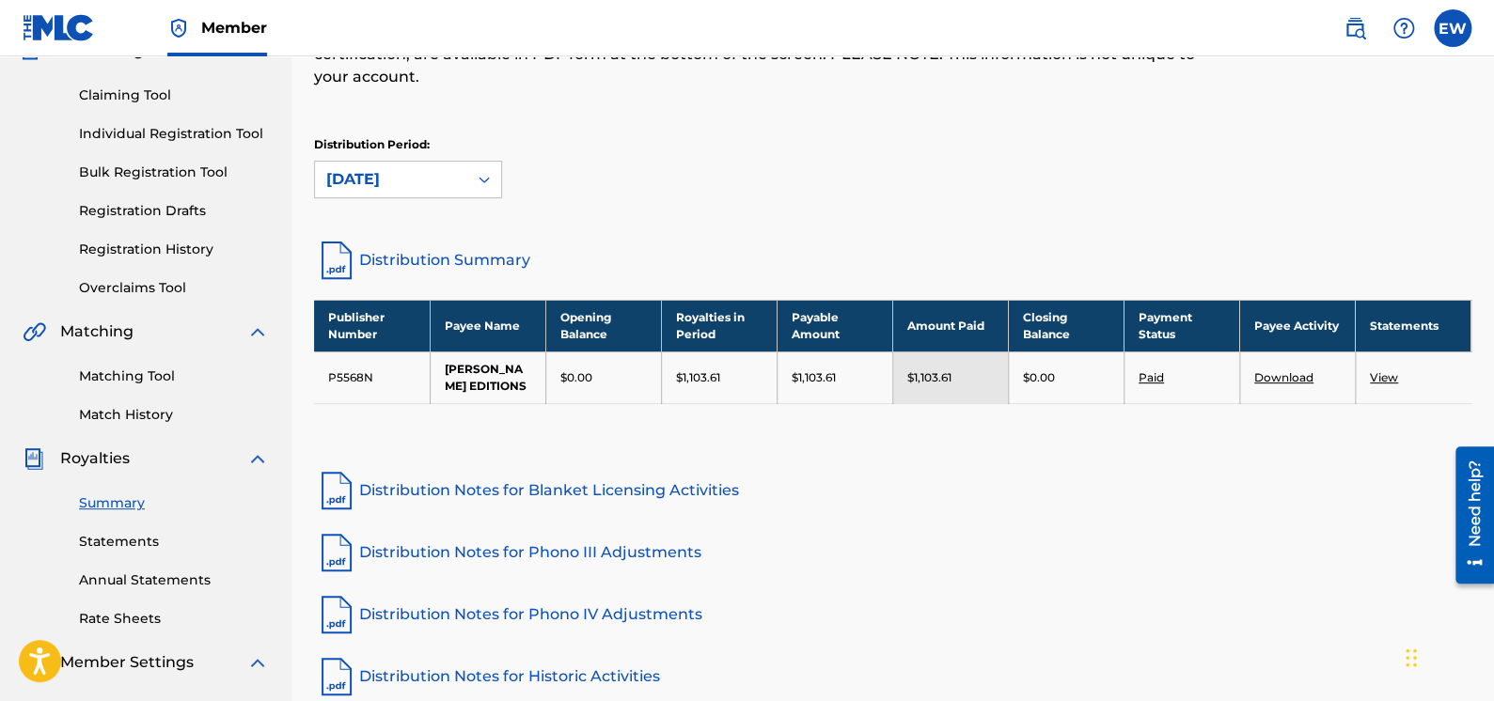
click at [1379, 381] on link "View" at bounding box center [1384, 377] width 28 height 14
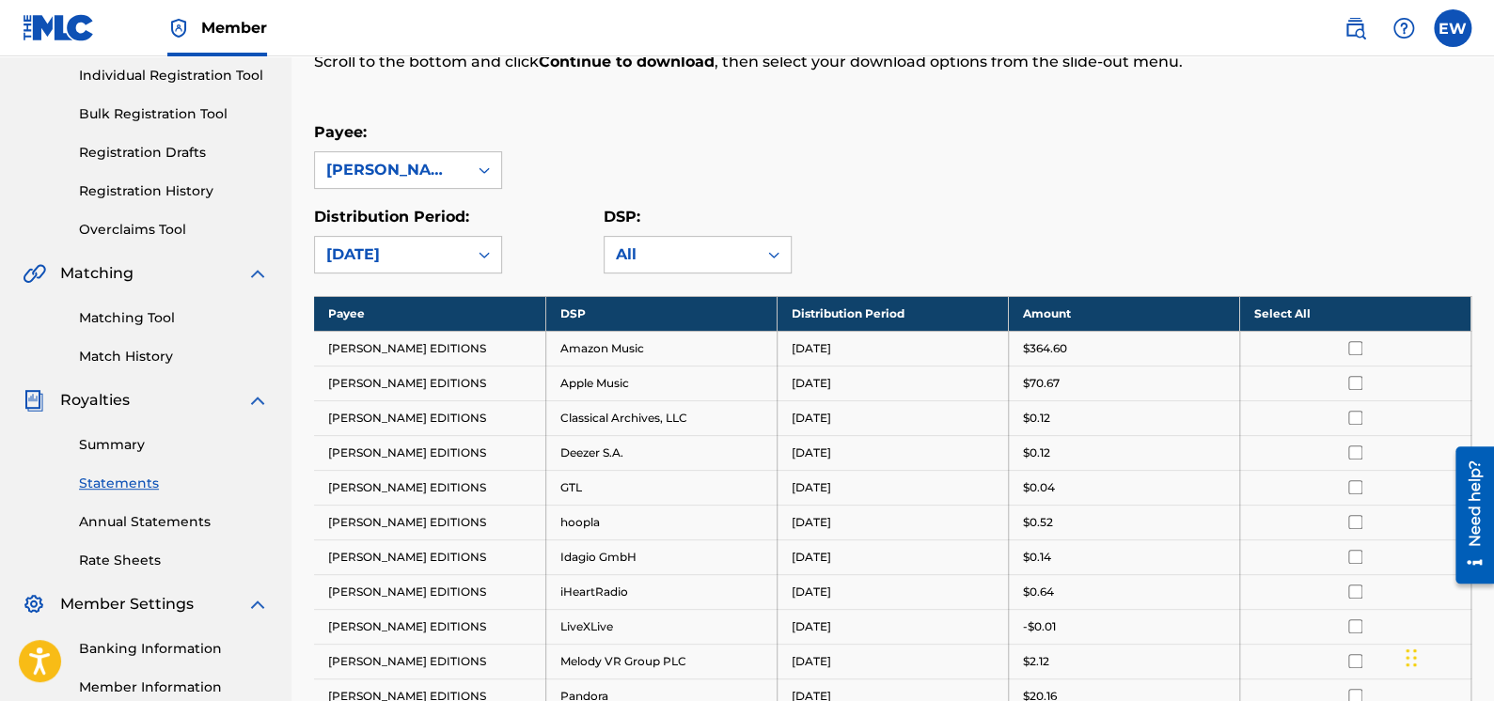
scroll to position [281, 0]
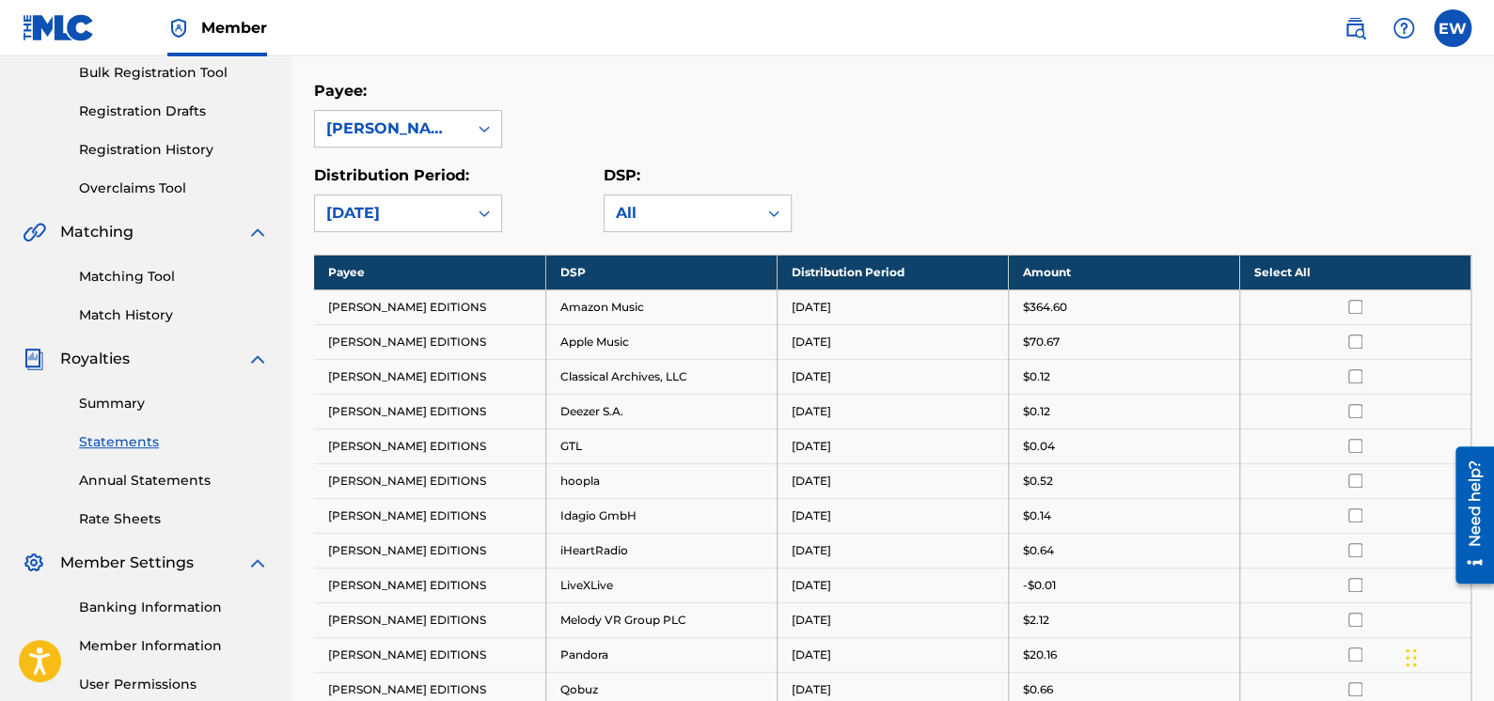
click at [441, 310] on td "[PERSON_NAME] EDITIONS" at bounding box center [429, 307] width 231 height 35
click at [571, 304] on td "Amazon Music" at bounding box center [660, 307] width 231 height 35
click at [874, 292] on td "[DATE]" at bounding box center [891, 307] width 231 height 35
drag, startPoint x: 1038, startPoint y: 298, endPoint x: 1068, endPoint y: 299, distance: 30.1
click at [1039, 299] on p "$364.60" at bounding box center [1045, 307] width 44 height 17
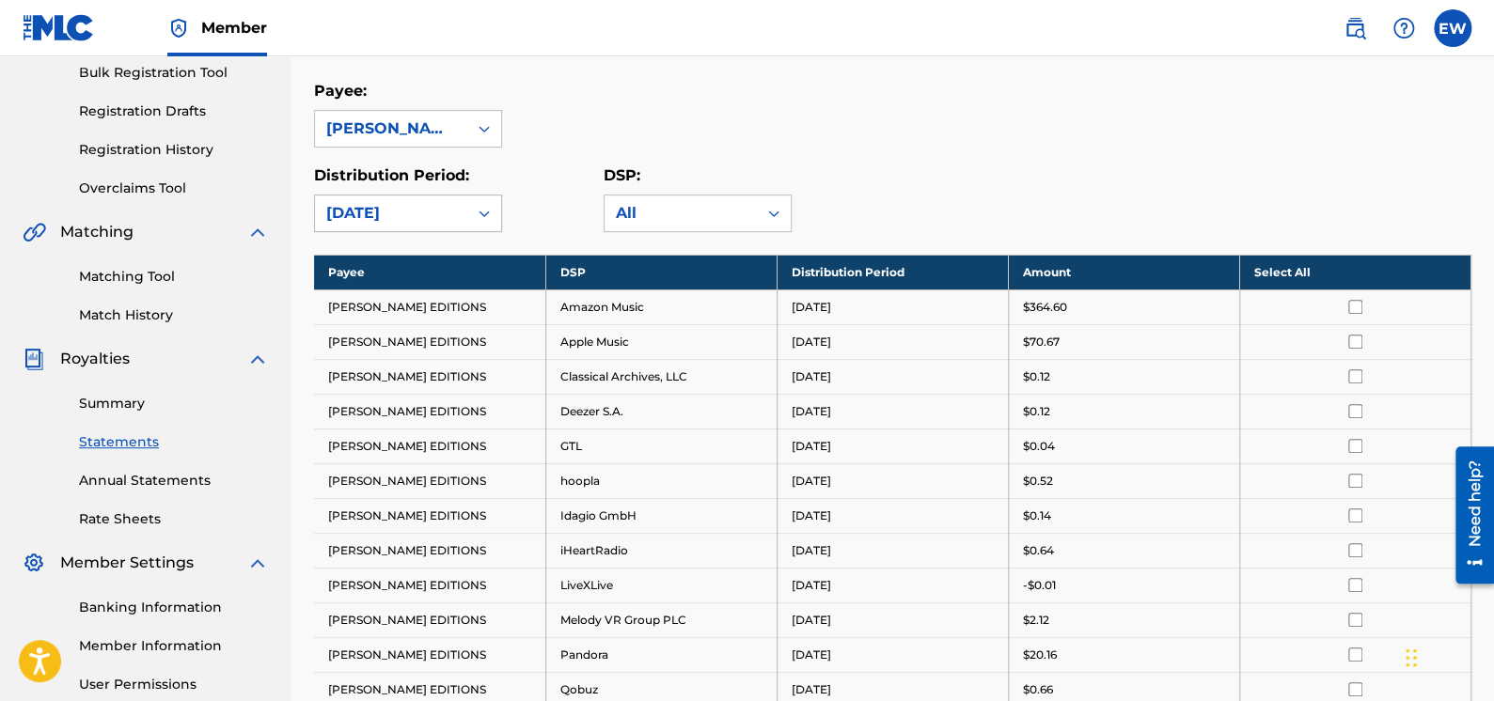
click at [477, 204] on icon at bounding box center [484, 213] width 19 height 19
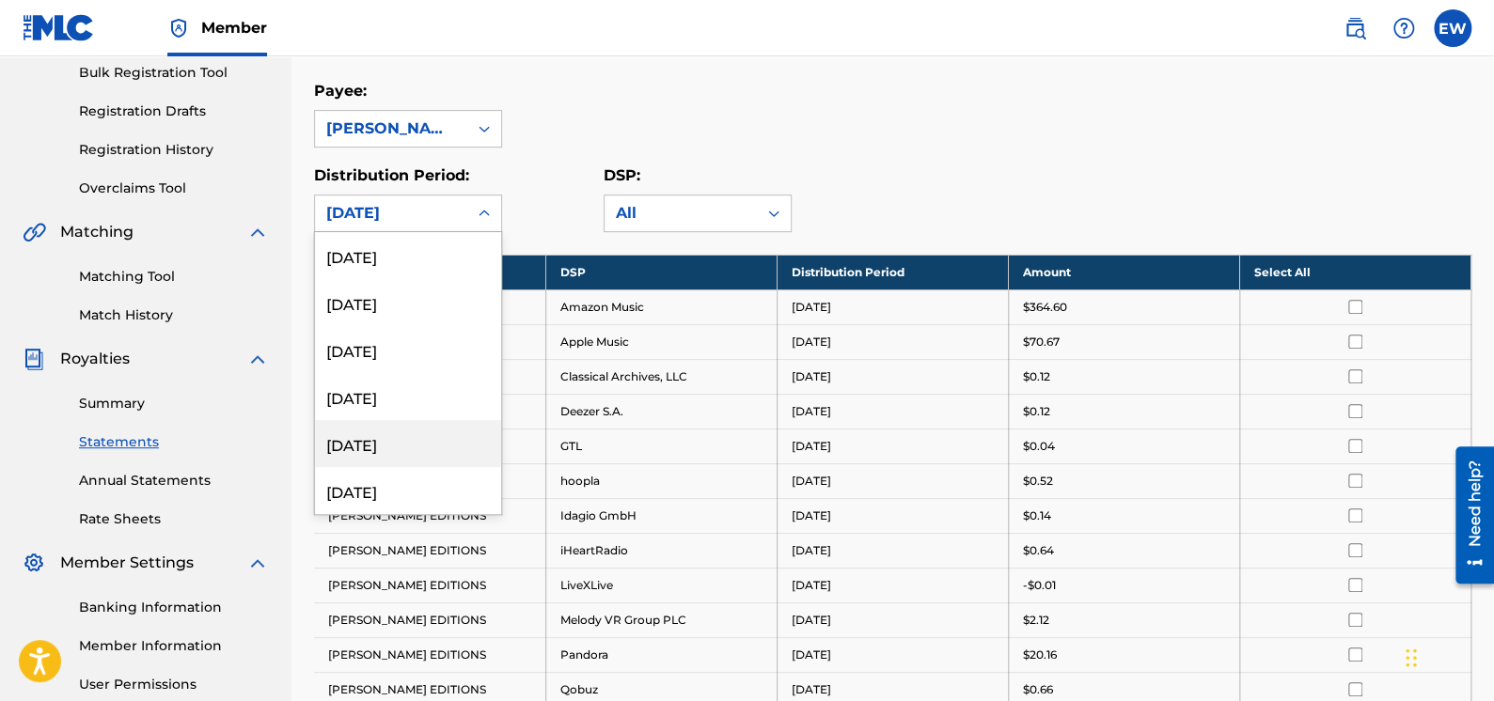
scroll to position [751, 0]
click at [429, 401] on div "[DATE]" at bounding box center [408, 397] width 186 height 47
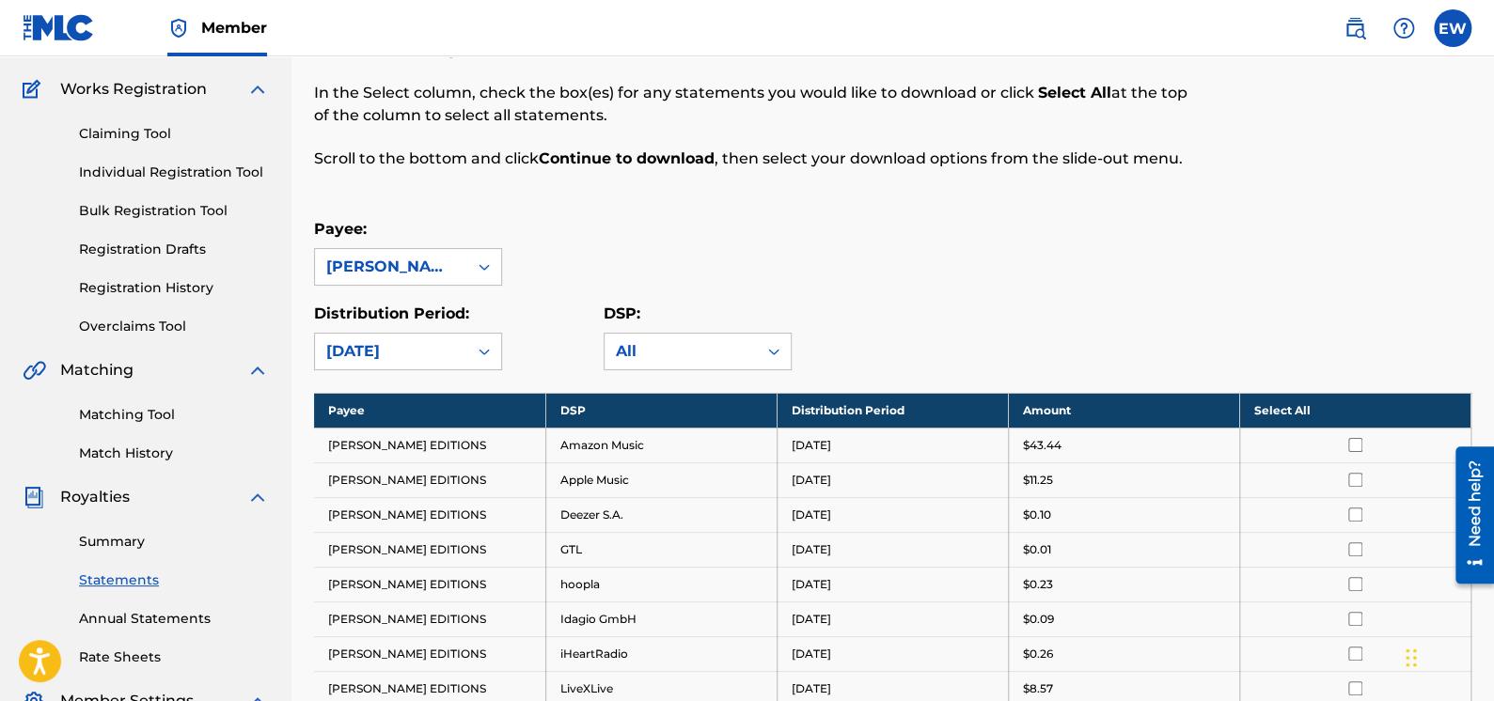
scroll to position [94, 0]
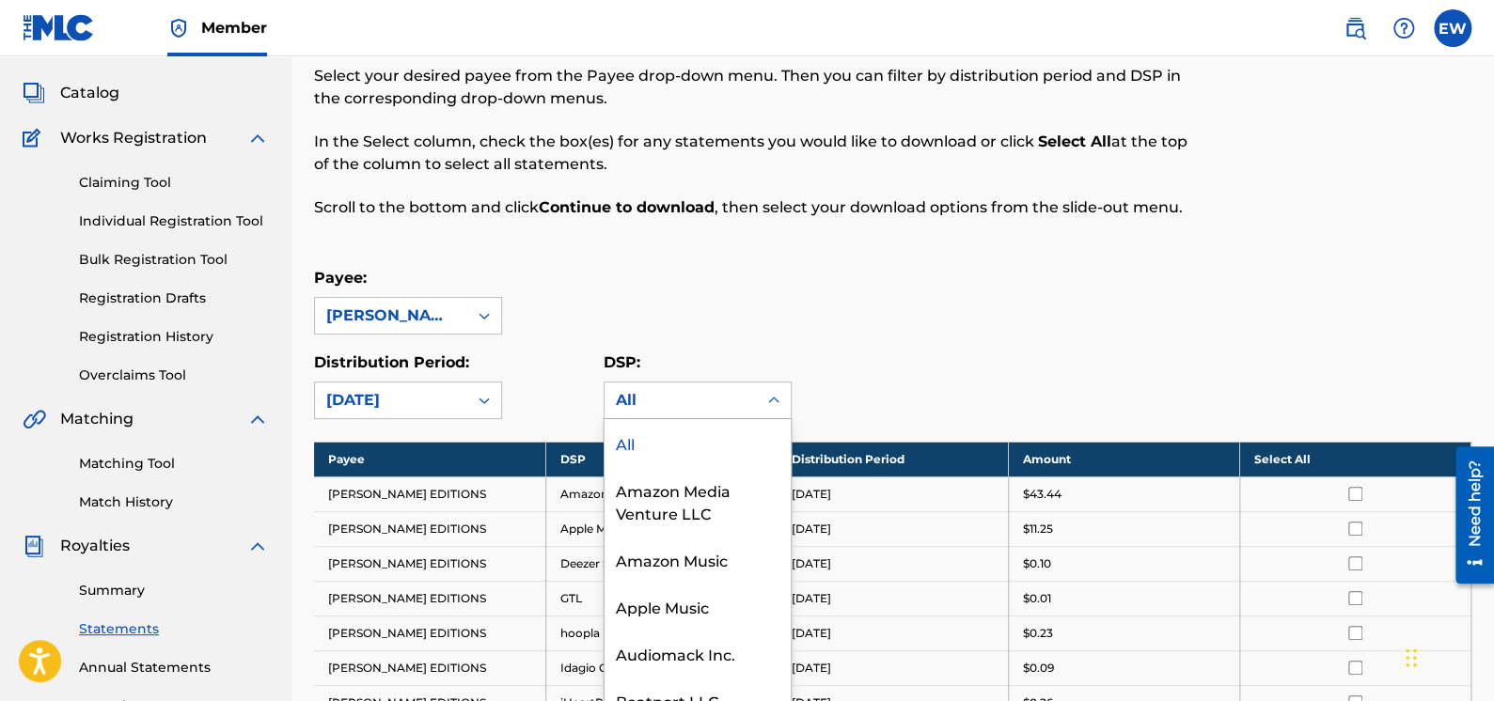
click at [775, 399] on icon at bounding box center [773, 400] width 11 height 7
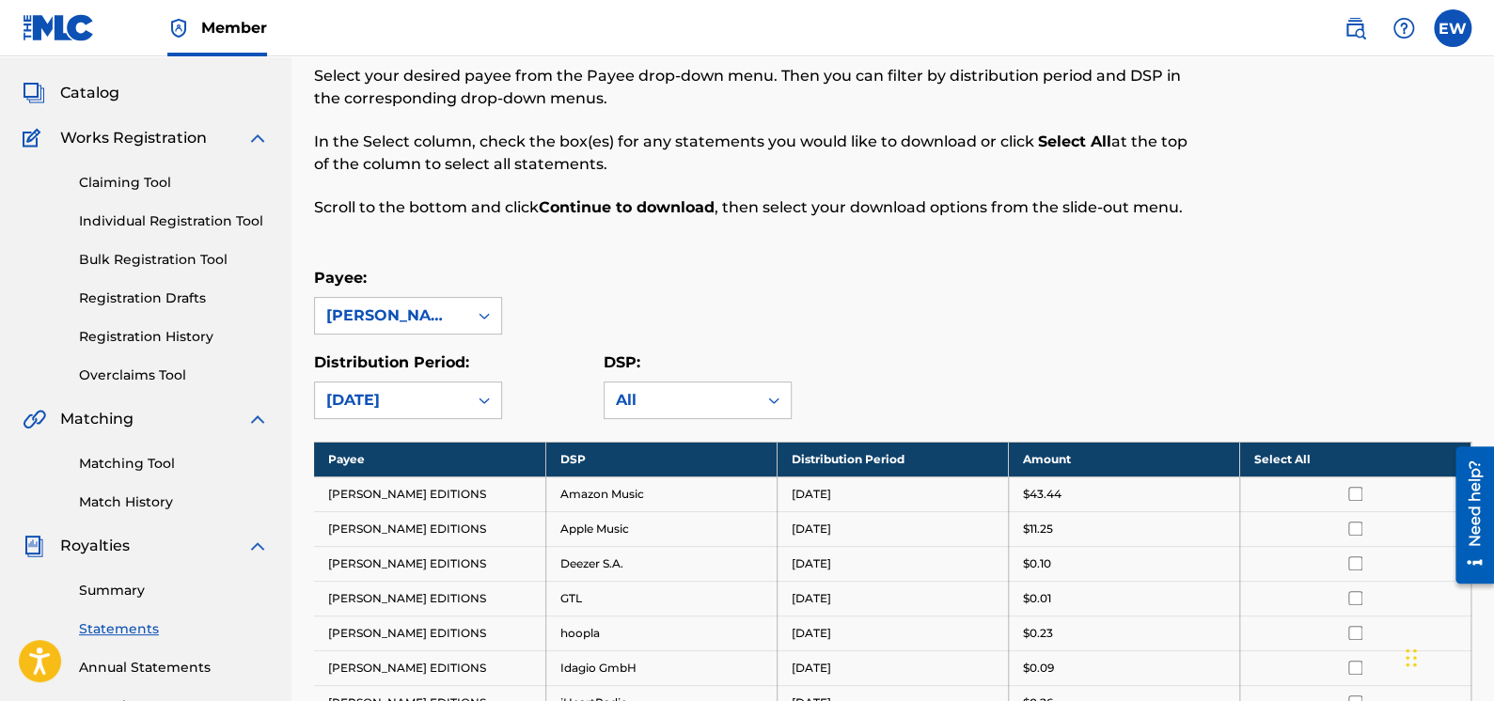
click at [1305, 461] on th "Select All" at bounding box center [1354, 459] width 231 height 35
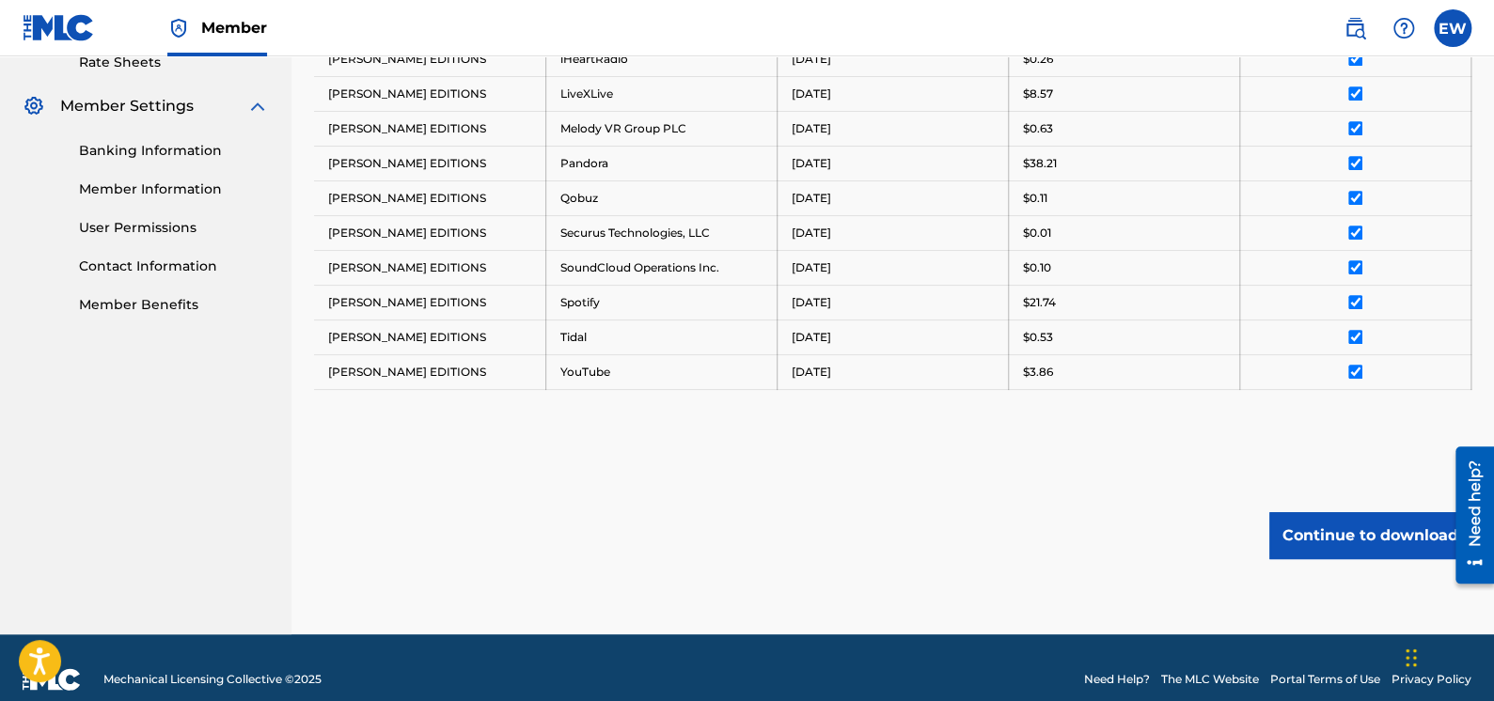
scroll to position [751, 0]
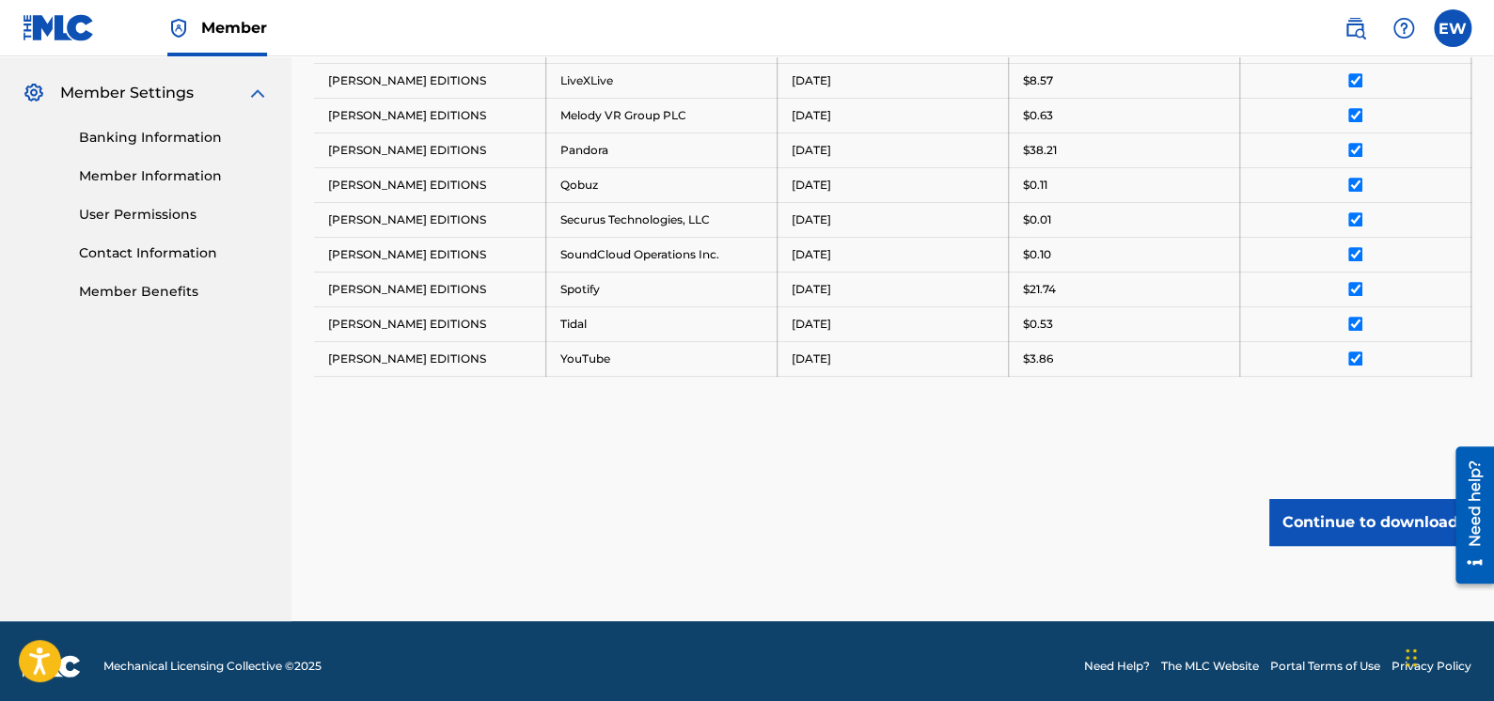
click at [1367, 519] on button "Continue to download" at bounding box center [1370, 522] width 202 height 47
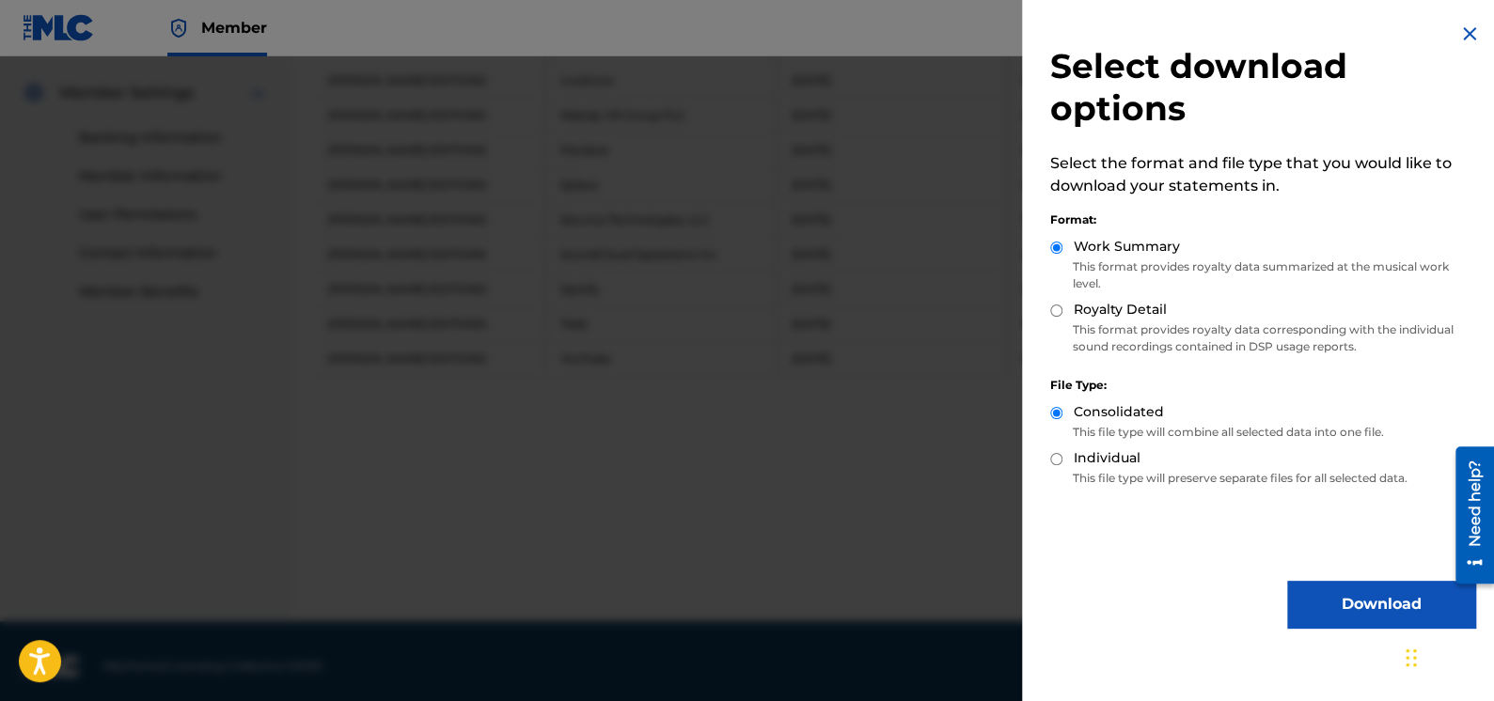
click at [1058, 311] on input "Royalty Detail" at bounding box center [1056, 311] width 12 height 12
radio input "true"
click at [1386, 600] on button "Download" at bounding box center [1381, 604] width 188 height 47
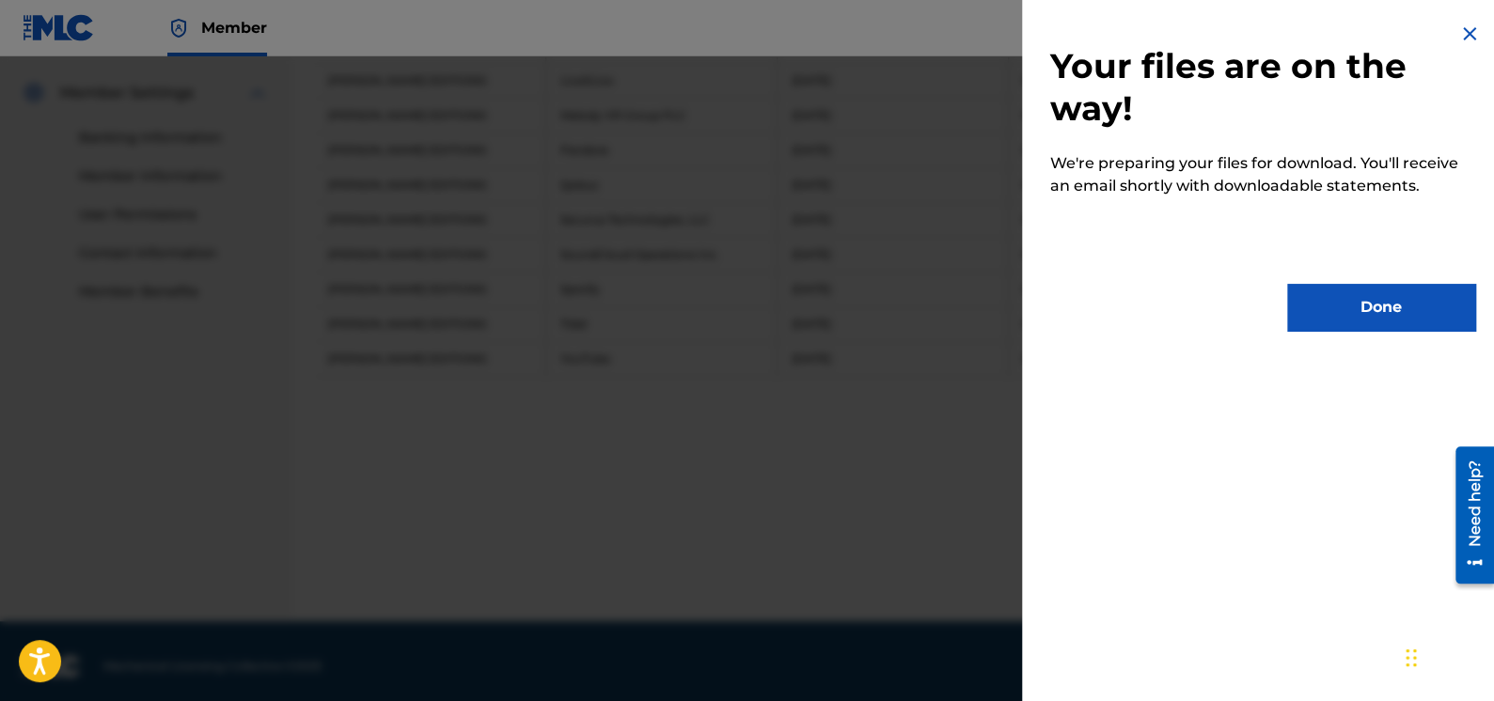
click at [1383, 305] on button "Done" at bounding box center [1381, 307] width 188 height 47
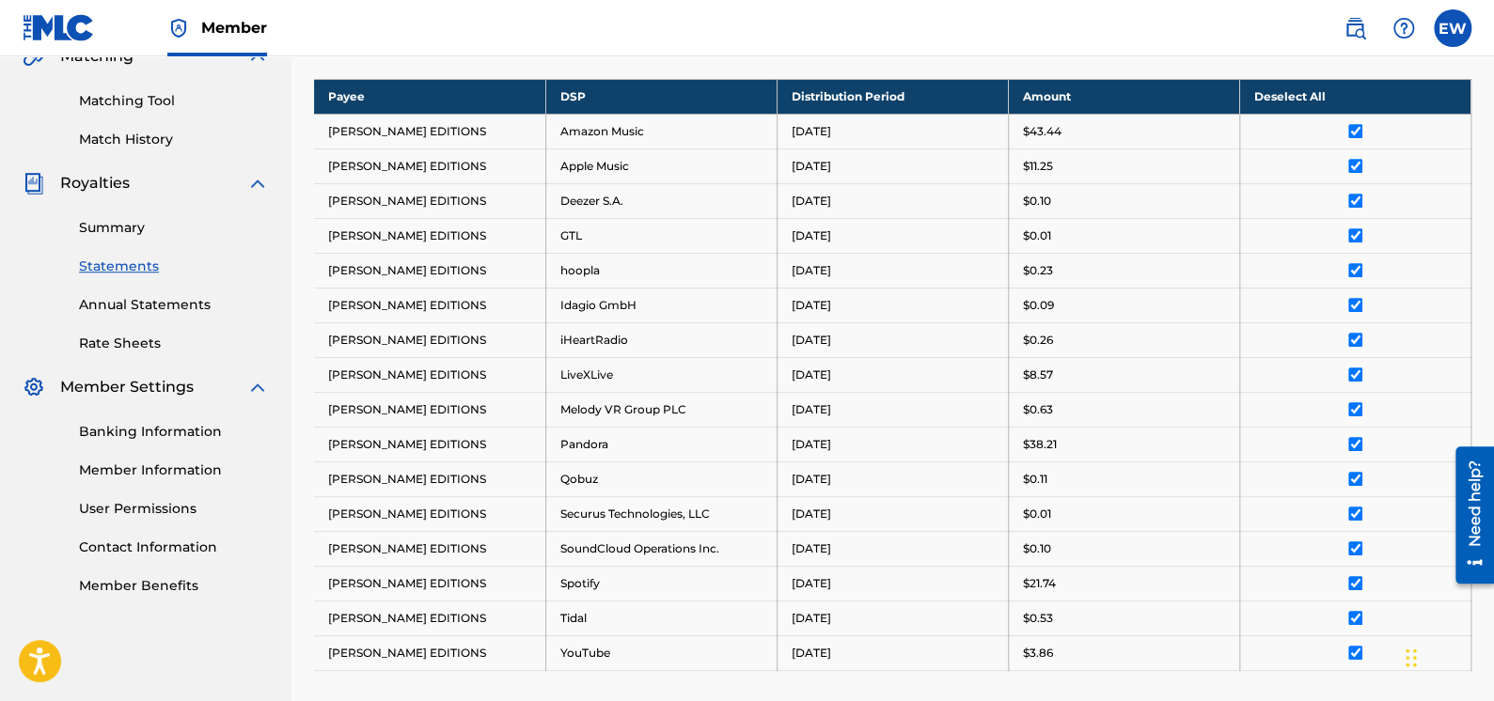
scroll to position [470, 0]
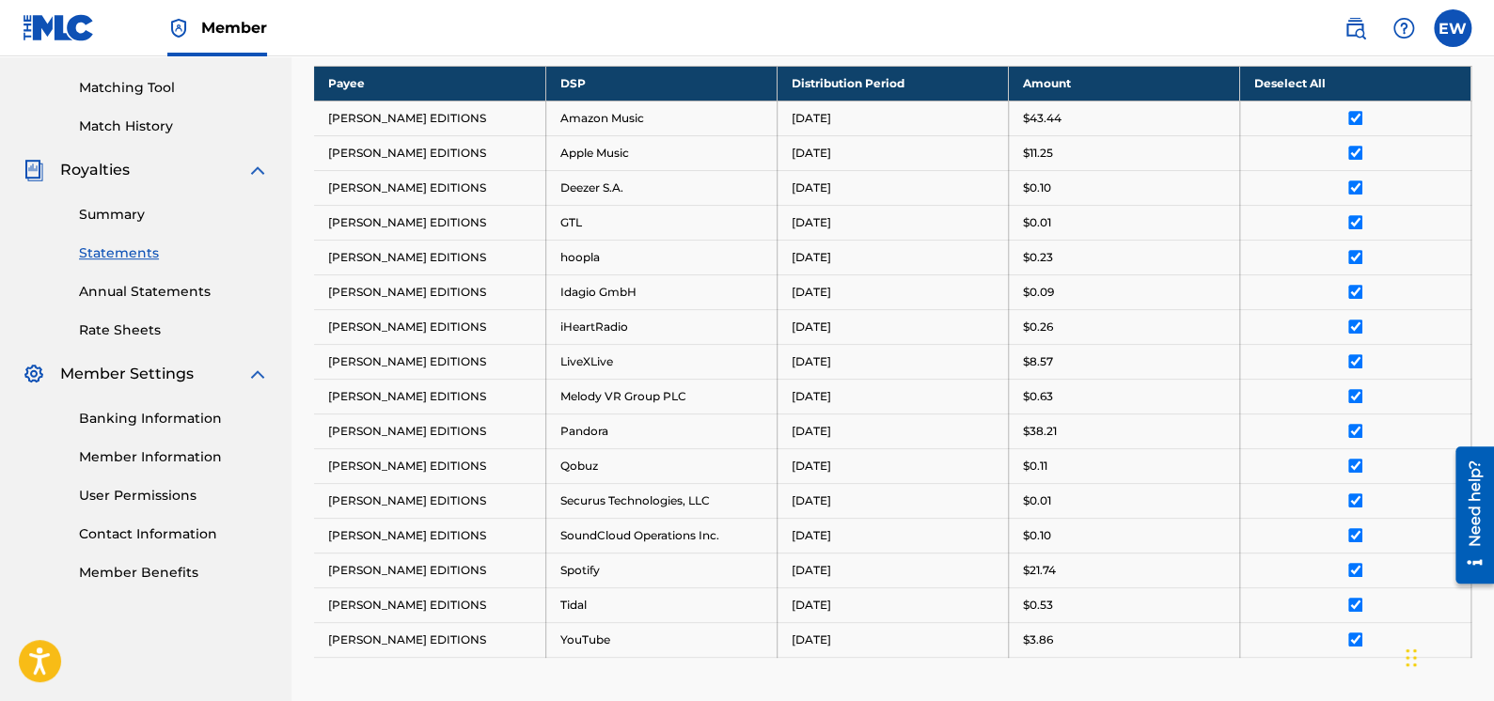
click at [144, 528] on link "Contact Information" at bounding box center [174, 535] width 190 height 20
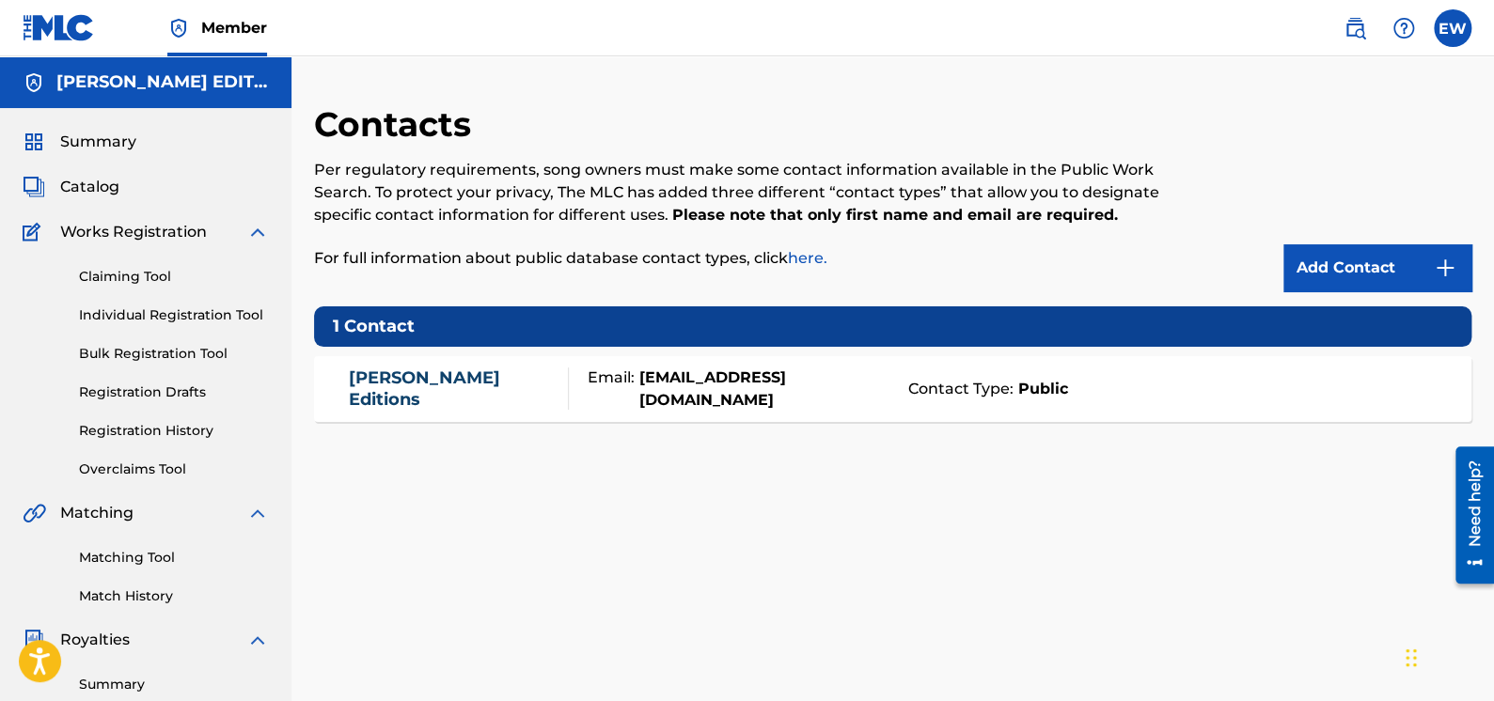
click at [139, 384] on link "Registration Drafts" at bounding box center [174, 393] width 190 height 20
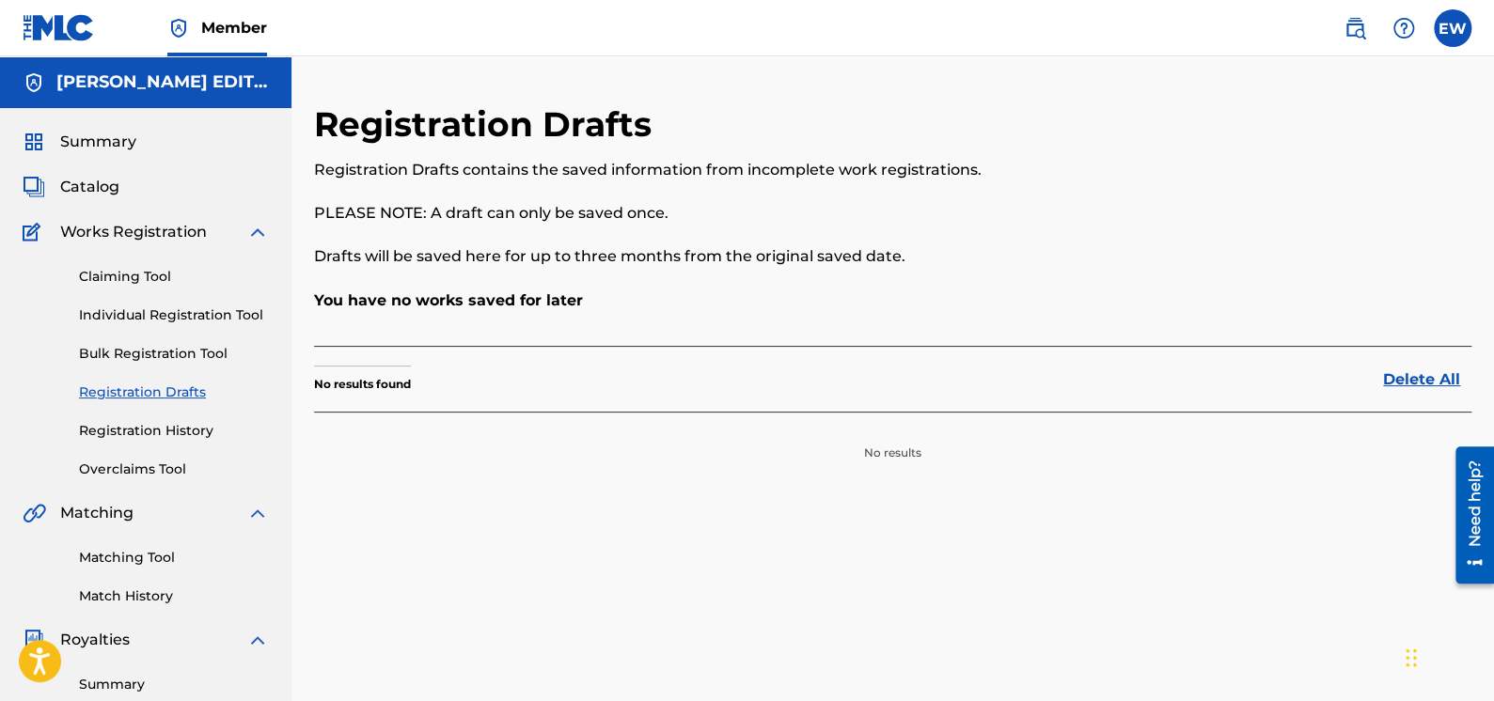
click at [139, 432] on link "Registration History" at bounding box center [174, 431] width 190 height 20
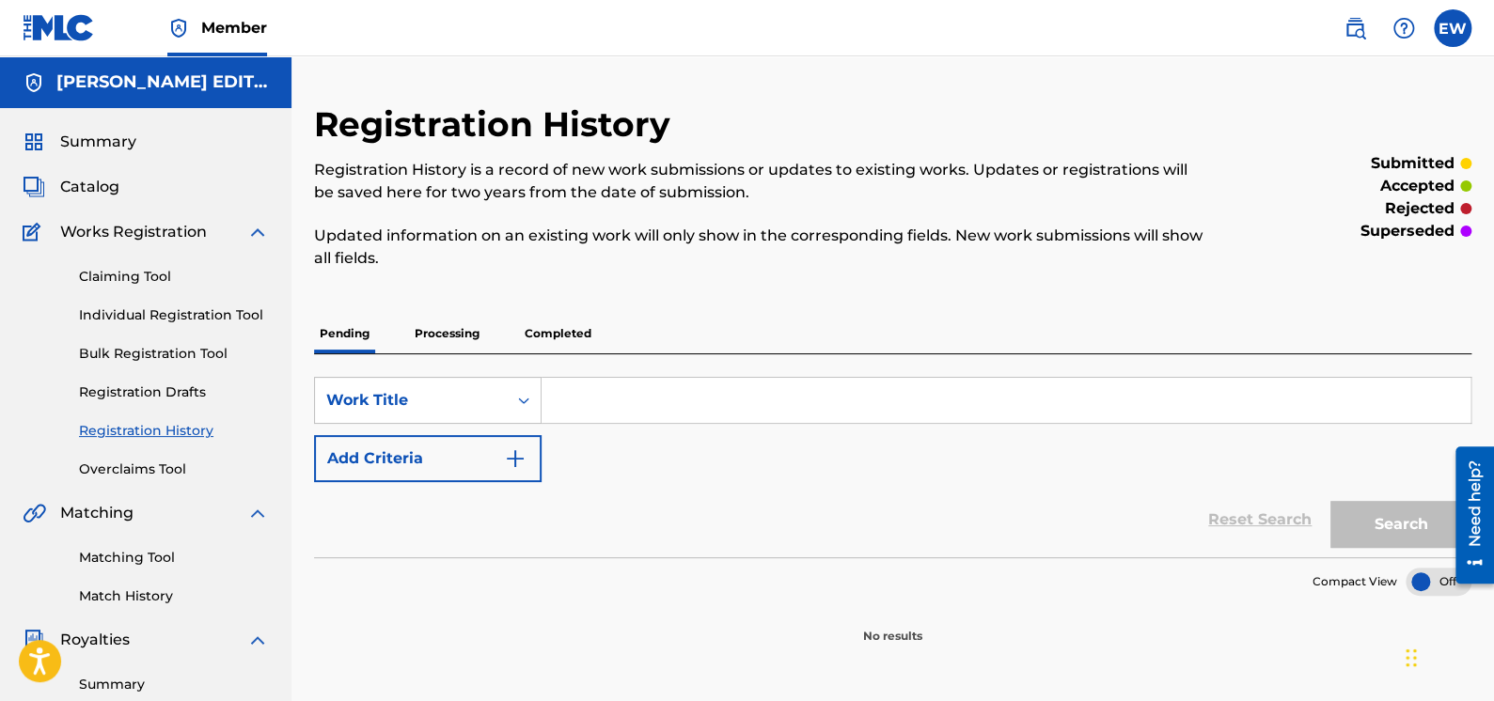
click at [134, 464] on link "Overclaims Tool" at bounding box center [174, 470] width 190 height 20
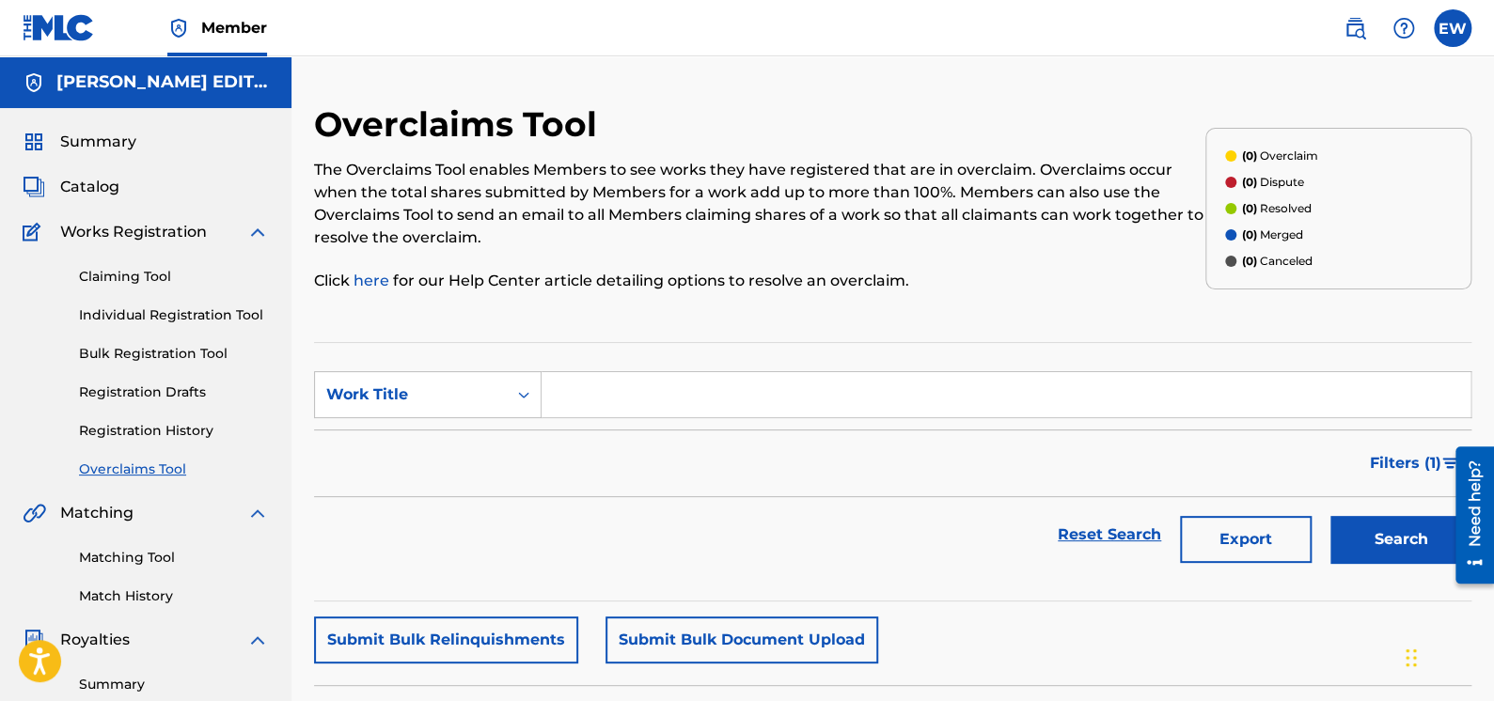
click at [102, 143] on span "Summary" at bounding box center [98, 142] width 76 height 23
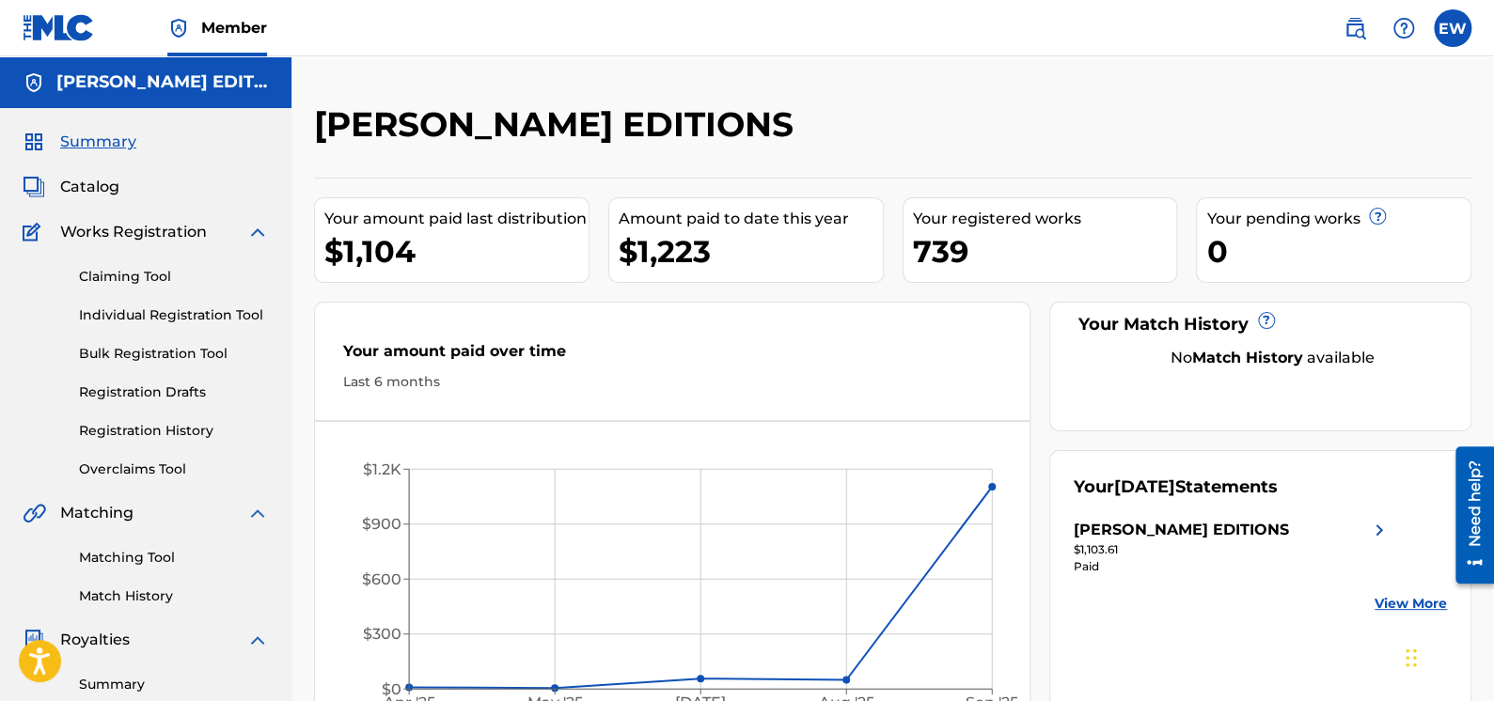
click at [1361, 27] on img at bounding box center [1354, 28] width 23 height 23
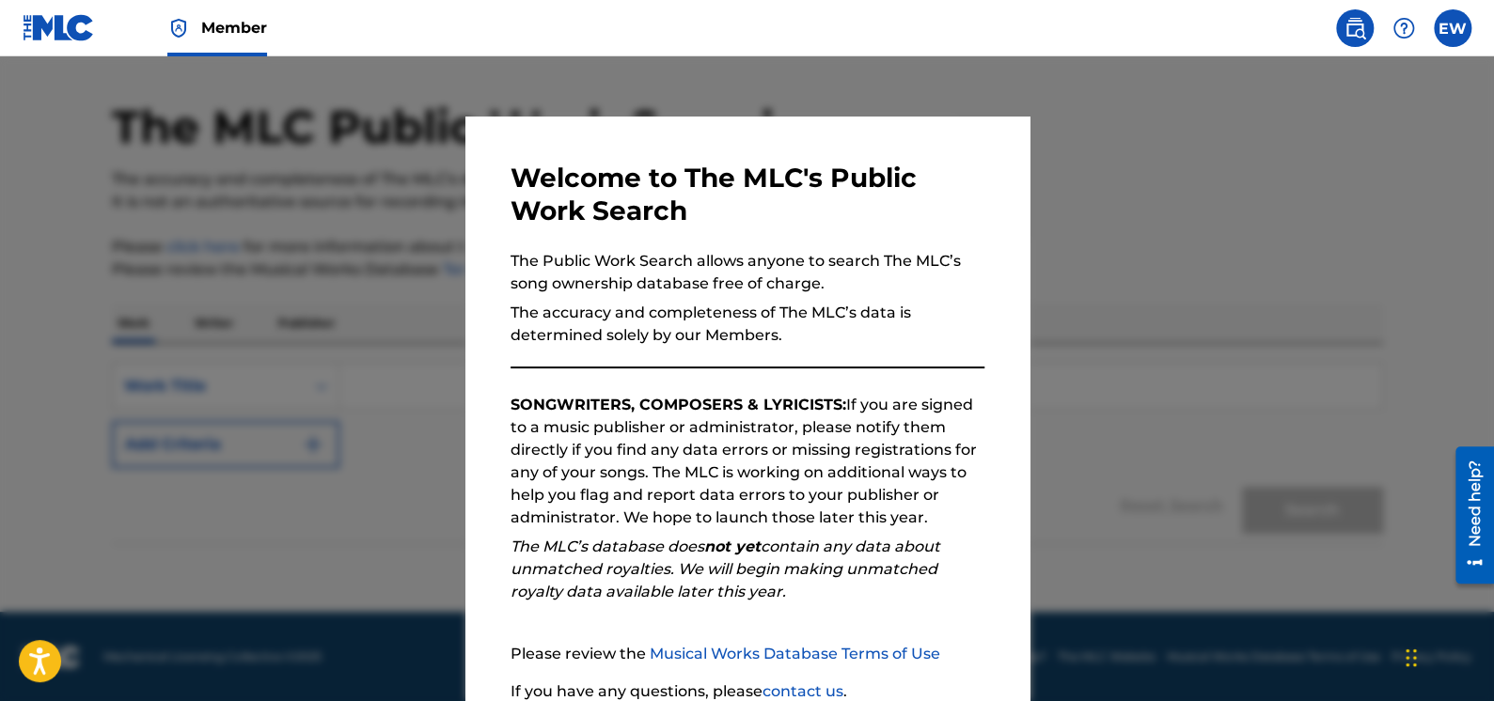
click at [1433, 16] on div "EW EW [PERSON_NAME] [PERSON_NAME][EMAIL_ADDRESS][DOMAIN_NAME] Notification Pref…" at bounding box center [1397, 28] width 147 height 38
click at [1442, 17] on label at bounding box center [1452, 28] width 38 height 38
click at [1452, 28] on input "EW [PERSON_NAME] [PERSON_NAME][EMAIL_ADDRESS][DOMAIN_NAME] Notification Prefere…" at bounding box center [1452, 28] width 0 height 0
click at [988, 196] on div "Welcome to The MLC's Public Work Search The Public Work Search allows anyone to…" at bounding box center [747, 489] width 564 height 744
click at [1226, 246] on div at bounding box center [747, 406] width 1494 height 701
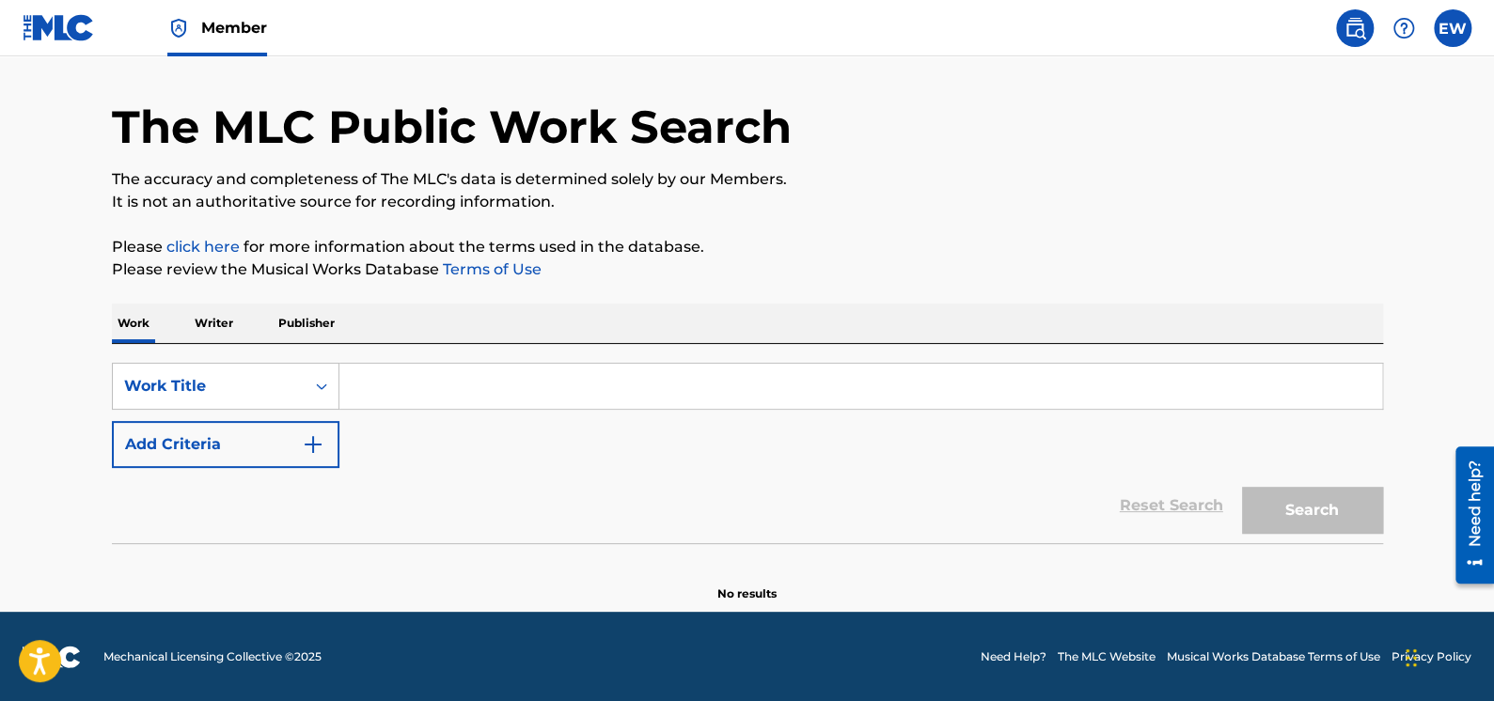
click at [1452, 25] on label at bounding box center [1452, 28] width 38 height 38
click at [1452, 28] on input "EW [PERSON_NAME] [PERSON_NAME][EMAIL_ADDRESS][DOMAIN_NAME] Notification Prefere…" at bounding box center [1452, 28] width 0 height 0
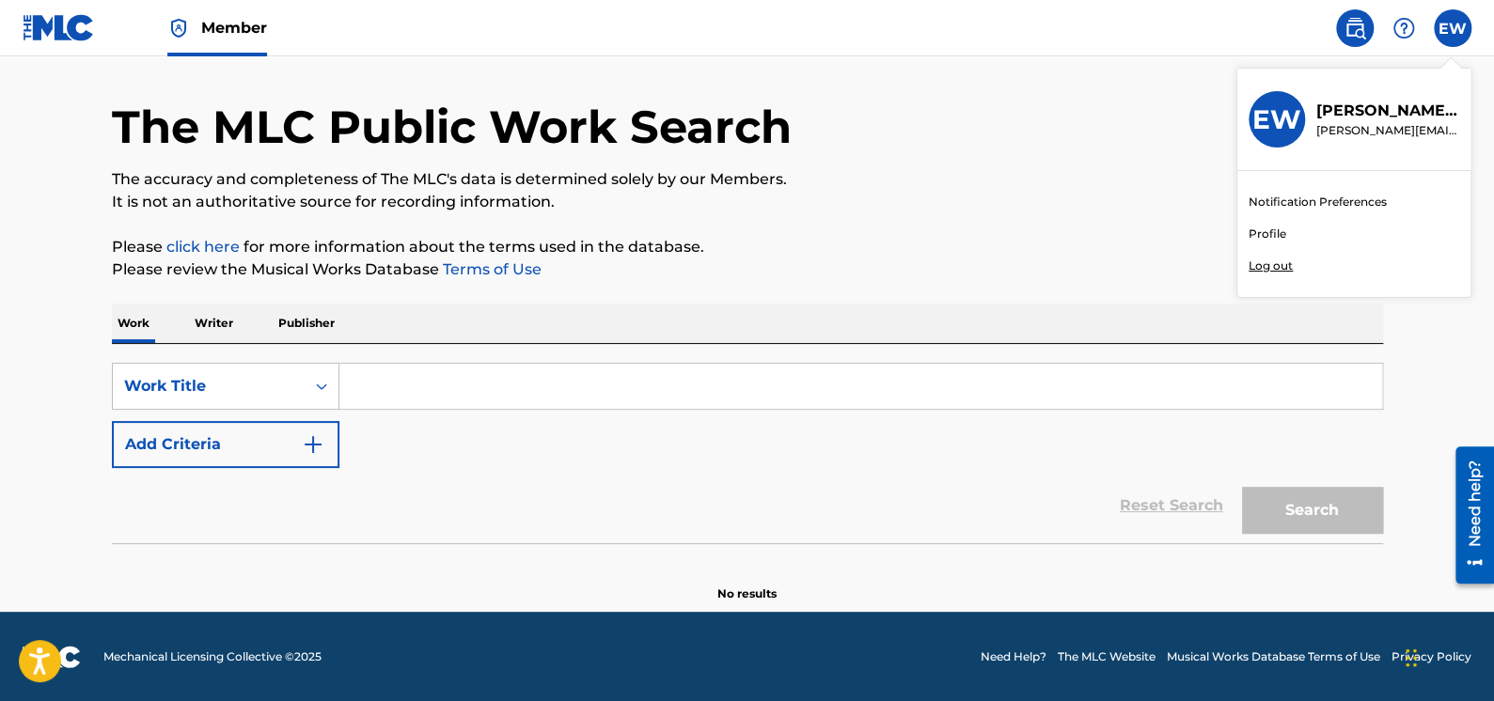
click at [1274, 233] on link "Profile" at bounding box center [1267, 234] width 38 height 17
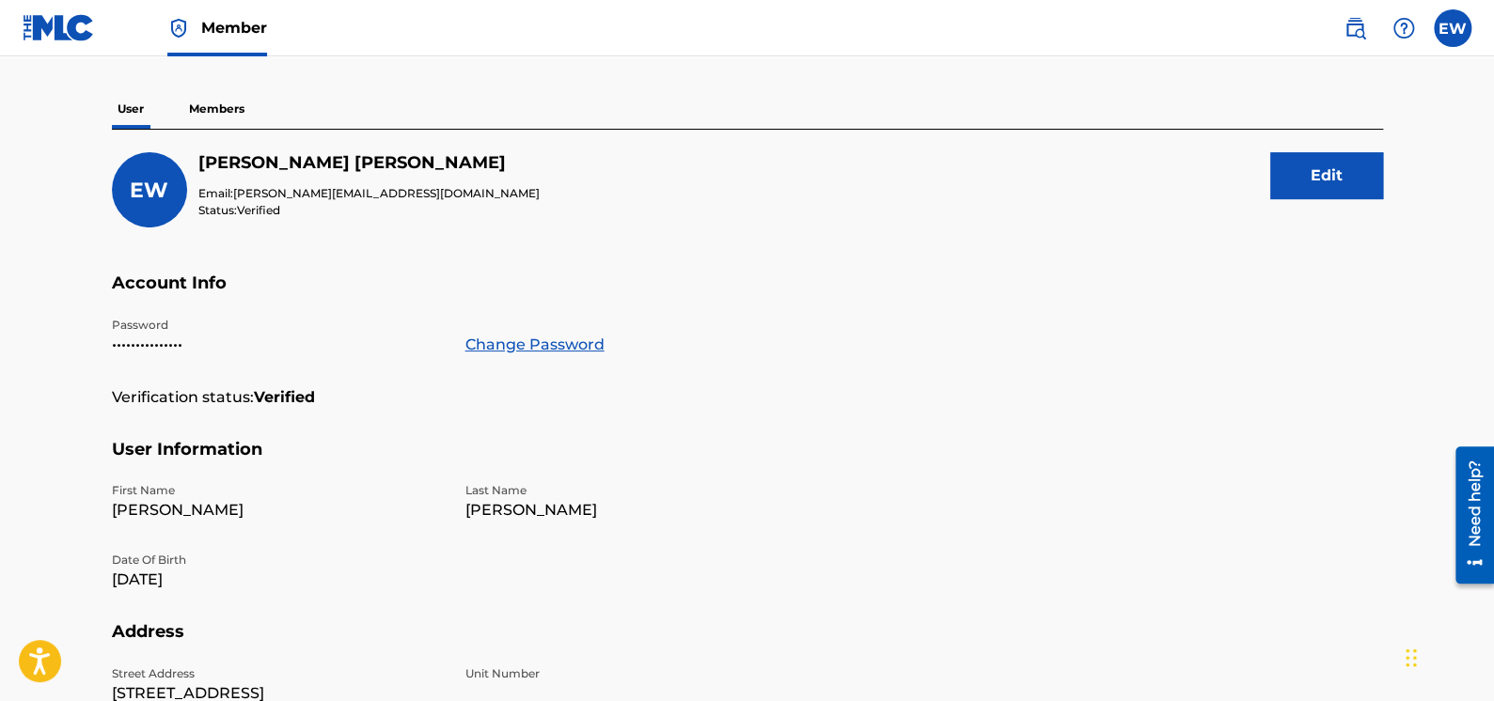
scroll to position [93, 0]
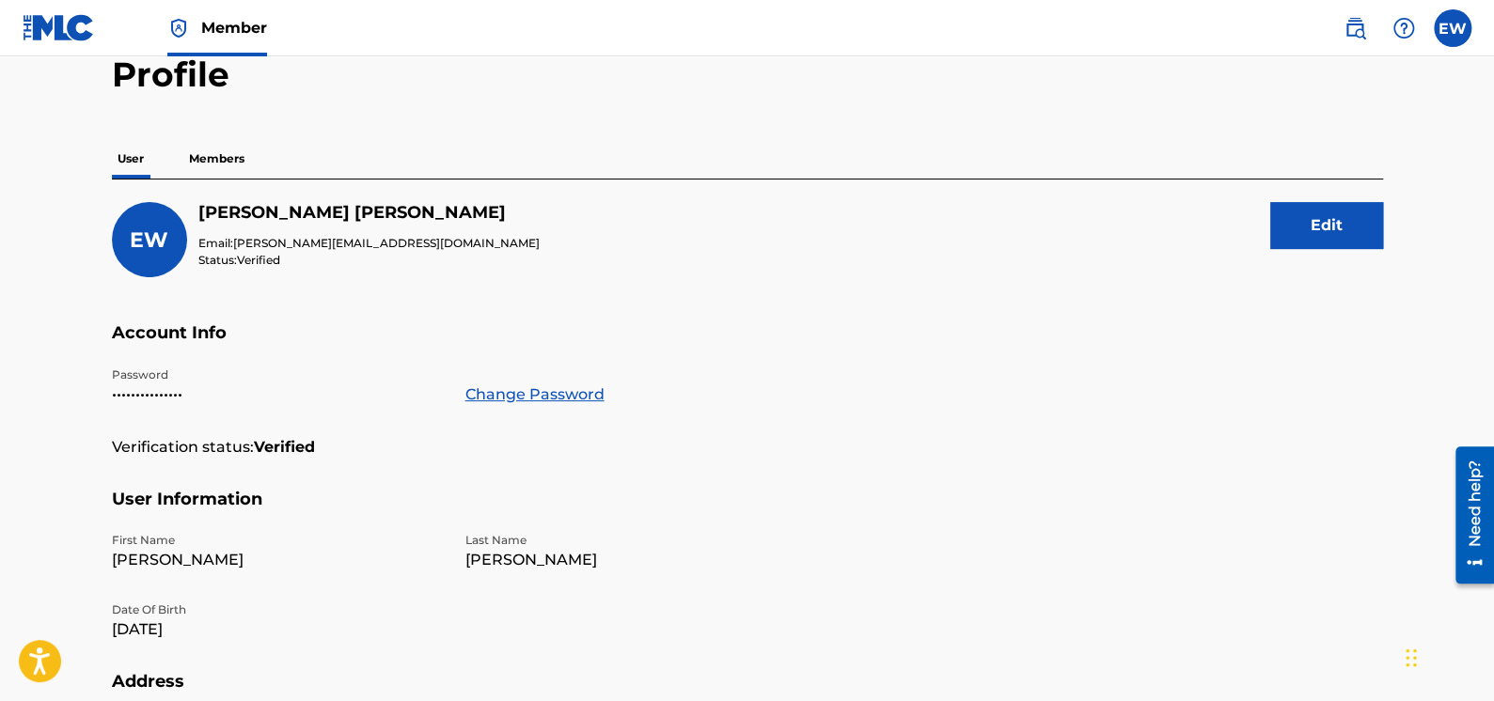
click at [1480, 503] on div "Need help?" at bounding box center [1474, 503] width 25 height 86
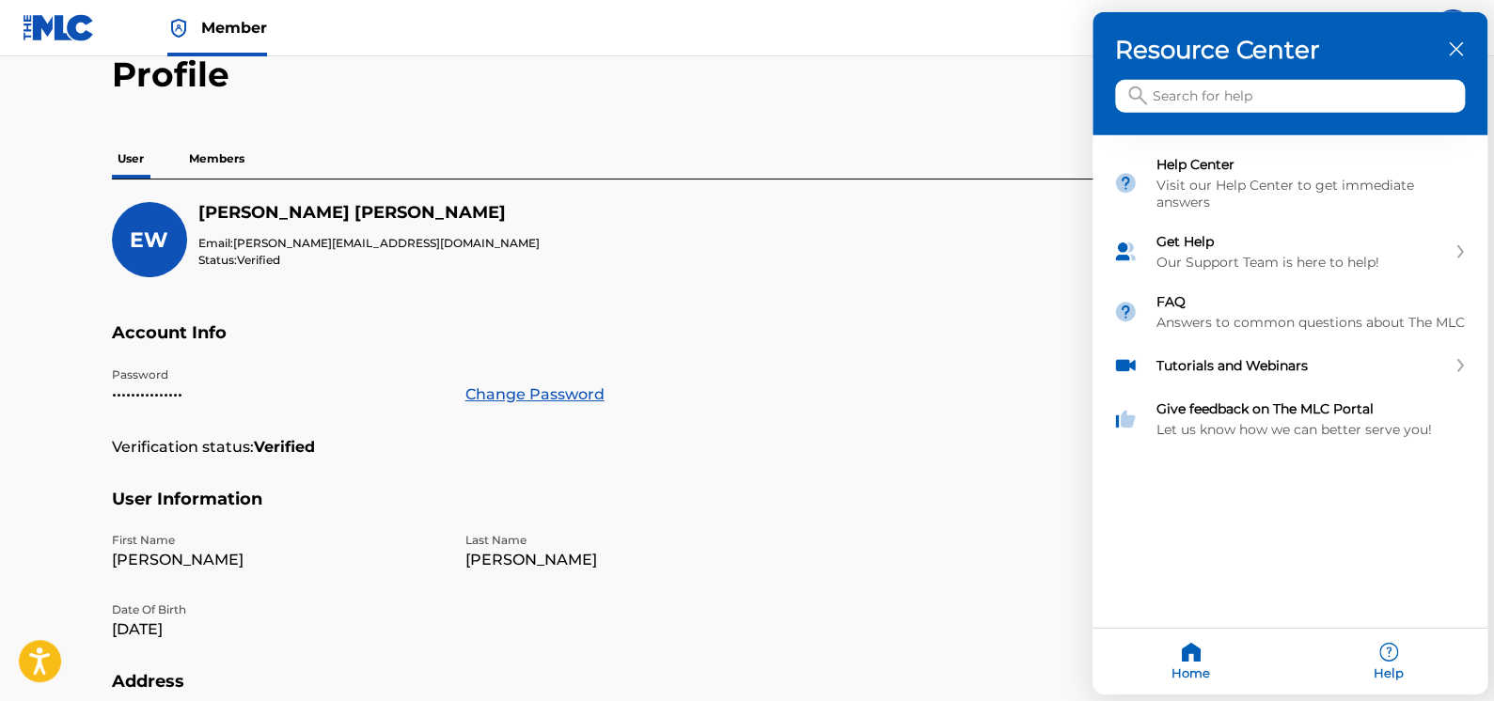
click at [1177, 106] on input "Search for help" at bounding box center [1290, 96] width 350 height 33
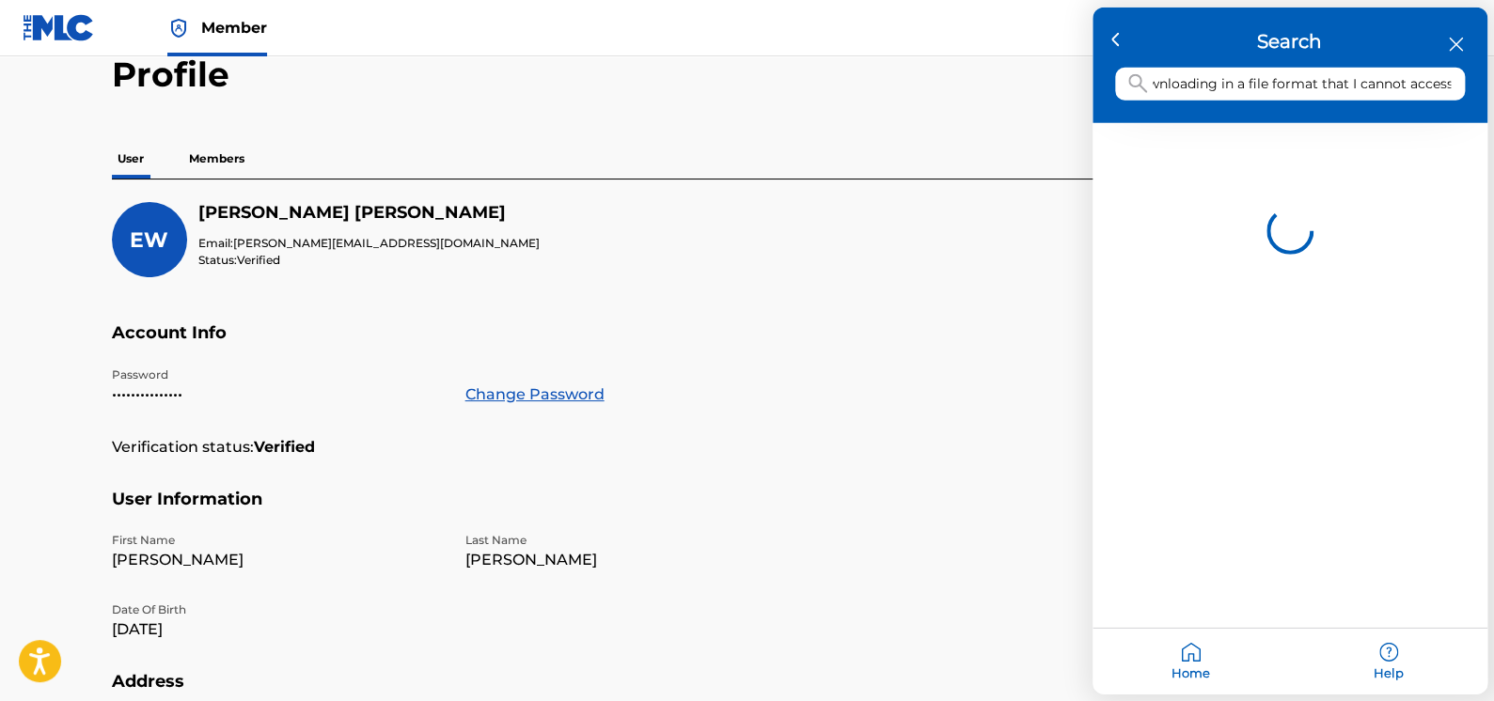
scroll to position [0, 152]
type input "the statements are downloading in a file format that I cannot access."
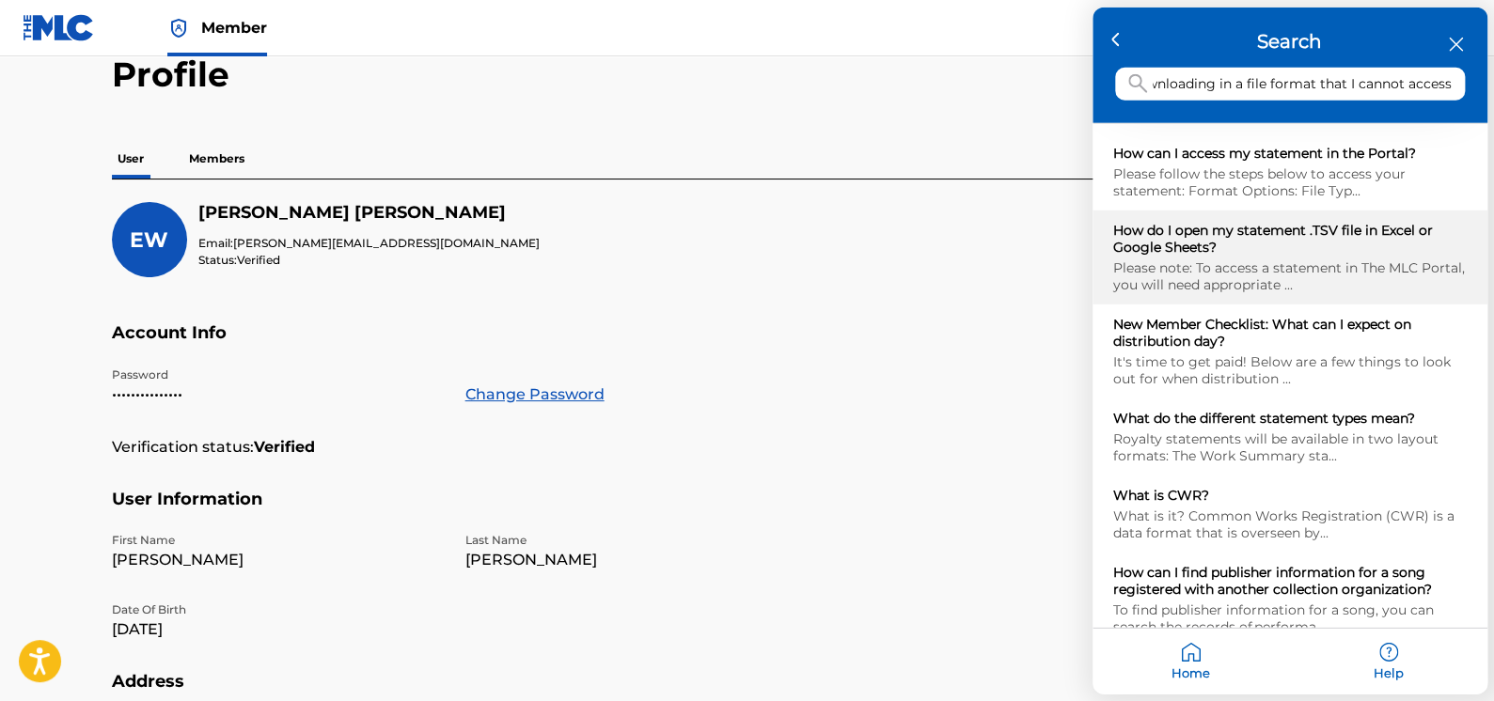
scroll to position [0, 0]
click at [1252, 266] on div "Please note: To access a statement in The MLC Portal, you will need appropriate…" at bounding box center [1289, 276] width 353 height 34
